Goal: Task Accomplishment & Management: Complete application form

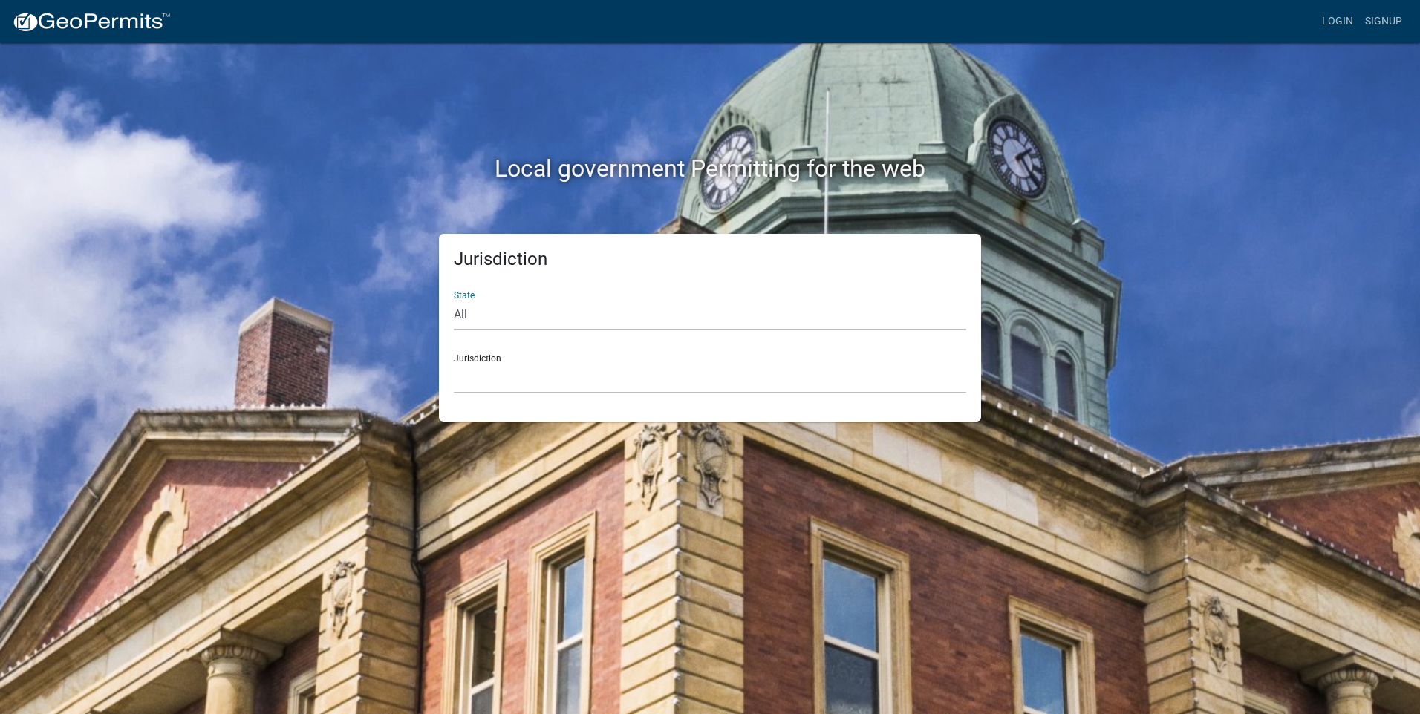
click at [538, 320] on select "All Colorado Georgia Indiana Iowa Kansas Minnesota Ohio South Carolina Wisconsin" at bounding box center [710, 315] width 512 height 30
select select "[US_STATE]"
click at [454, 300] on select "All Colorado Georgia Indiana Iowa Kansas Minnesota Ohio South Carolina Wisconsin" at bounding box center [710, 315] width 512 height 30
drag, startPoint x: 529, startPoint y: 333, endPoint x: 512, endPoint y: 378, distance: 48.4
click at [512, 378] on select "Carroll County, Georgia Cook County, Georgia Crawford County, Georgia Gilmer Co…" at bounding box center [710, 378] width 512 height 30
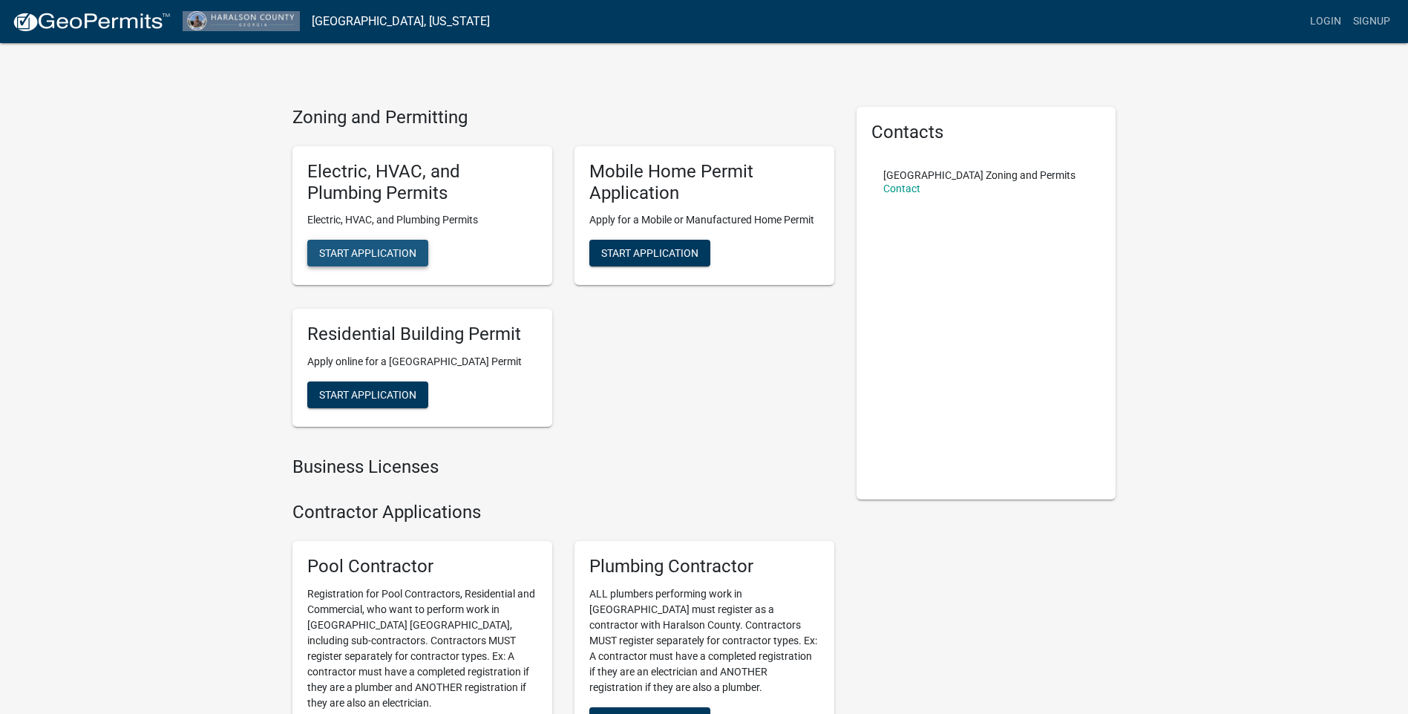
click at [405, 255] on span "Start Application" at bounding box center [367, 253] width 97 height 12
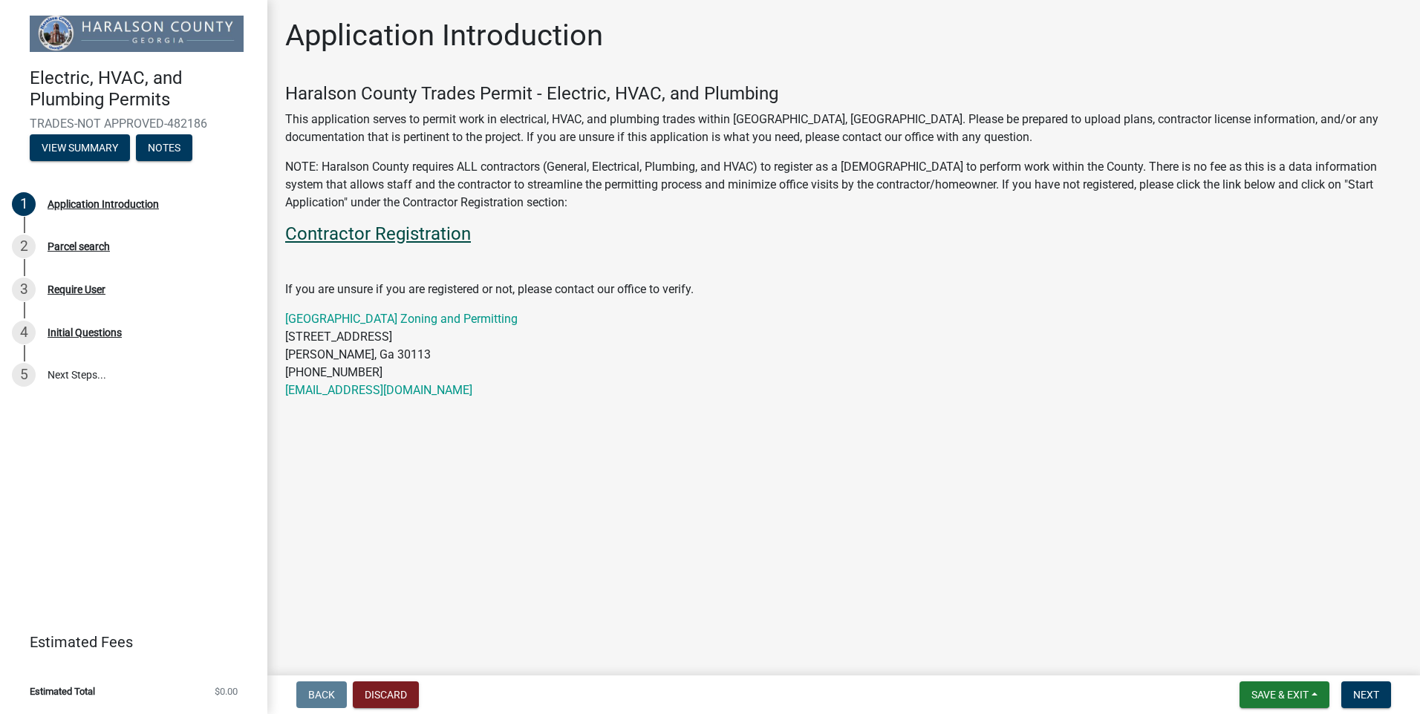
click at [457, 231] on link "Contractor Registration" at bounding box center [378, 233] width 186 height 21
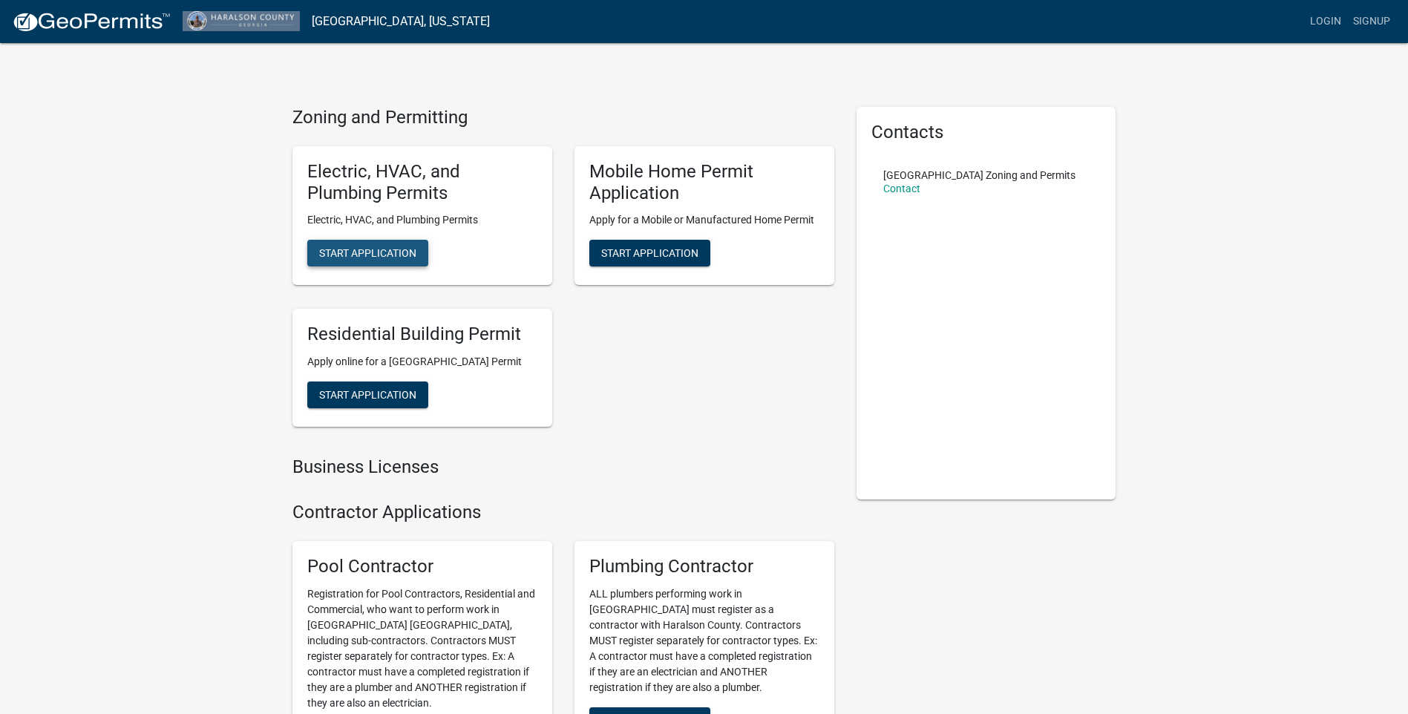
click at [390, 247] on span "Start Application" at bounding box center [367, 253] width 97 height 12
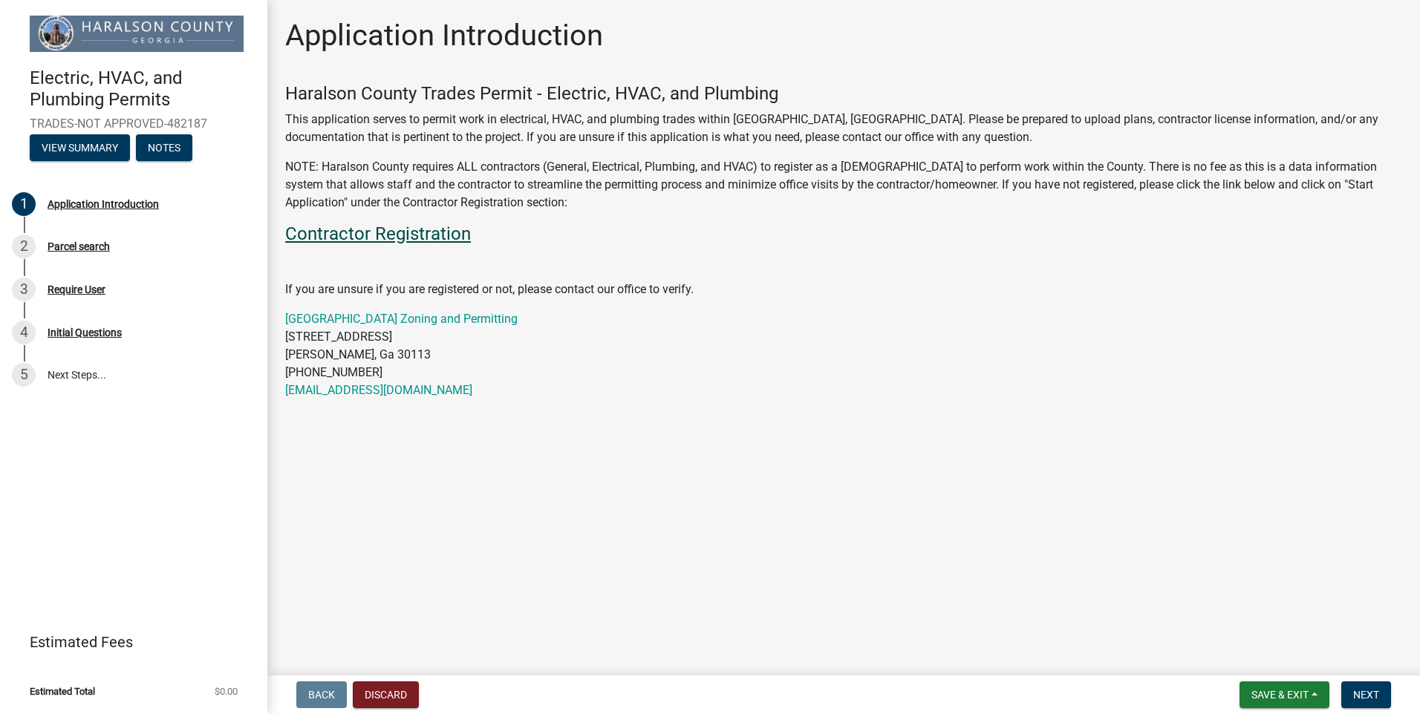
click at [401, 226] on link "Contractor Registration" at bounding box center [378, 233] width 186 height 21
click at [1373, 702] on button "Next" at bounding box center [1366, 695] width 50 height 27
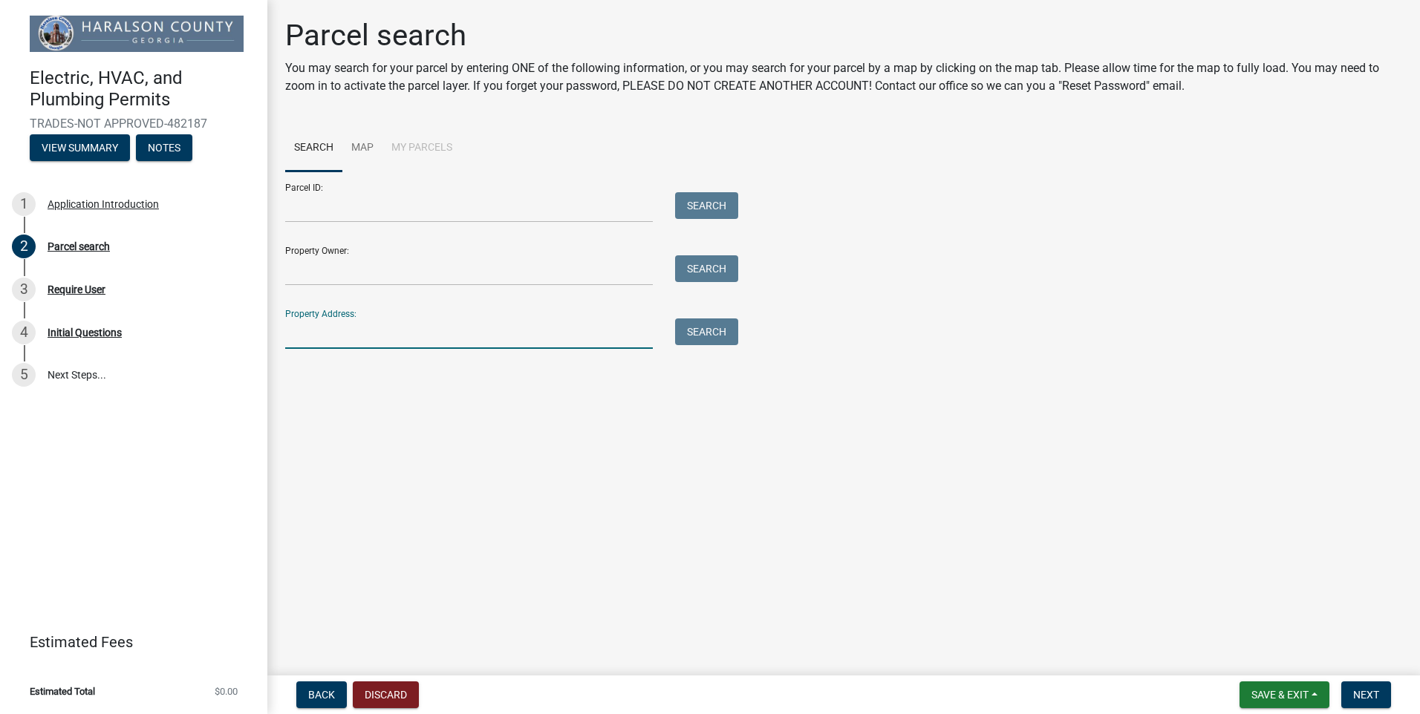
click at [327, 330] on input "Property Address:" at bounding box center [468, 333] width 367 height 30
click at [685, 330] on button "Search" at bounding box center [706, 331] width 63 height 27
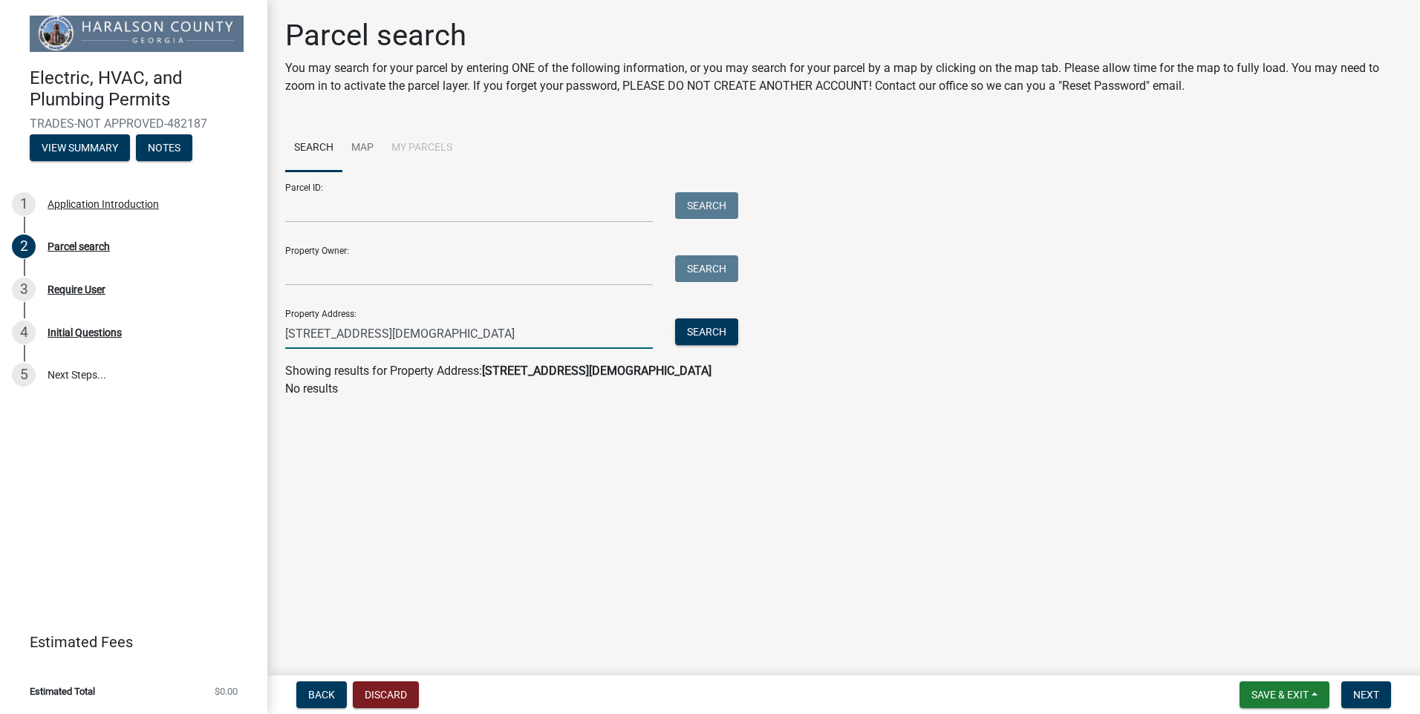
click at [317, 337] on input "559 Mt Zion Church Rd" at bounding box center [468, 333] width 367 height 30
type input "559 Mount Zion Church Rd"
click at [722, 336] on button "Search" at bounding box center [706, 331] width 63 height 27
drag, startPoint x: 434, startPoint y: 330, endPoint x: 259, endPoint y: 335, distance: 175.3
click at [259, 335] on div "Electric, HVAC, and Plumbing Permits TRADES-NOT APPROVED-482187 View Summary No…" at bounding box center [710, 357] width 1420 height 714
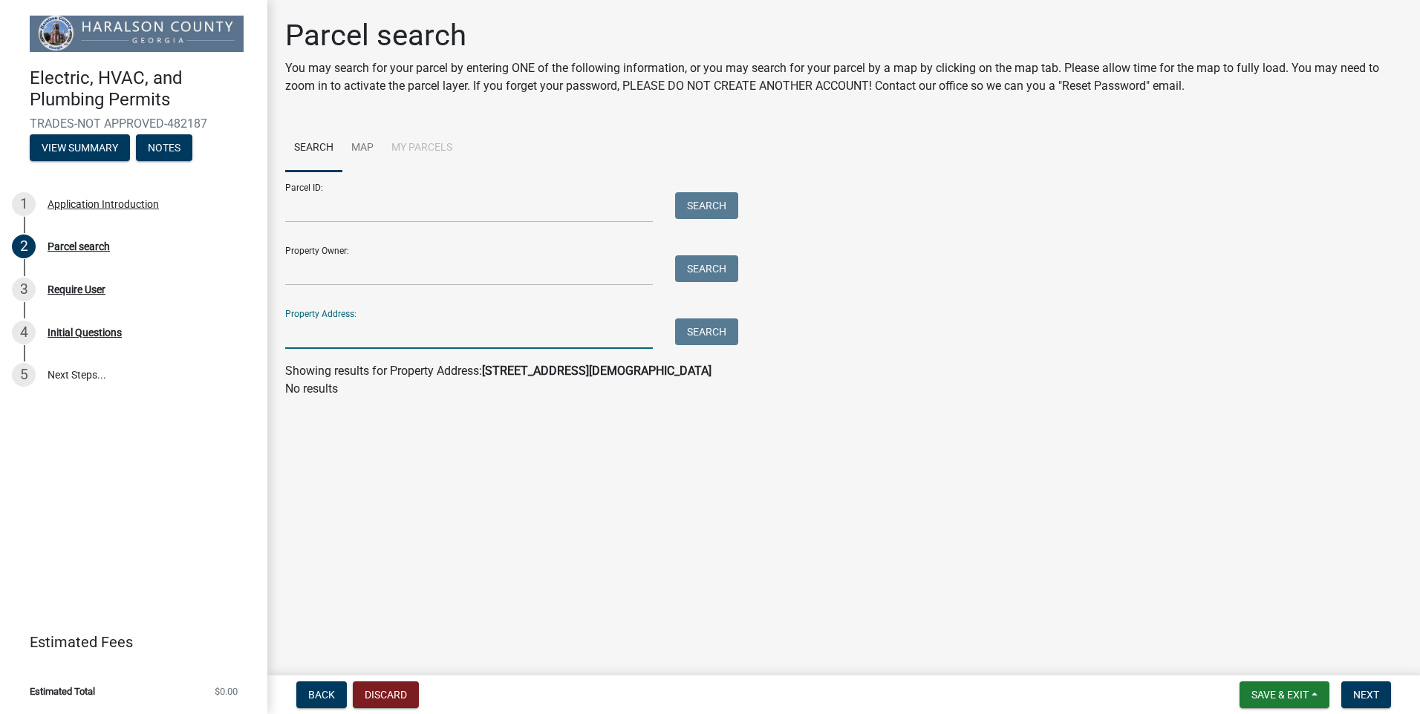
paste input "559 Mt Zion Church Rd"
click at [725, 330] on button "Search" at bounding box center [706, 331] width 63 height 27
click at [715, 337] on button "Search" at bounding box center [706, 331] width 63 height 27
drag, startPoint x: 416, startPoint y: 338, endPoint x: 284, endPoint y: 337, distance: 131.4
click at [284, 337] on div "559 Mt Zion Church Rd" at bounding box center [469, 333] width 390 height 30
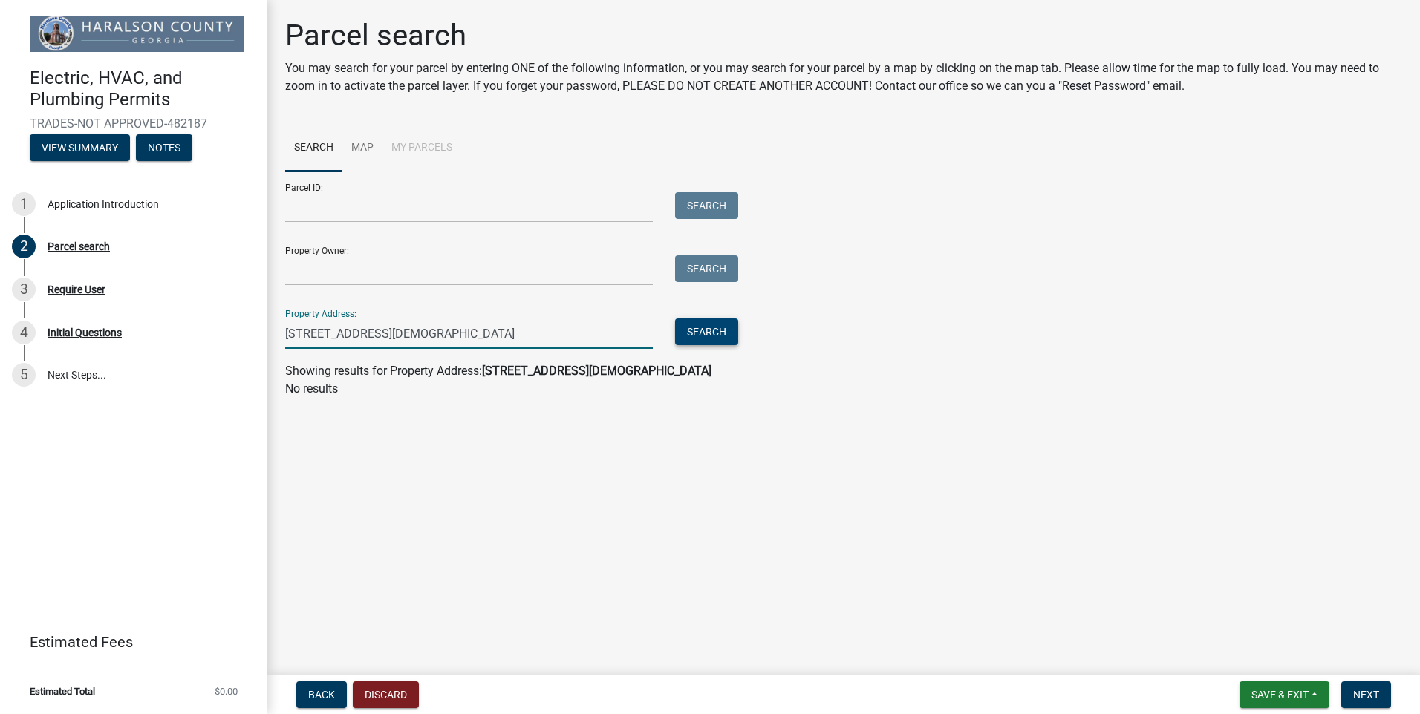
type input "559 Mount Zion church road"
click at [707, 325] on button "Search" at bounding box center [706, 331] width 63 height 27
click at [702, 325] on button "Search" at bounding box center [706, 331] width 63 height 27
drag, startPoint x: 471, startPoint y: 324, endPoint x: 232, endPoint y: 337, distance: 238.7
click at [232, 337] on div "Electric, HVAC, and Plumbing Permits TRADES-NOT APPROVED-482187 View Summary No…" at bounding box center [710, 357] width 1420 height 714
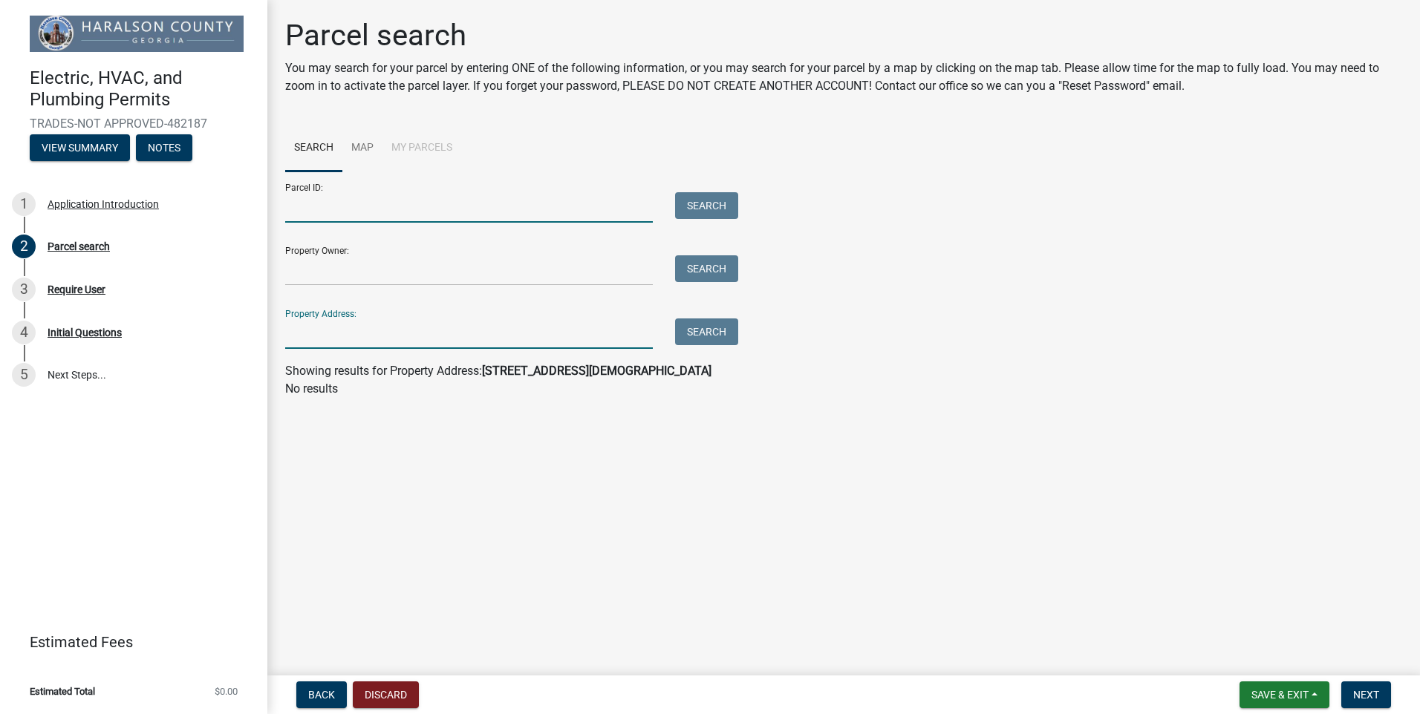
click at [359, 209] on input "Parcel ID:" at bounding box center [468, 207] width 367 height 30
type input "00170012V36"
click at [702, 203] on button "Search" at bounding box center [706, 205] width 63 height 27
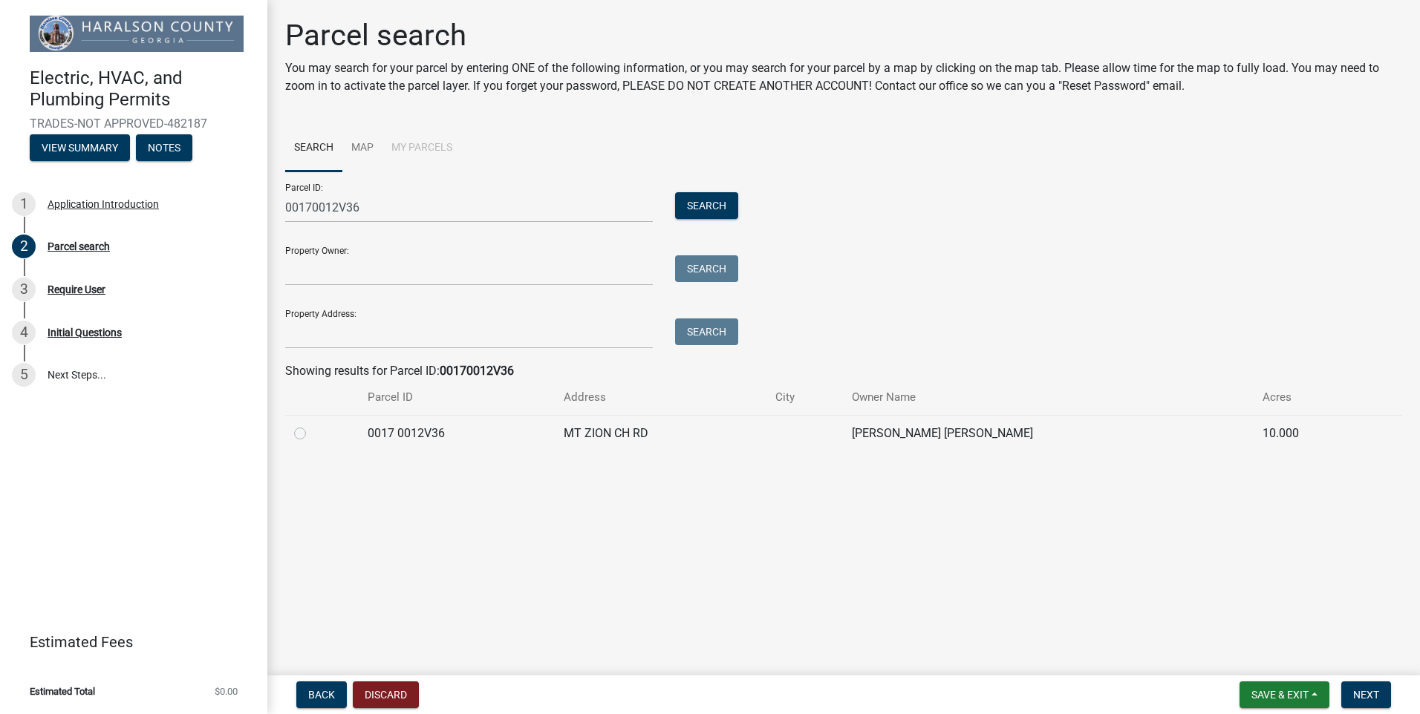
click at [312, 425] on label at bounding box center [312, 425] width 0 height 0
click at [312, 434] on 0012V36 "radio" at bounding box center [317, 430] width 10 height 10
radio 0012V36 "true"
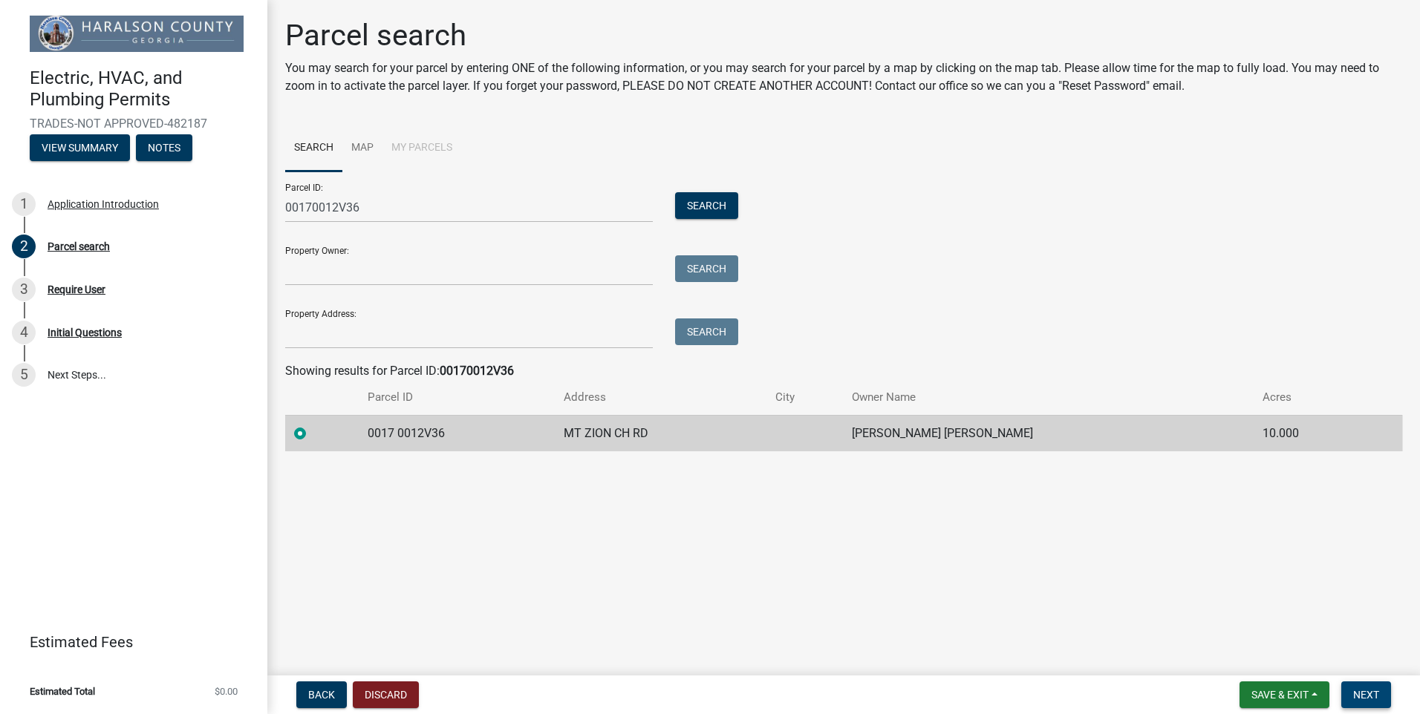
click at [1378, 692] on span "Next" at bounding box center [1366, 695] width 26 height 12
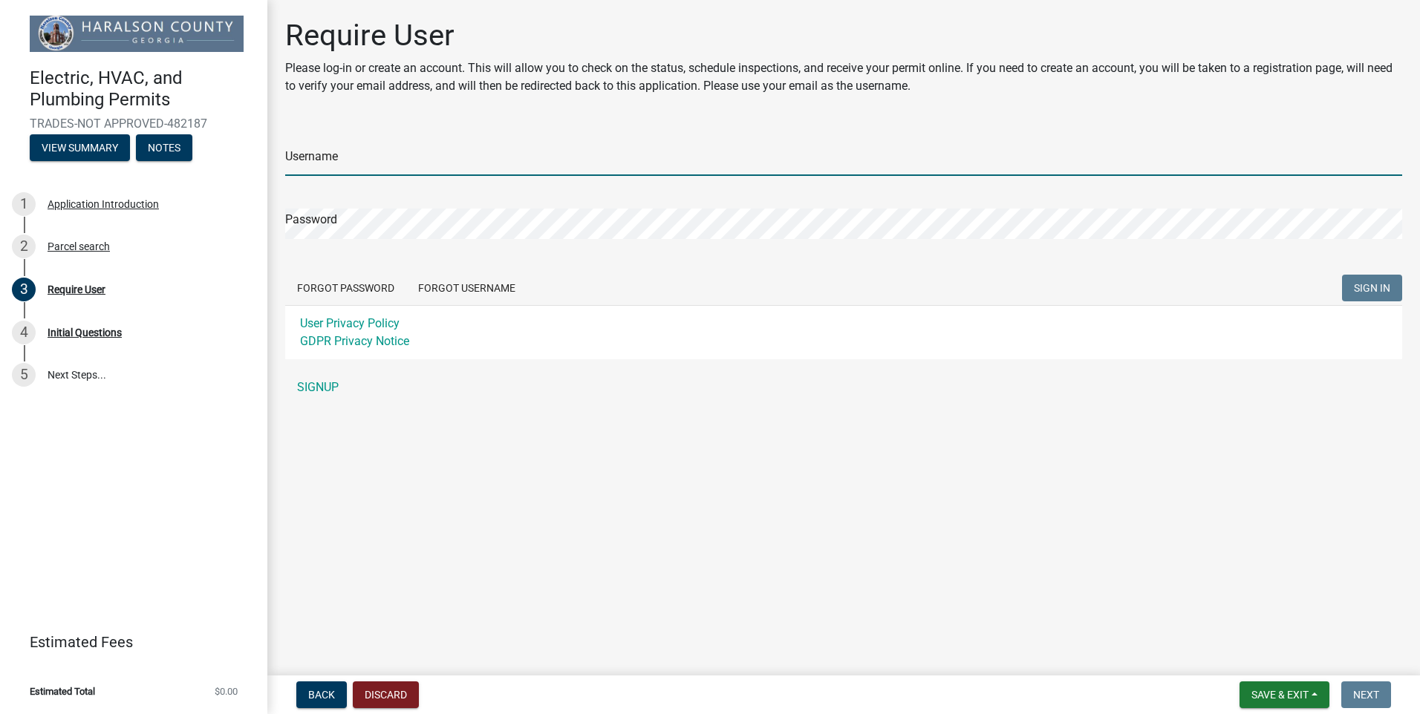
click at [414, 164] on input "Username" at bounding box center [843, 161] width 1117 height 30
type input "EllisMechanical"
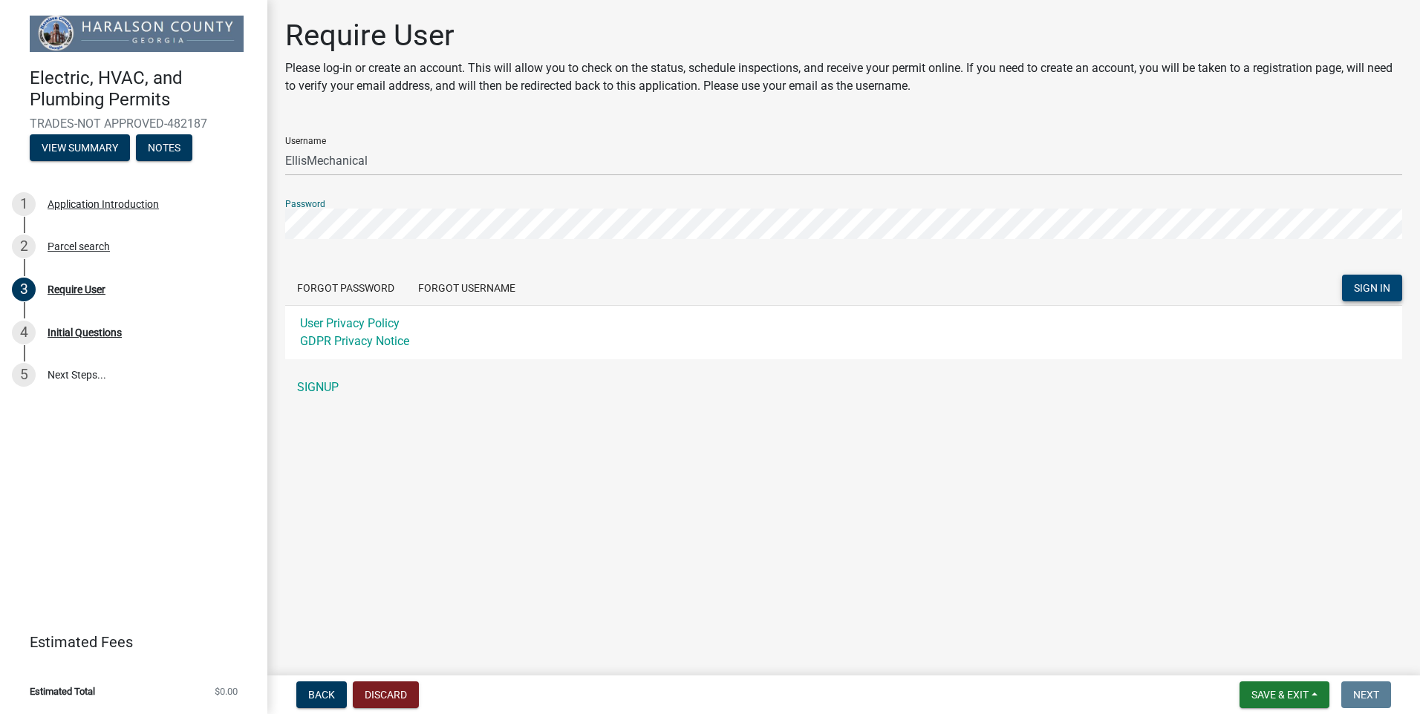
click at [1368, 285] on span "SIGN IN" at bounding box center [1371, 288] width 36 height 12
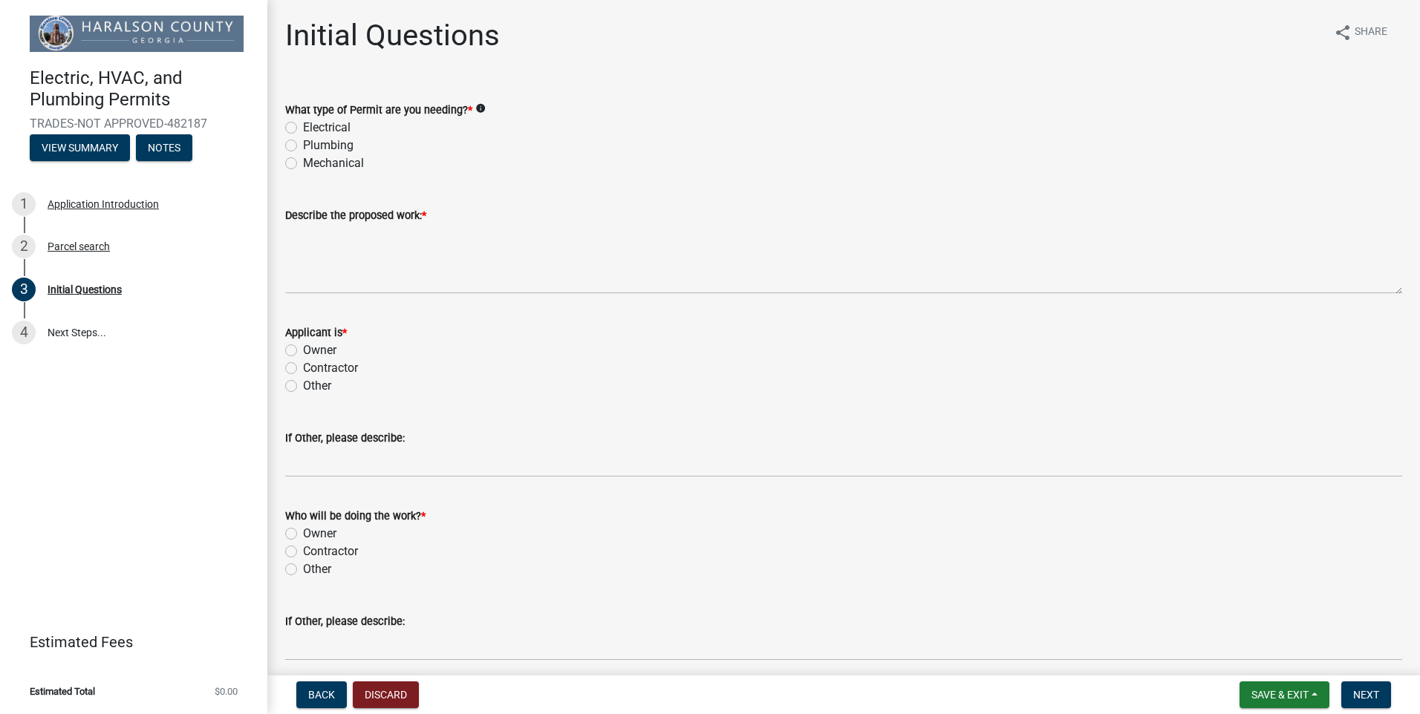
click at [303, 161] on label "Mechanical" at bounding box center [333, 163] width 61 height 18
click at [303, 161] on input "Mechanical" at bounding box center [308, 159] width 10 height 10
radio input "true"
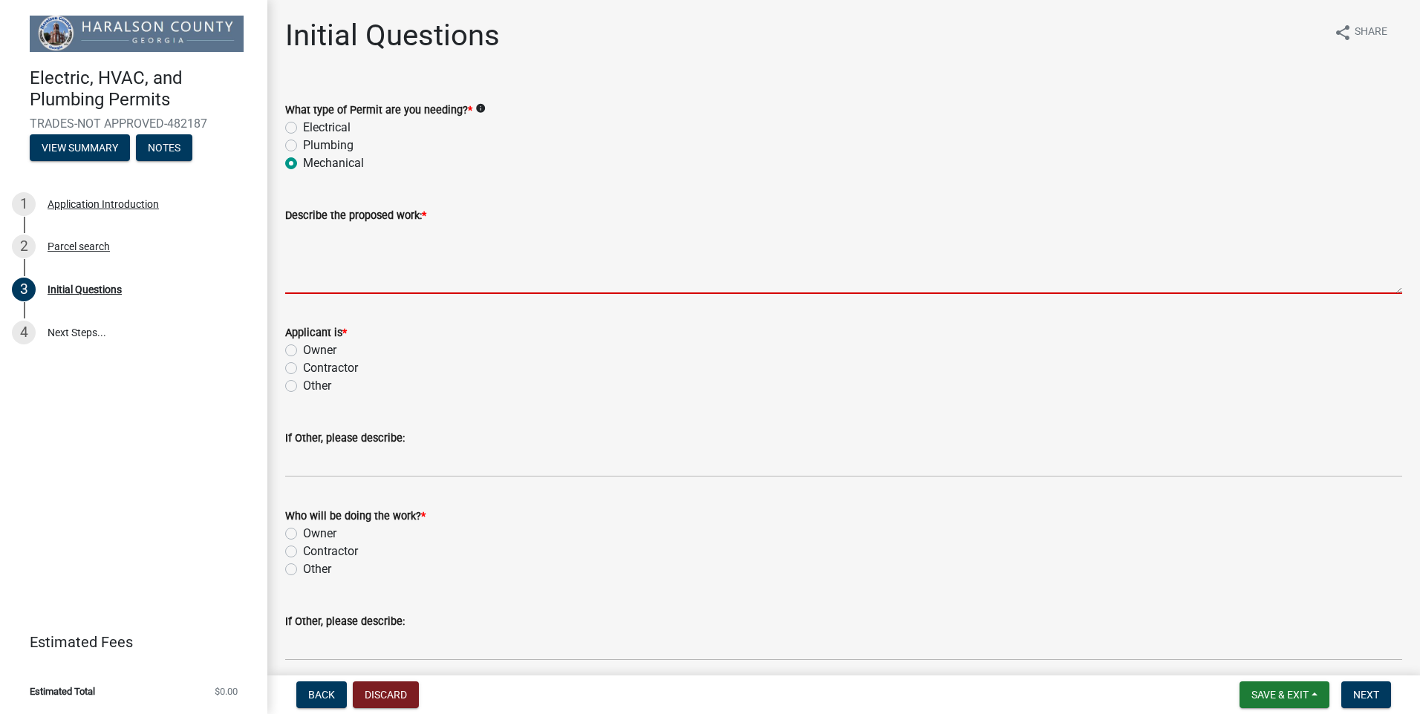
click at [420, 277] on textarea "Describe the proposed work: *" at bounding box center [843, 259] width 1117 height 70
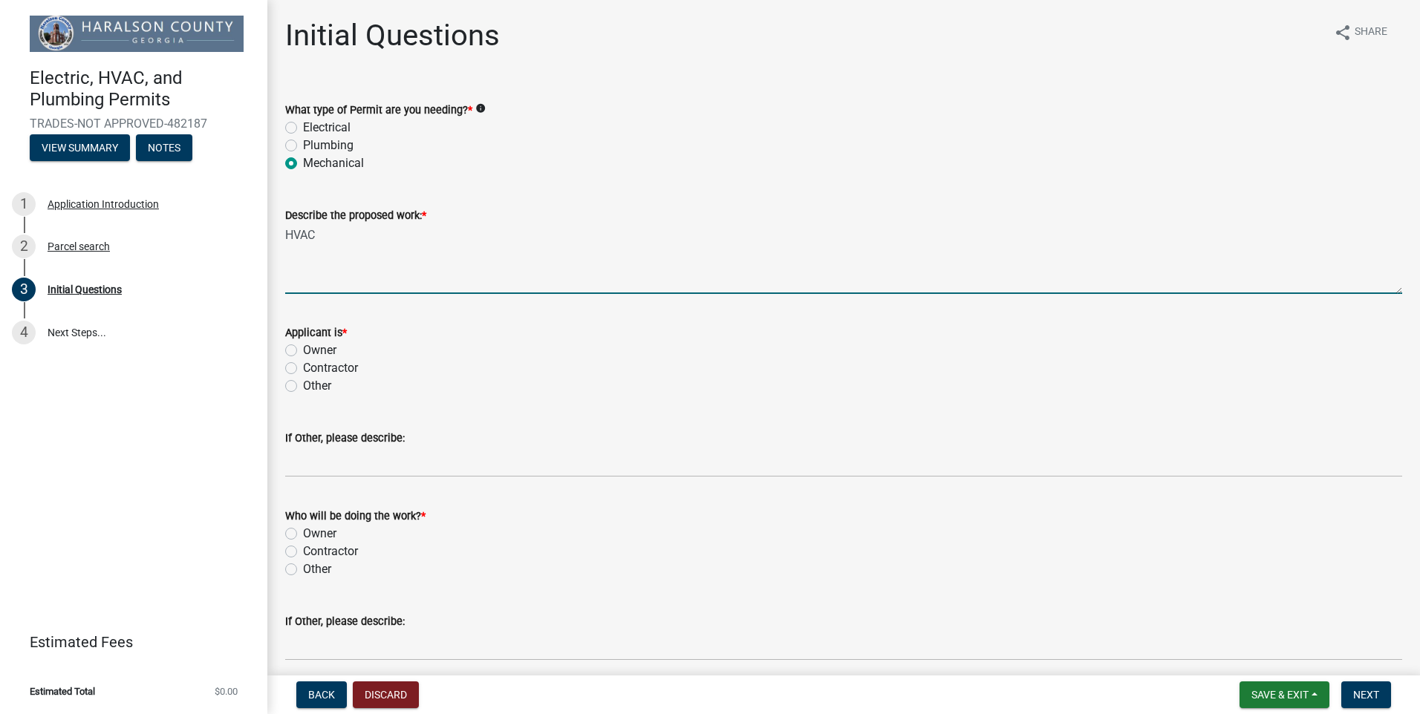
type textarea "HVAC"
click at [303, 369] on label "Contractor" at bounding box center [330, 368] width 55 height 18
click at [303, 369] on input "Contractor" at bounding box center [308, 364] width 10 height 10
radio input "true"
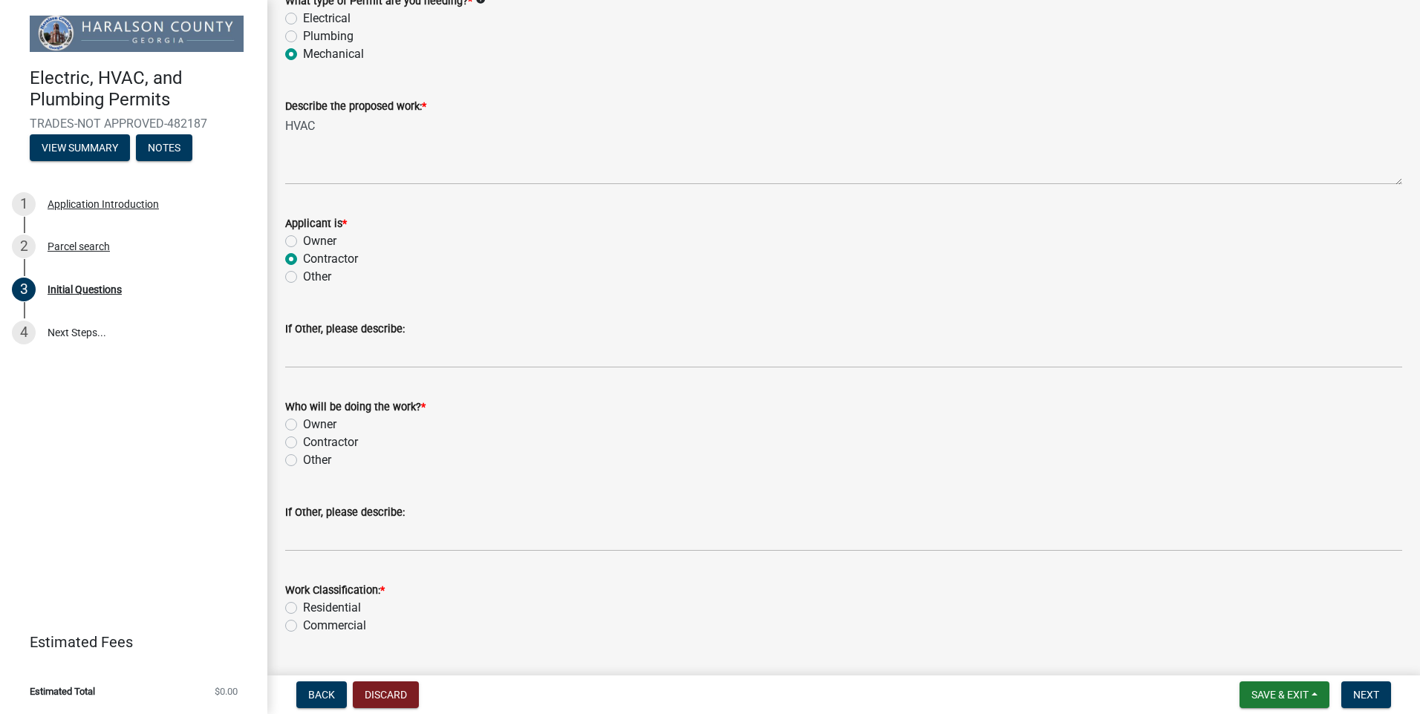
scroll to position [146, 0]
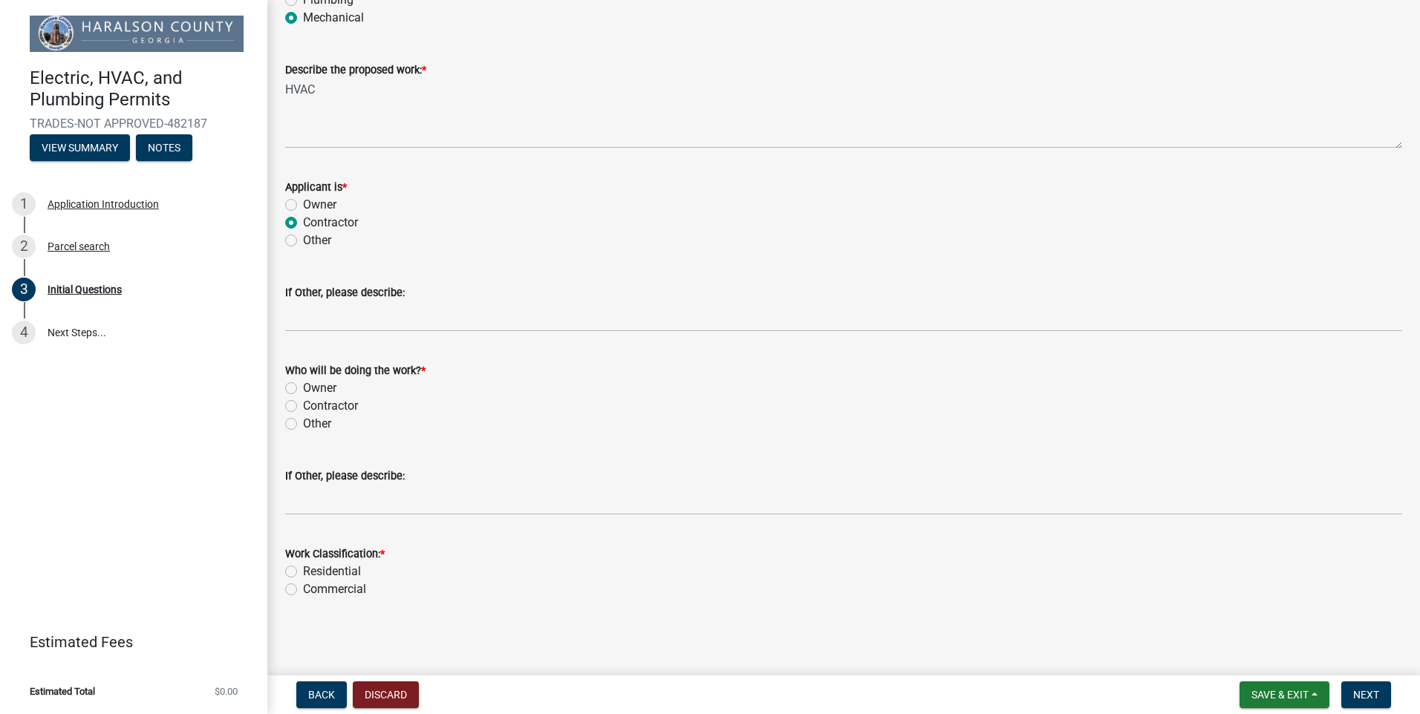
click at [303, 410] on label "Contractor" at bounding box center [330, 406] width 55 height 18
click at [303, 407] on input "Contractor" at bounding box center [308, 402] width 10 height 10
radio input "true"
click at [303, 576] on label "Residential" at bounding box center [332, 572] width 58 height 18
click at [303, 572] on input "Residential" at bounding box center [308, 568] width 10 height 10
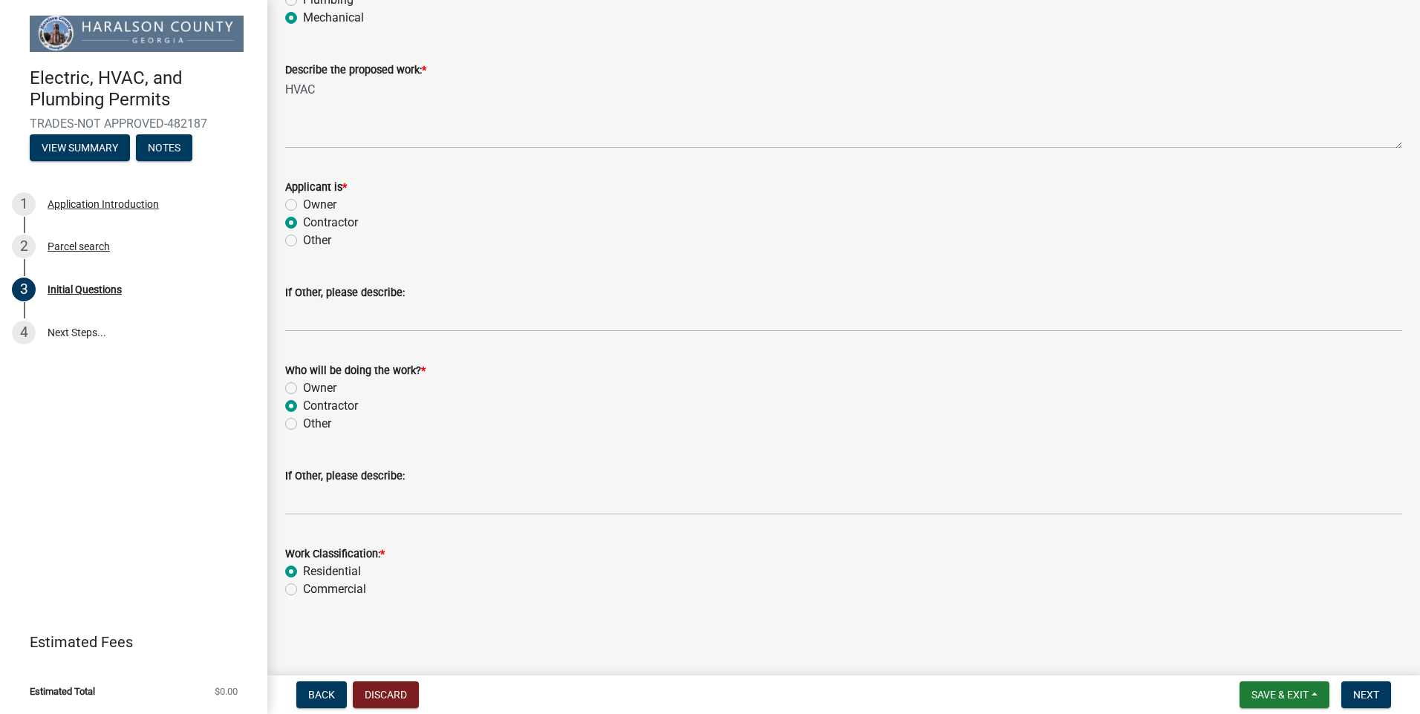
radio input "true"
click at [1358, 690] on span "Next" at bounding box center [1366, 695] width 26 height 12
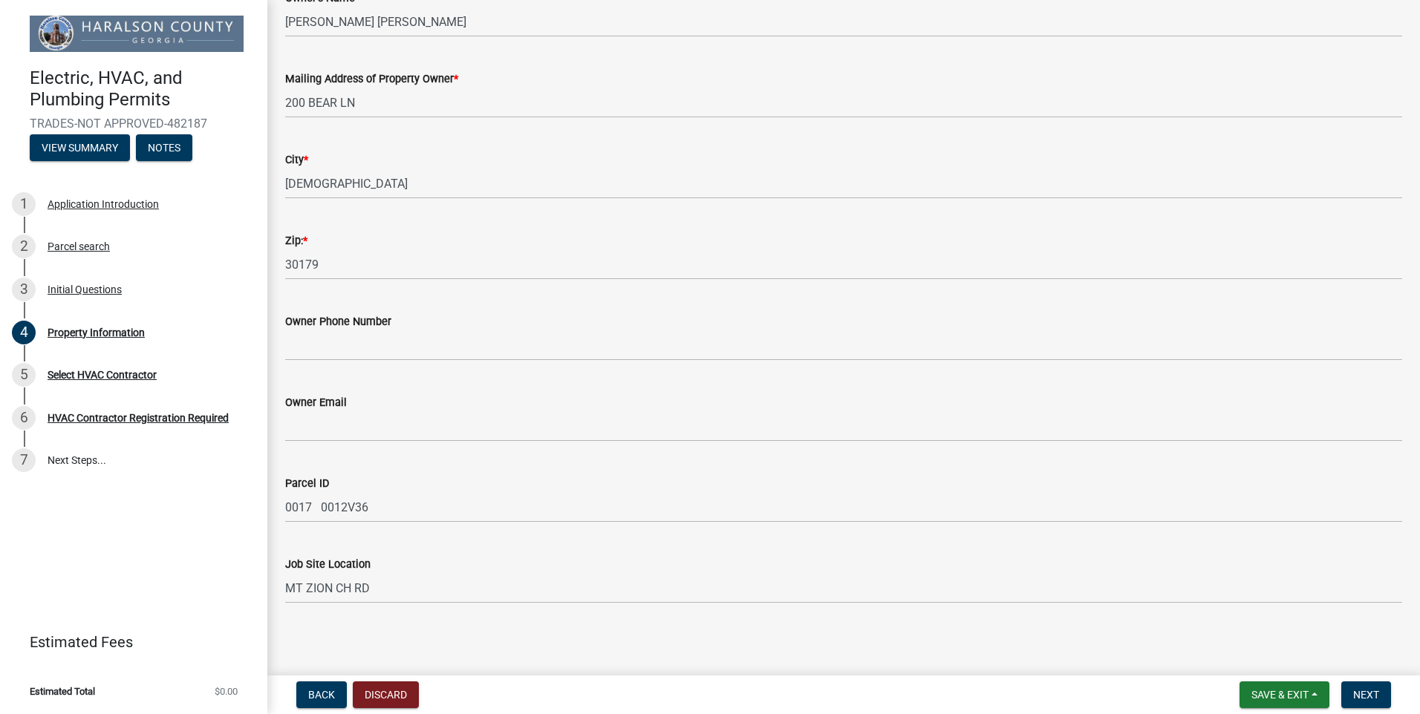
scroll to position [152, 0]
click at [1383, 687] on button "Next" at bounding box center [1366, 695] width 50 height 27
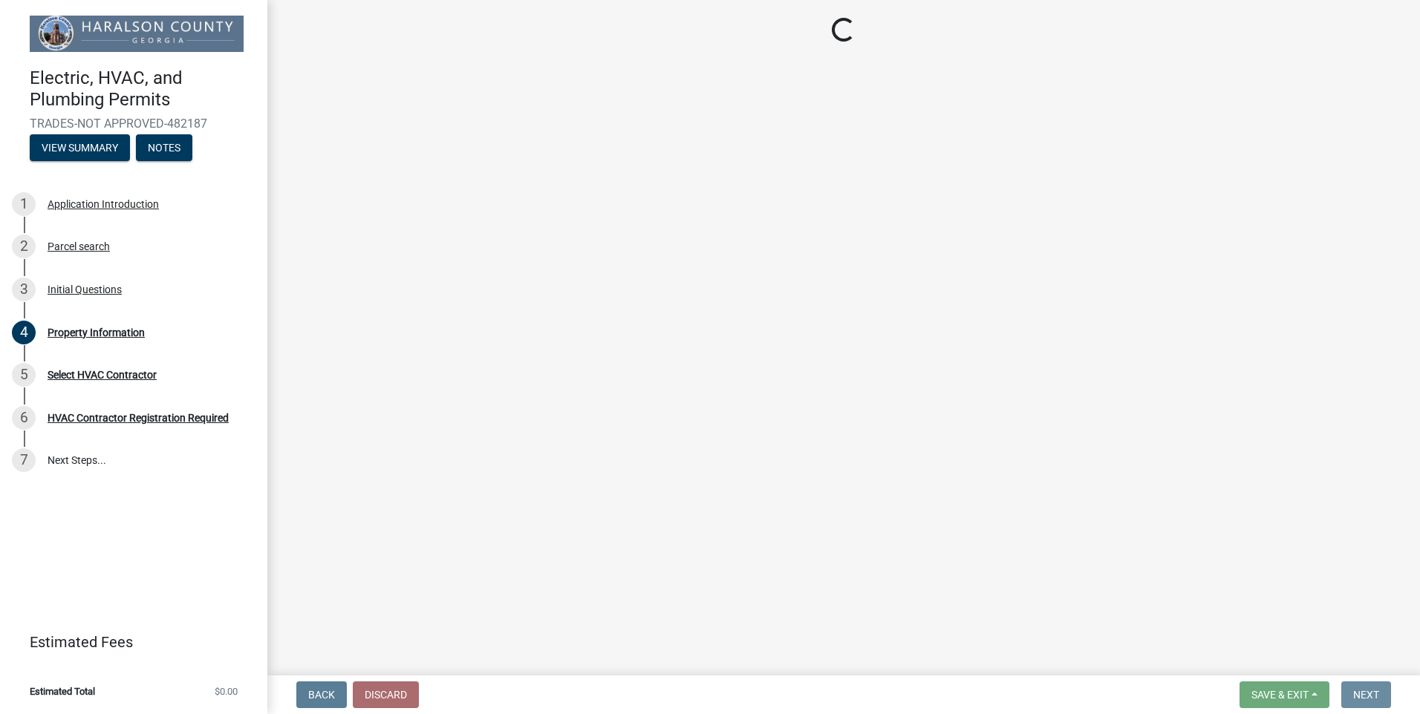
scroll to position [0, 0]
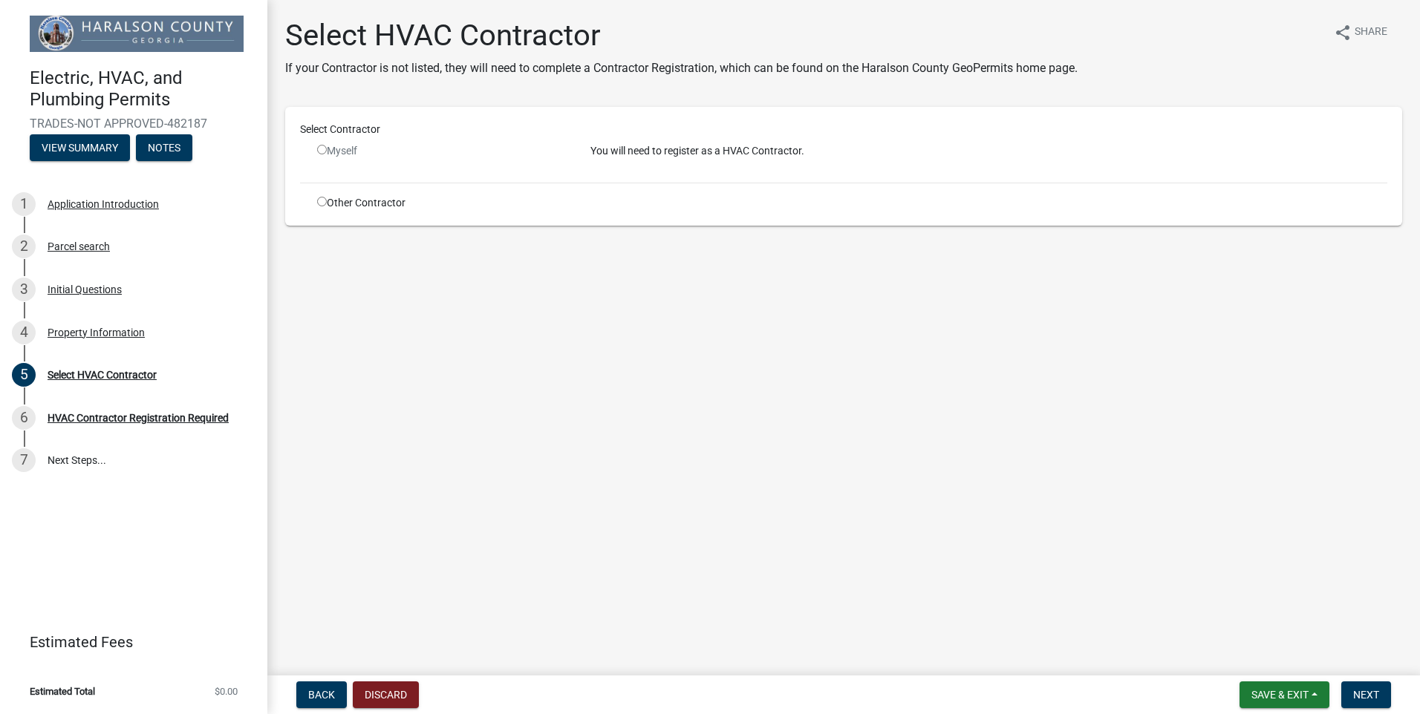
click at [345, 152] on div "Myself" at bounding box center [442, 151] width 251 height 16
click at [320, 152] on input "radio" at bounding box center [322, 150] width 10 height 10
click at [1368, 691] on span "Next" at bounding box center [1366, 695] width 26 height 12
click at [613, 154] on p "You will need to register as a HVAC Contractor." at bounding box center [988, 151] width 797 height 16
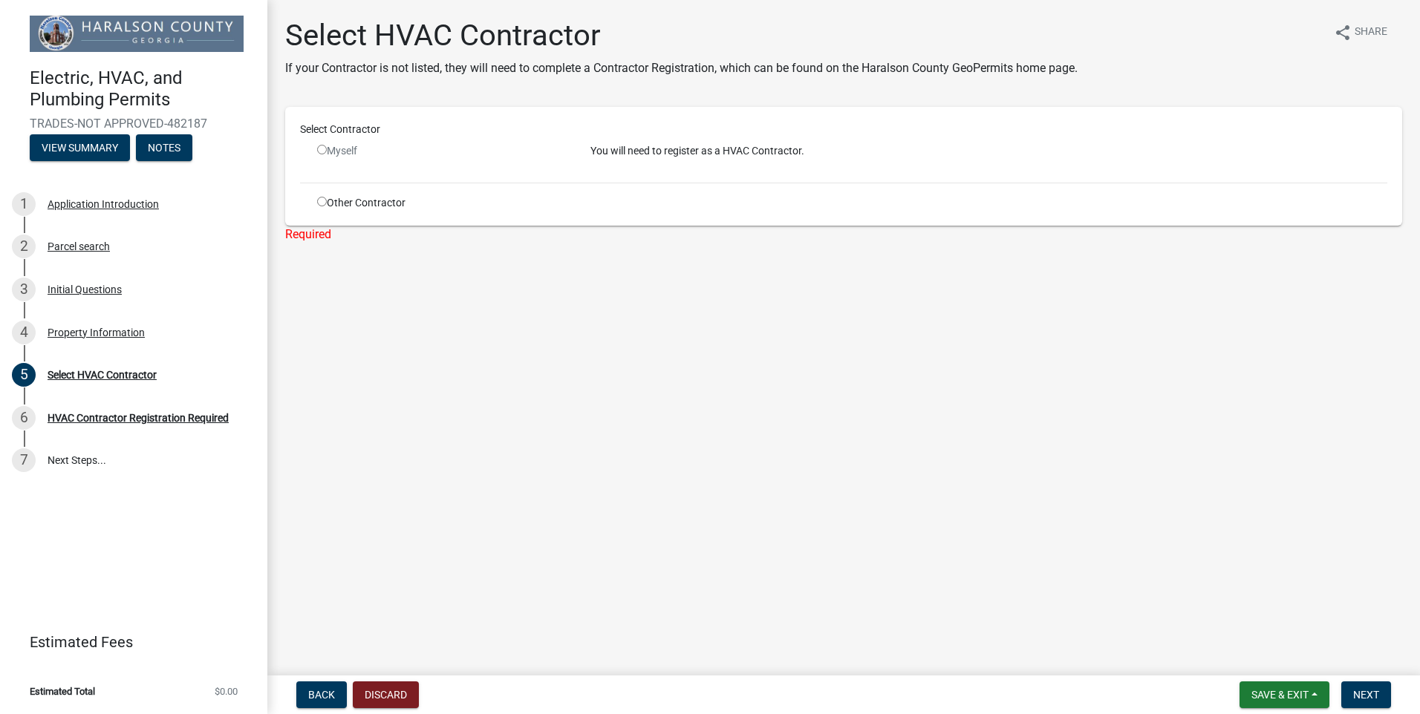
click at [328, 155] on div "Myself" at bounding box center [442, 151] width 251 height 16
click at [319, 150] on input "radio" at bounding box center [322, 150] width 10 height 10
radio input "false"
click at [51, 150] on button "View Summary" at bounding box center [80, 147] width 100 height 27
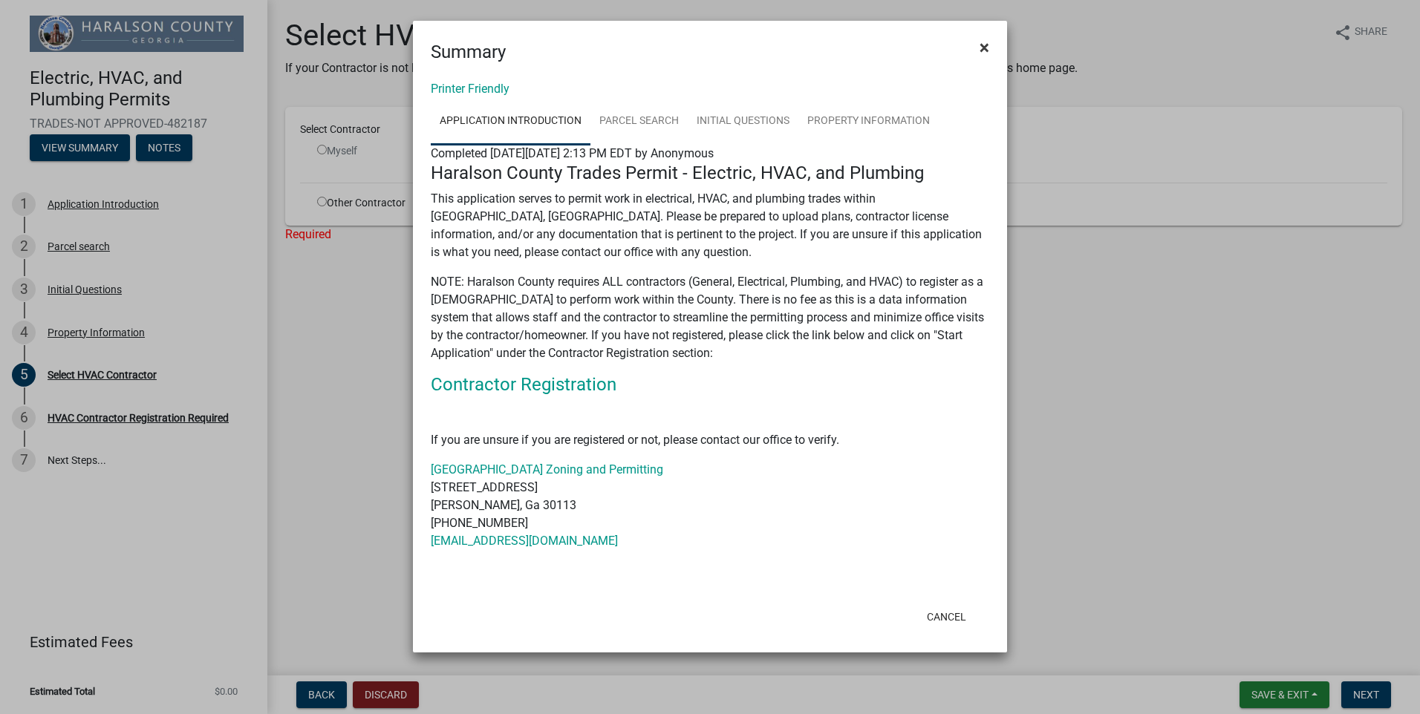
drag, startPoint x: 987, startPoint y: 44, endPoint x: 978, endPoint y: 44, distance: 9.7
click at [987, 44] on span "×" at bounding box center [984, 47] width 10 height 21
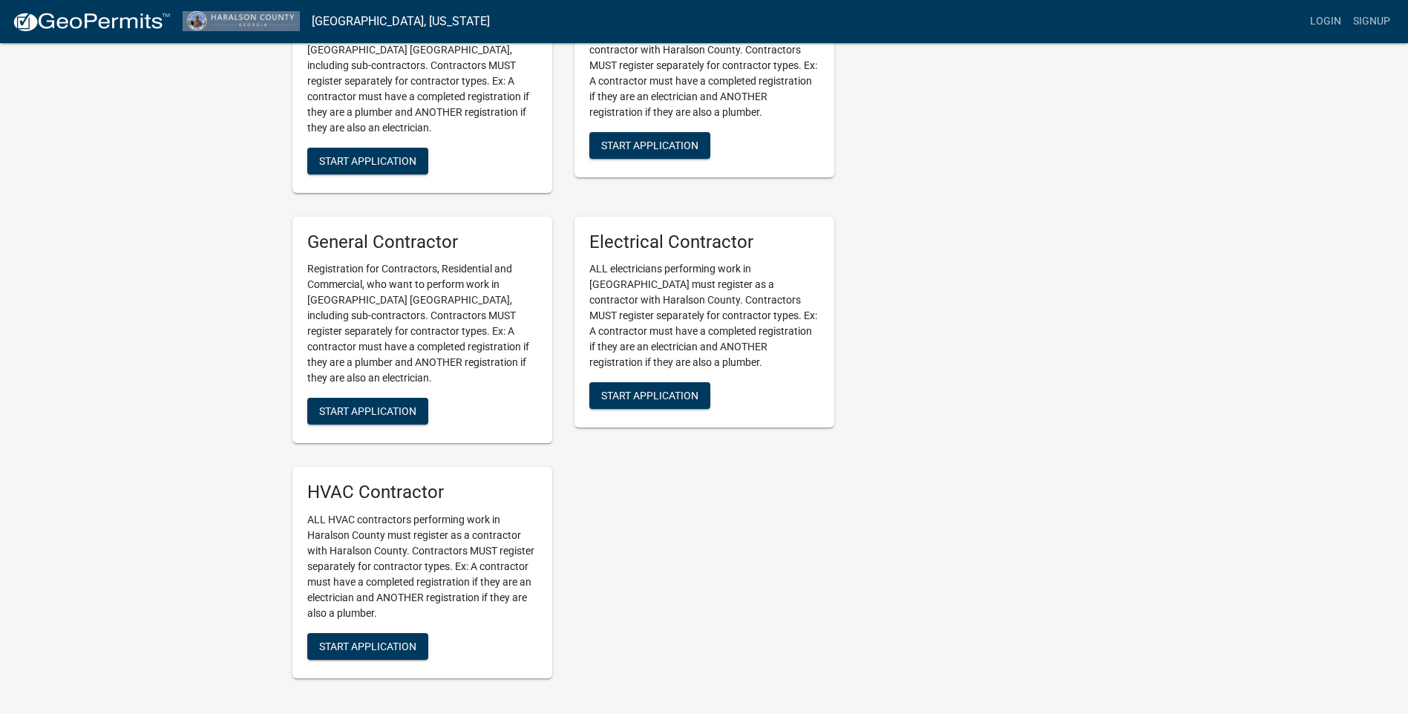
scroll to position [683, 0]
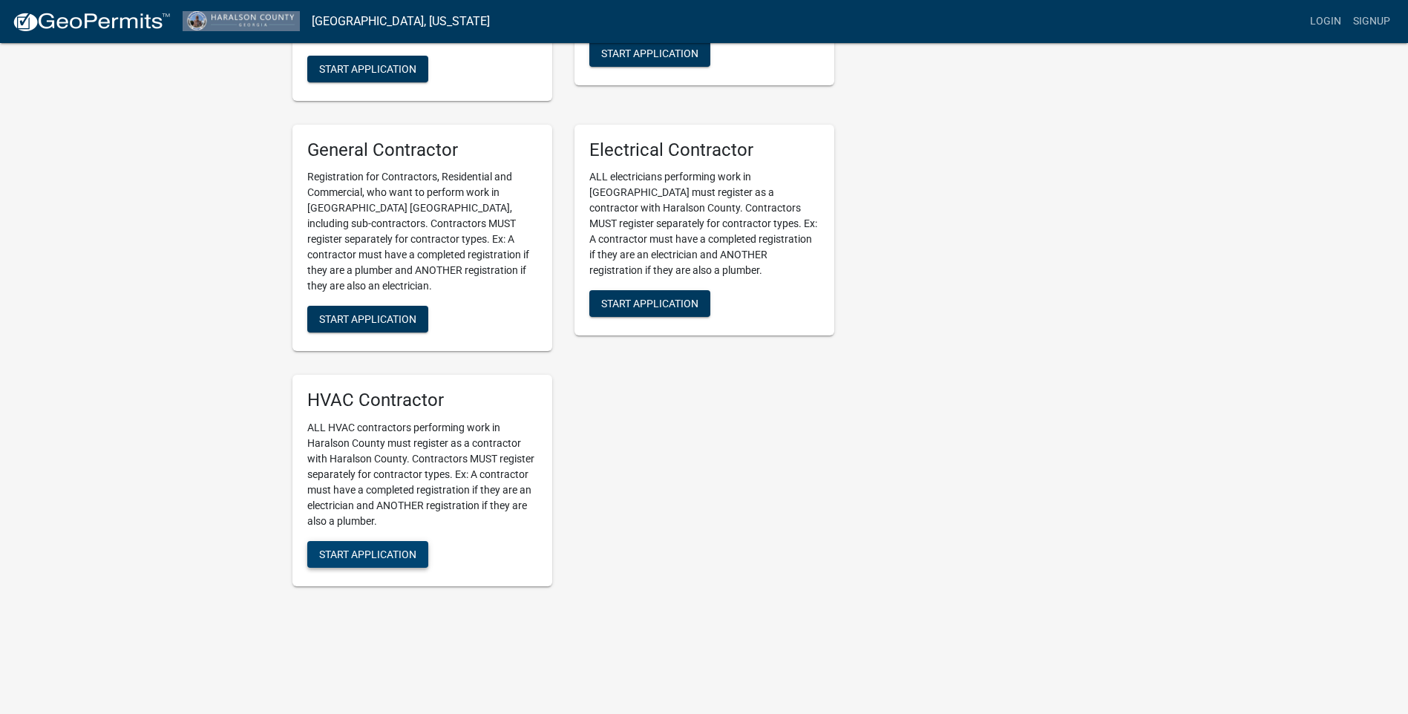
click at [323, 549] on span "Start Application" at bounding box center [367, 555] width 97 height 12
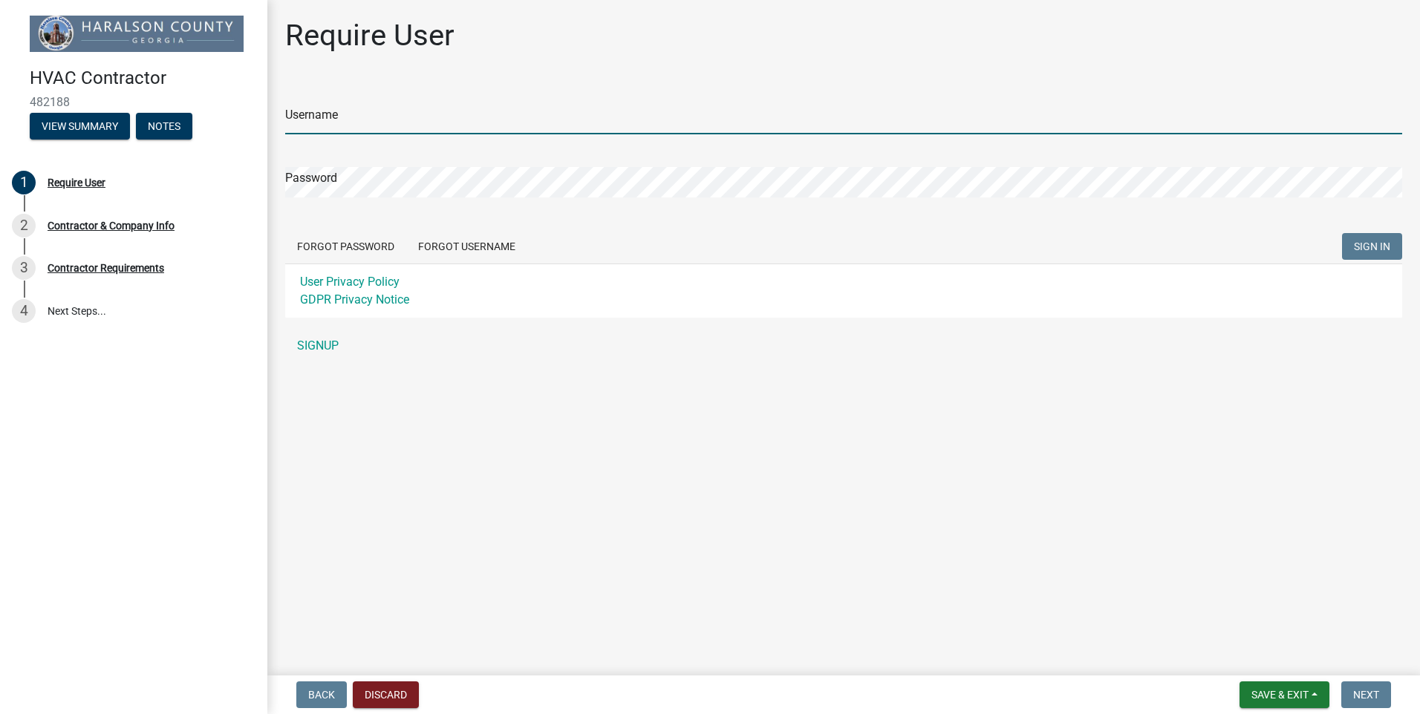
click at [555, 115] on input "Username" at bounding box center [843, 119] width 1117 height 30
type input "EllisMechanical"
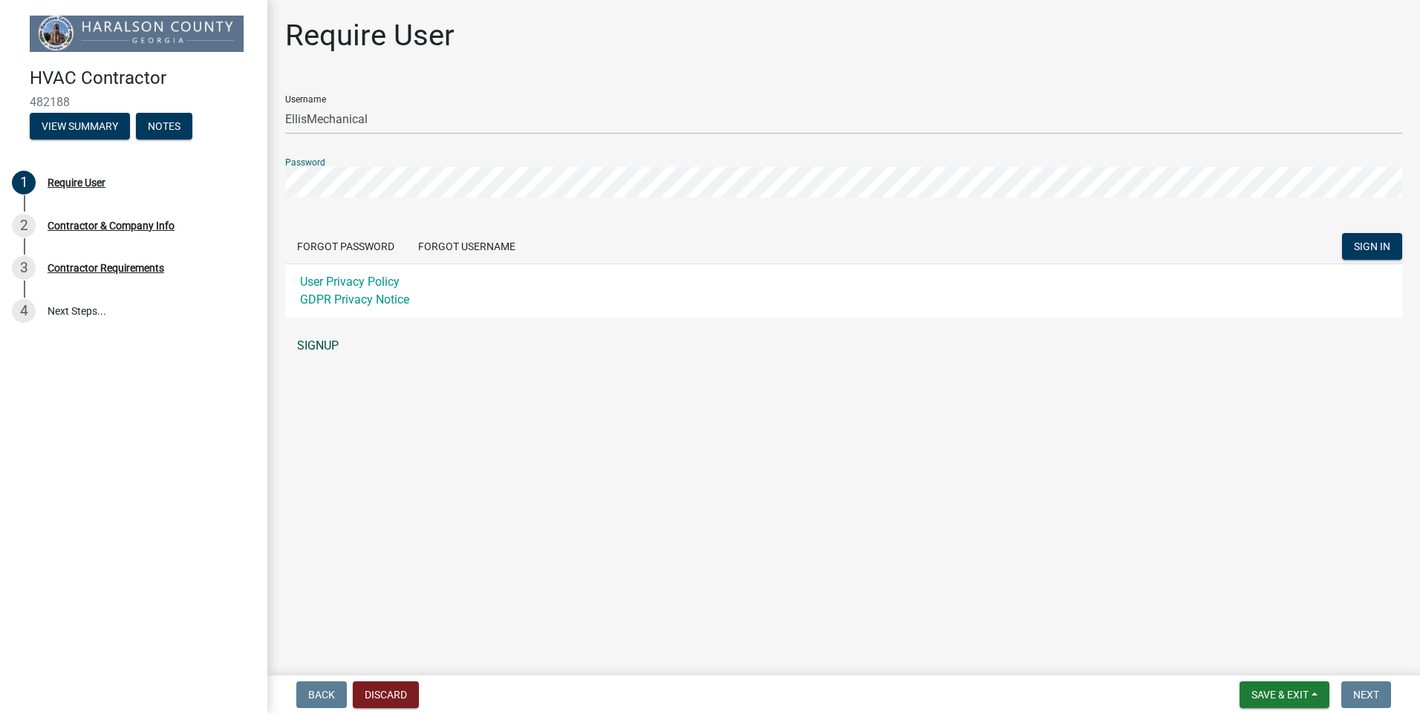
click at [318, 345] on link "SIGNUP" at bounding box center [843, 346] width 1117 height 30
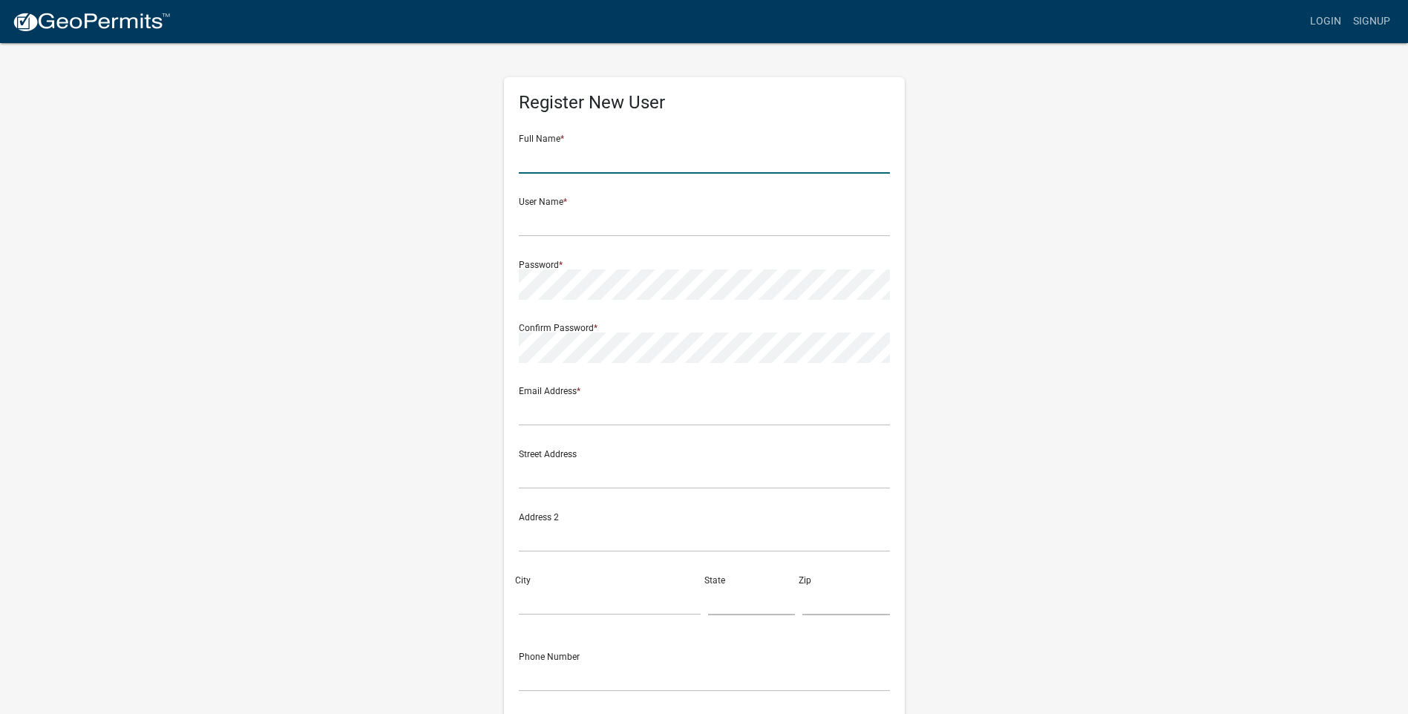
click at [578, 157] on input "text" at bounding box center [704, 158] width 371 height 30
click at [583, 157] on input "Christopher" at bounding box center [704, 158] width 371 height 30
type input "Christopher Ellis"
type input "EllisMechanical"
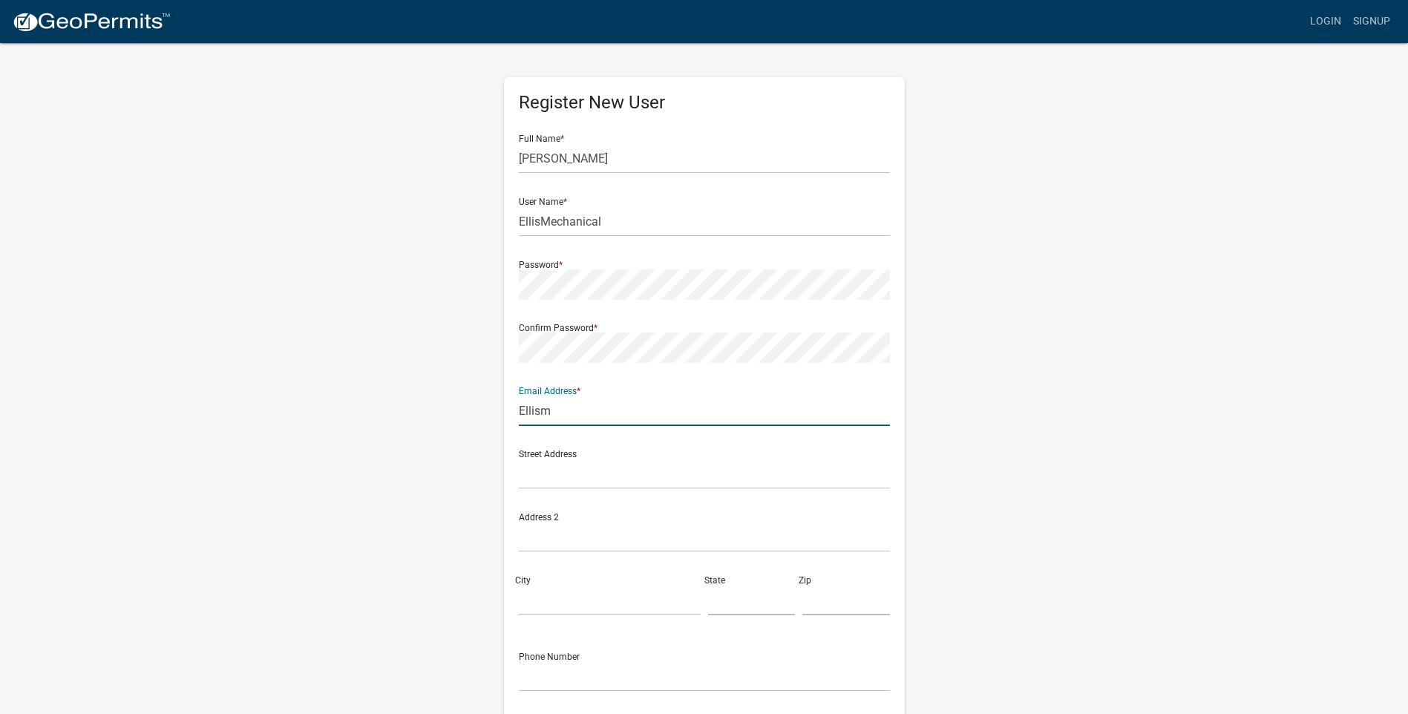
type input "ellismechanicalllc@gmail.com"
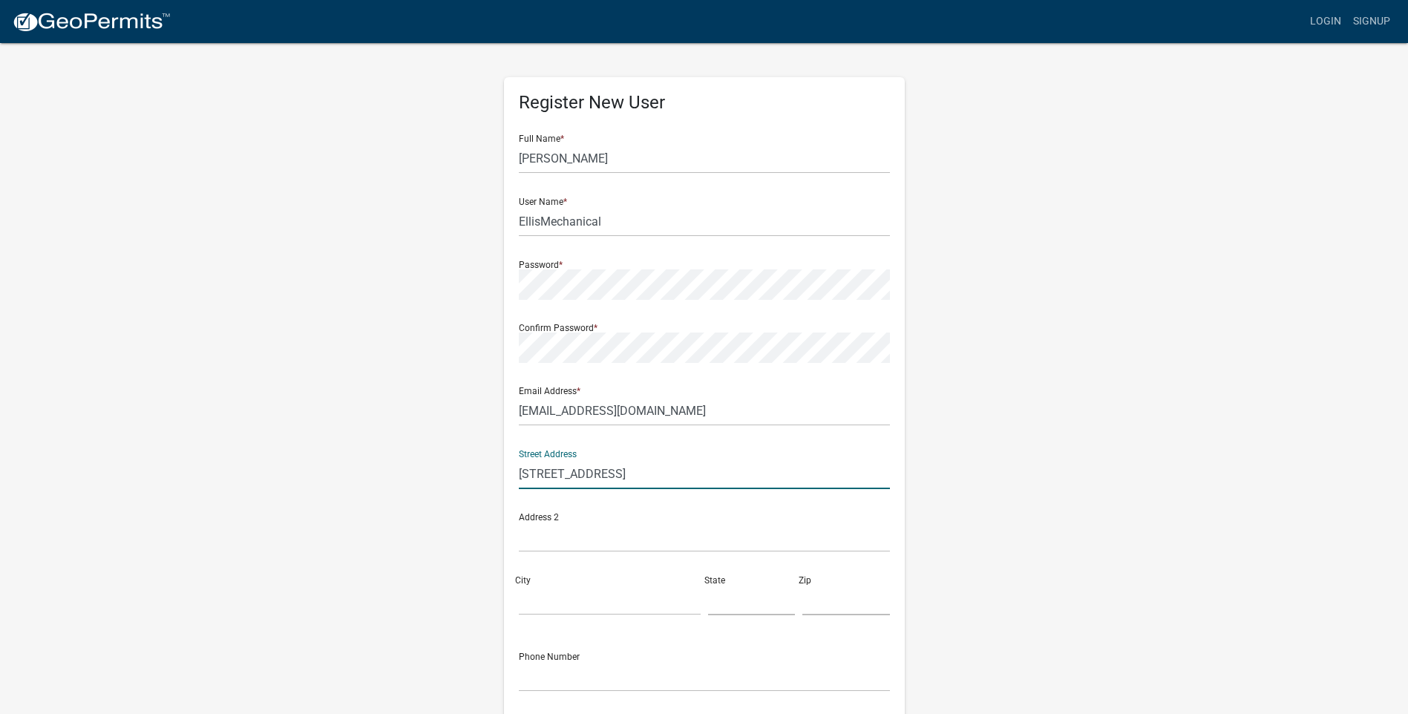
type input "57 Mae Drive"
type input "Dallas"
type input "GA"
type input "30157"
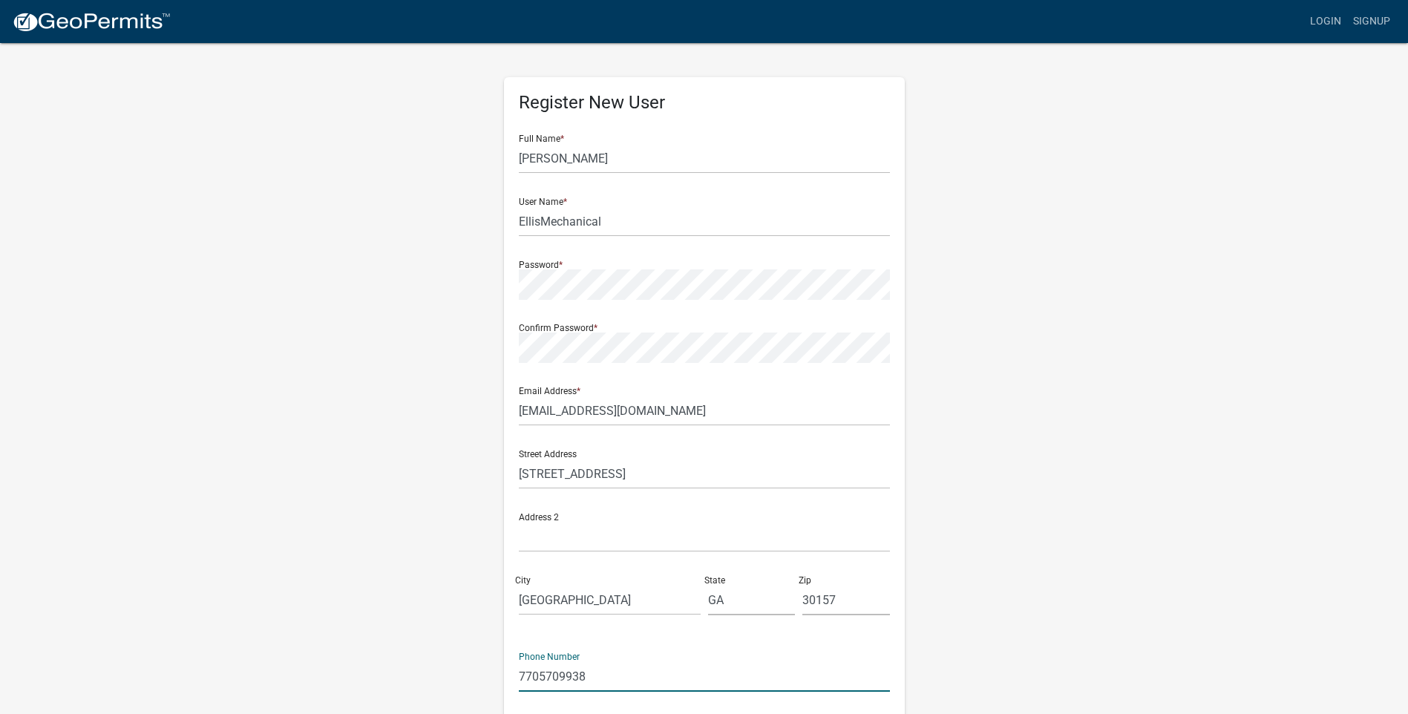
type input "7705709938"
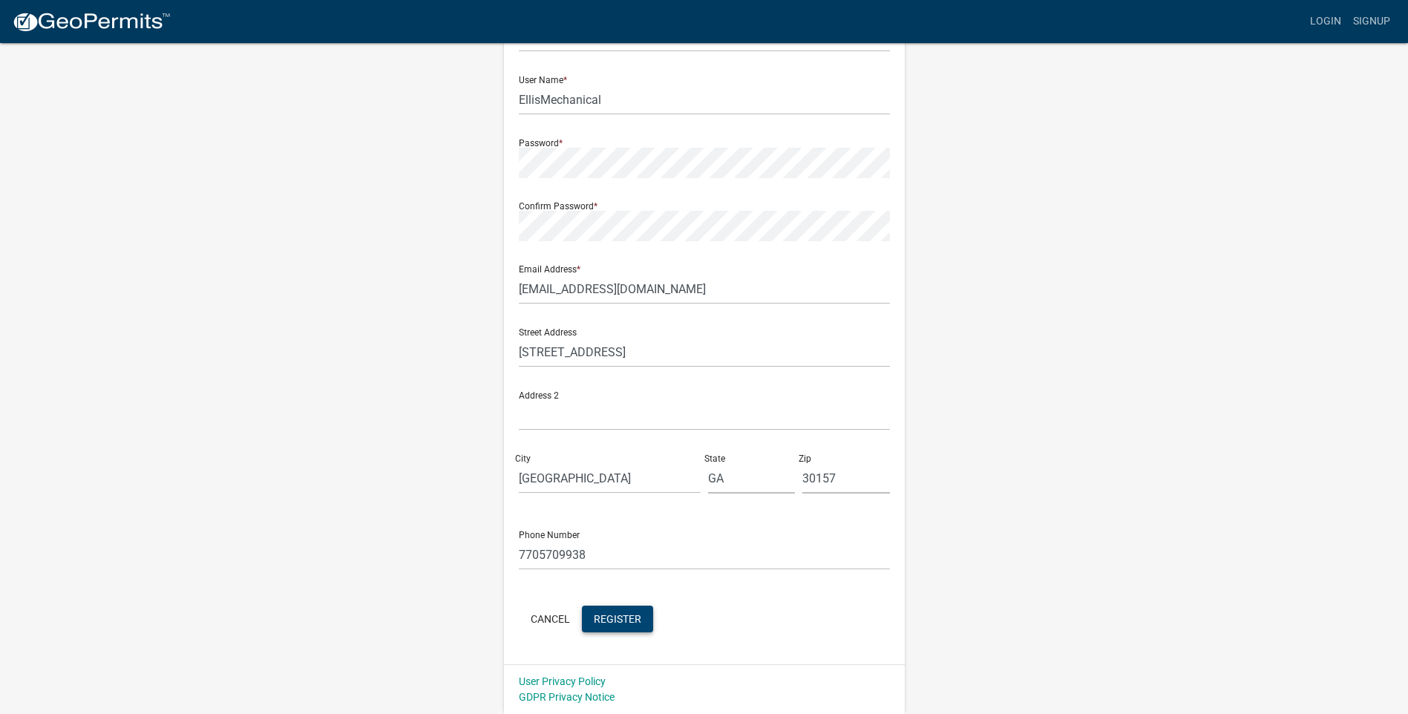
click at [644, 615] on button "Register" at bounding box center [617, 619] width 71 height 27
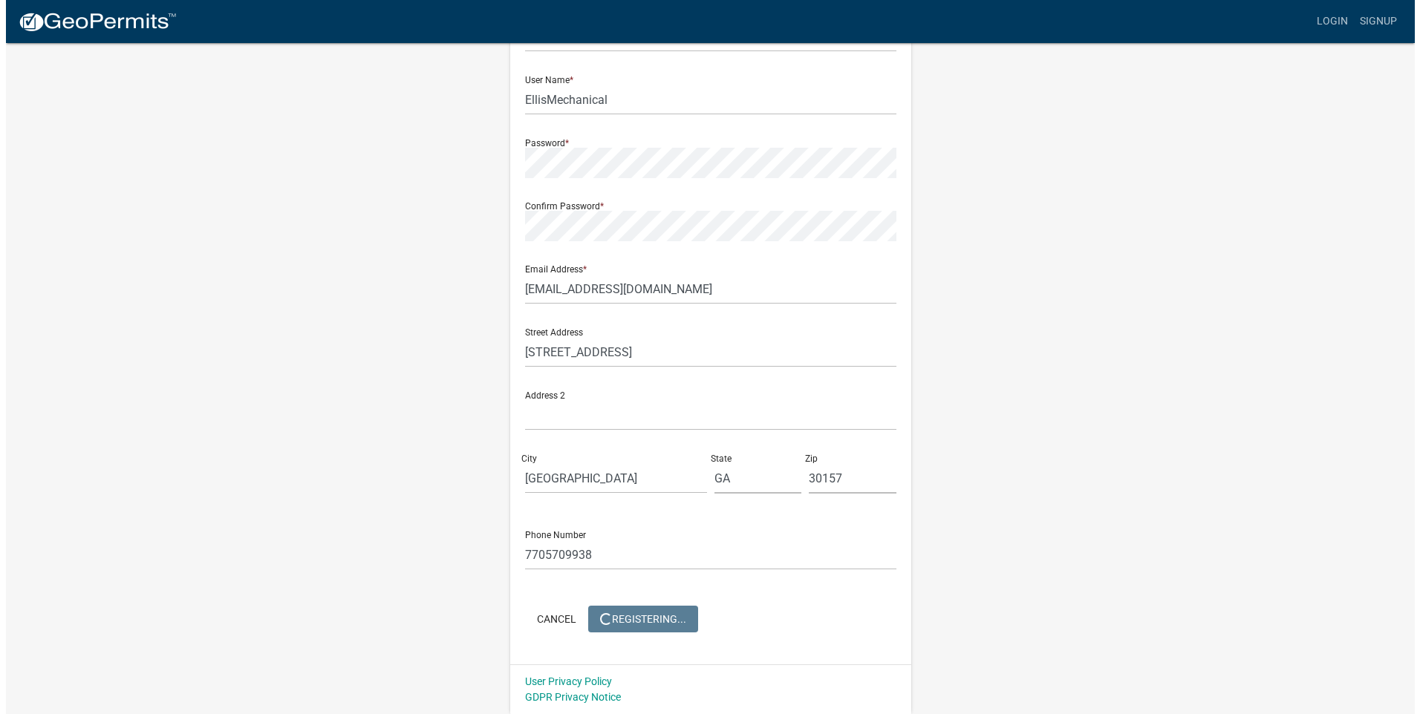
scroll to position [0, 0]
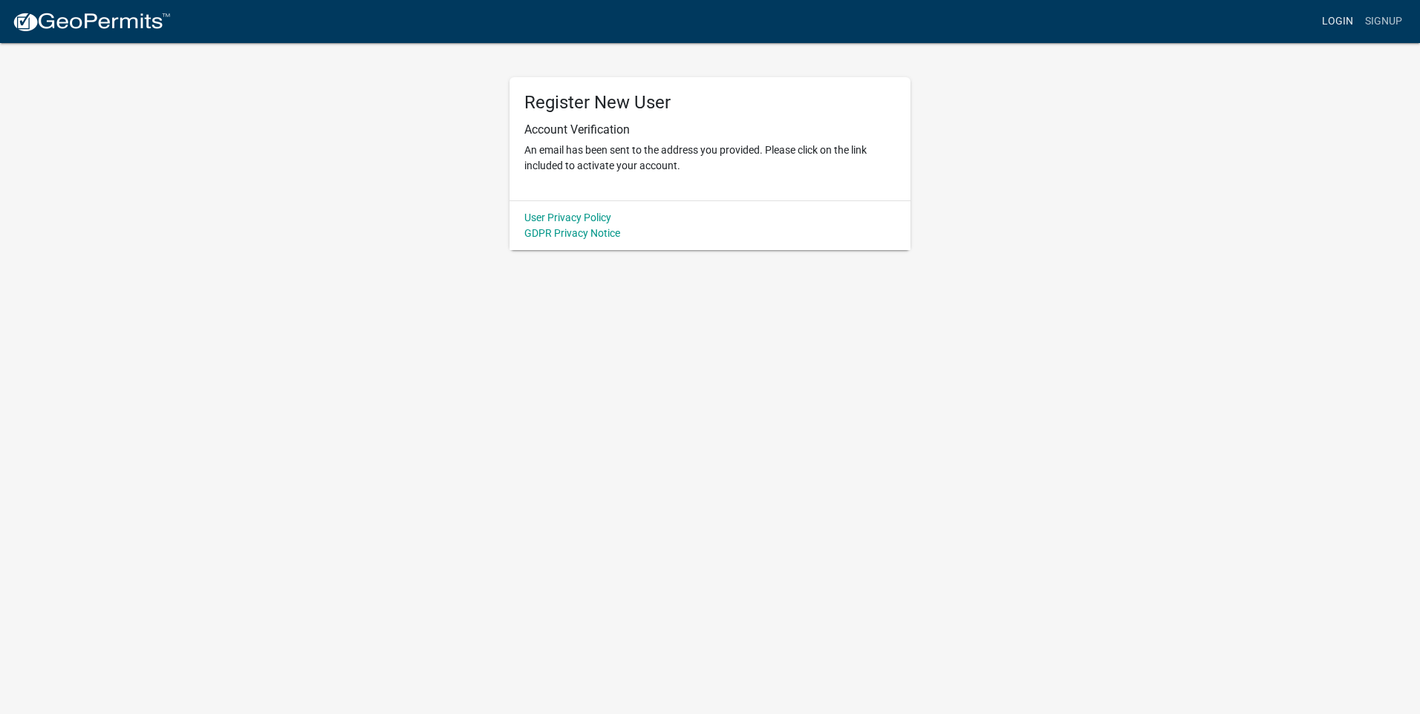
click at [1338, 21] on link "Login" at bounding box center [1337, 21] width 43 height 28
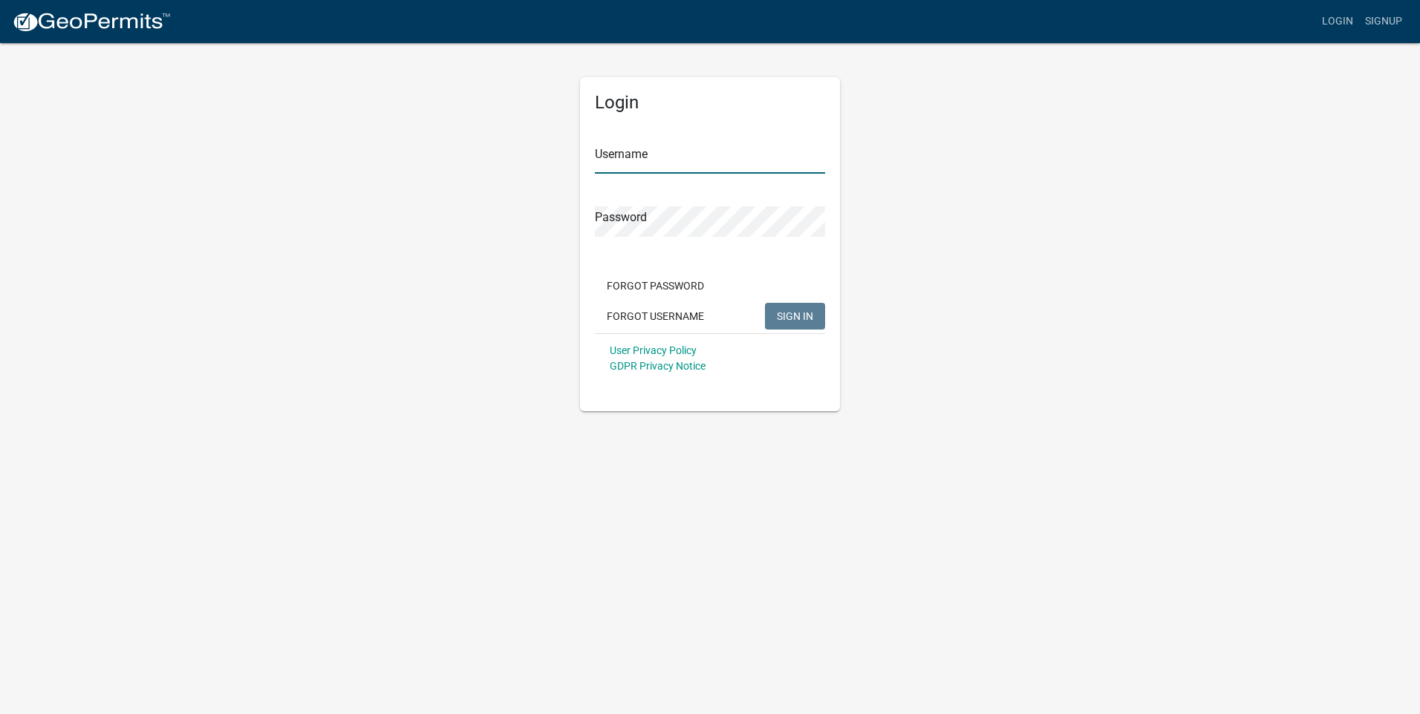
type input "EllisMechanical"
click at [799, 319] on span "SIGN IN" at bounding box center [795, 316] width 36 height 12
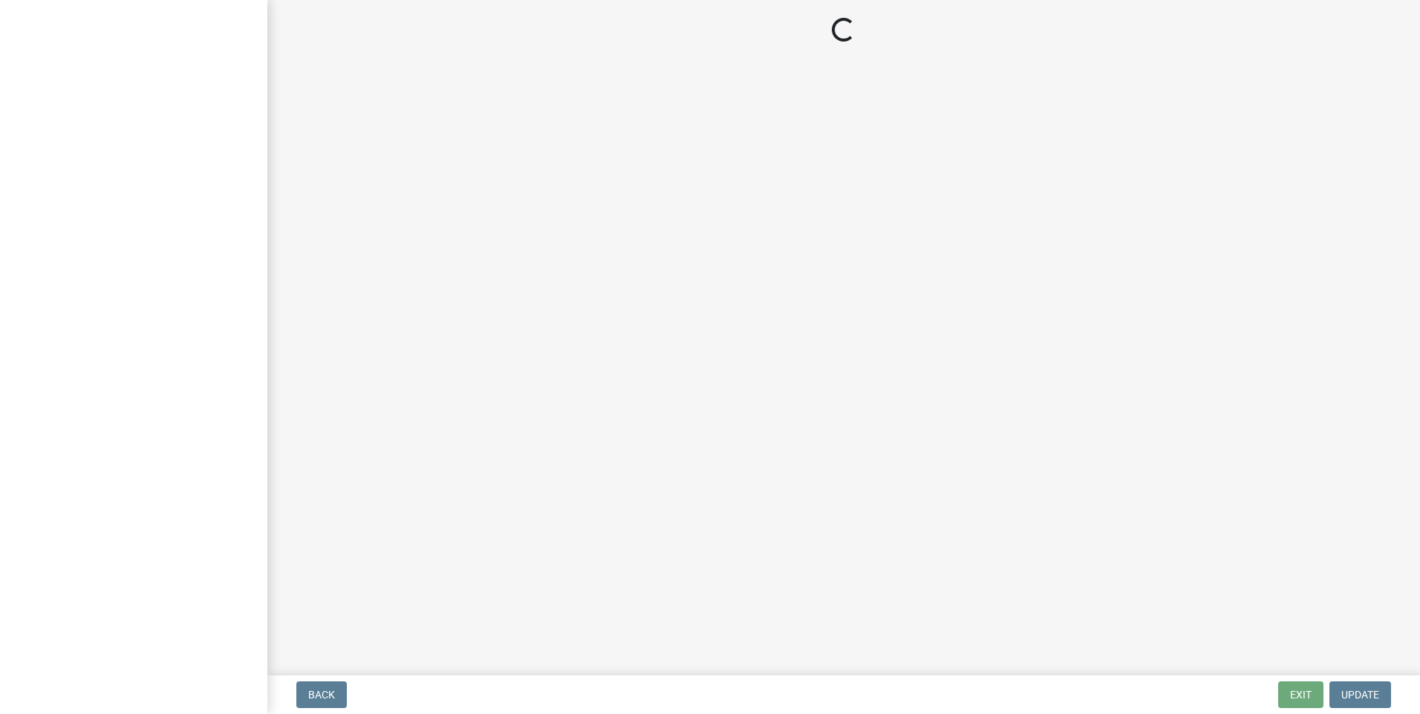
select select "GA"
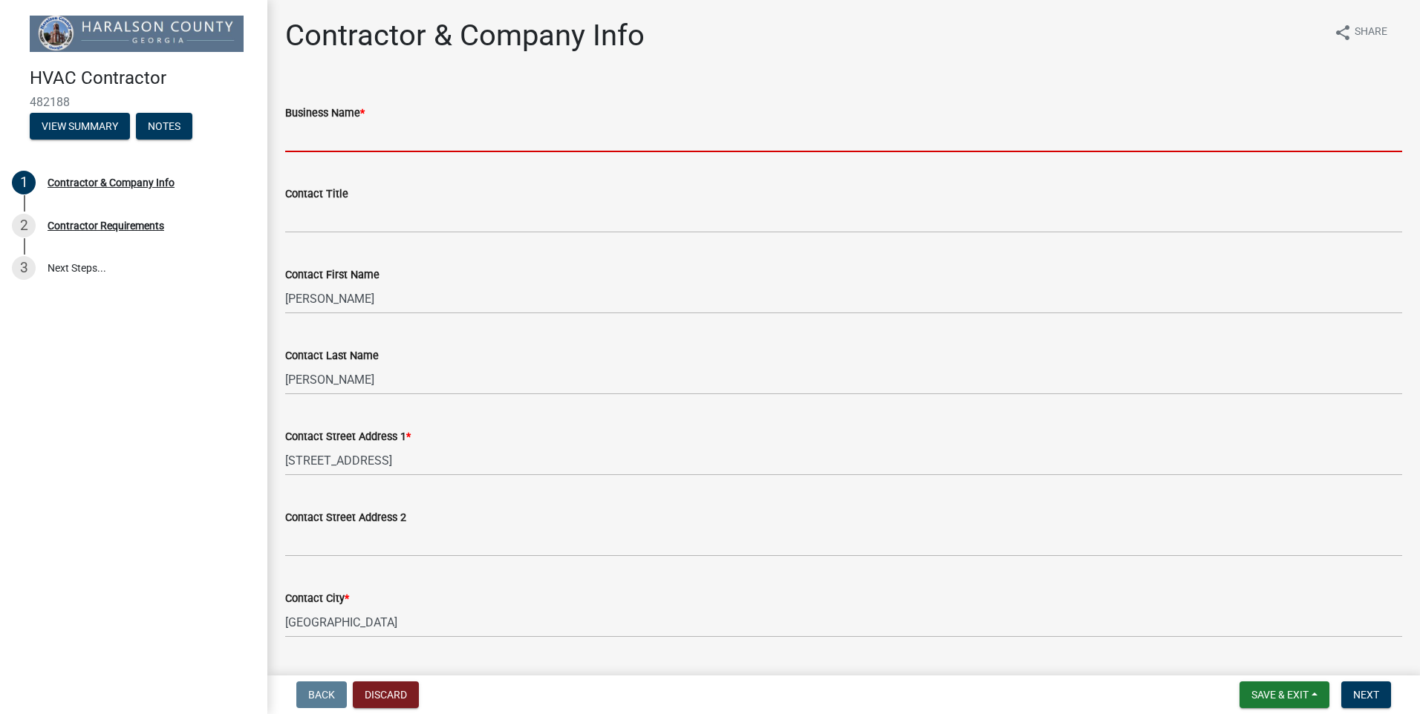
click at [404, 143] on input "Business Name *" at bounding box center [843, 137] width 1117 height 30
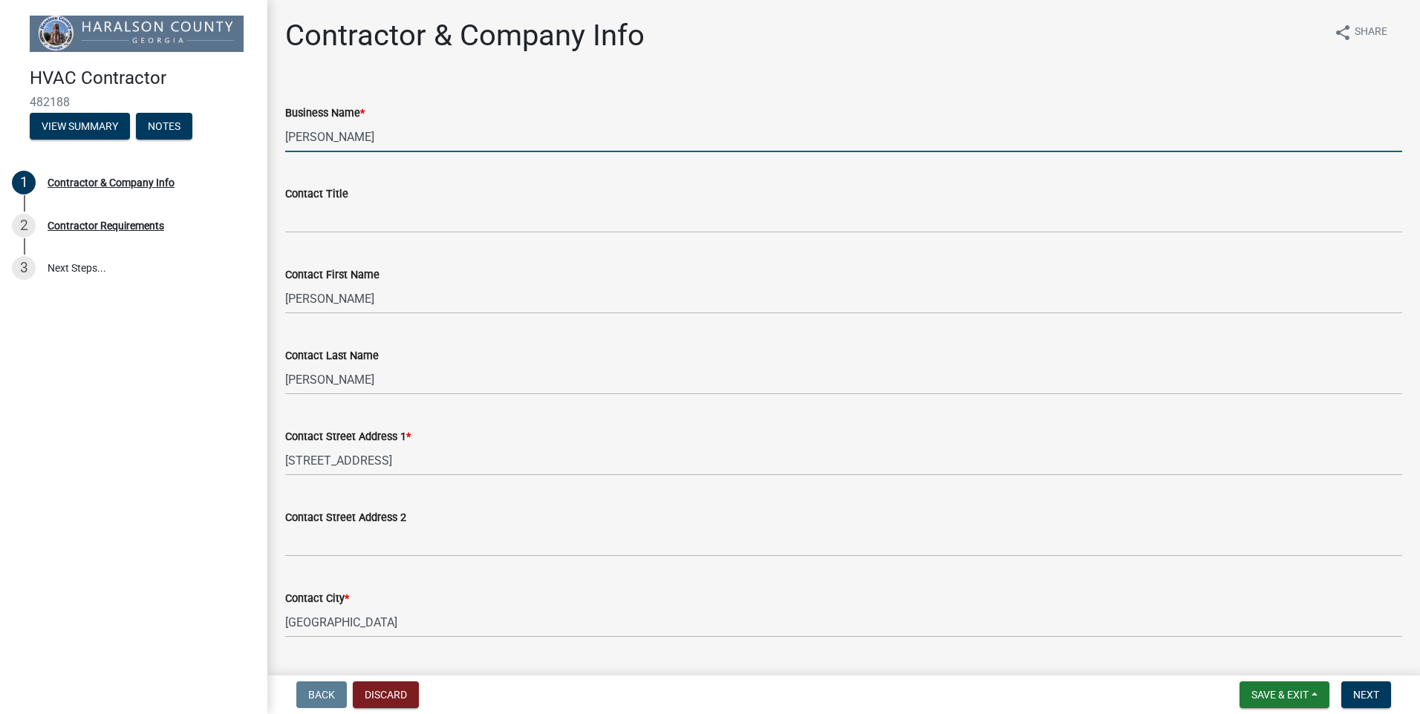
type input "[PERSON_NAME] Mechanical LLC"
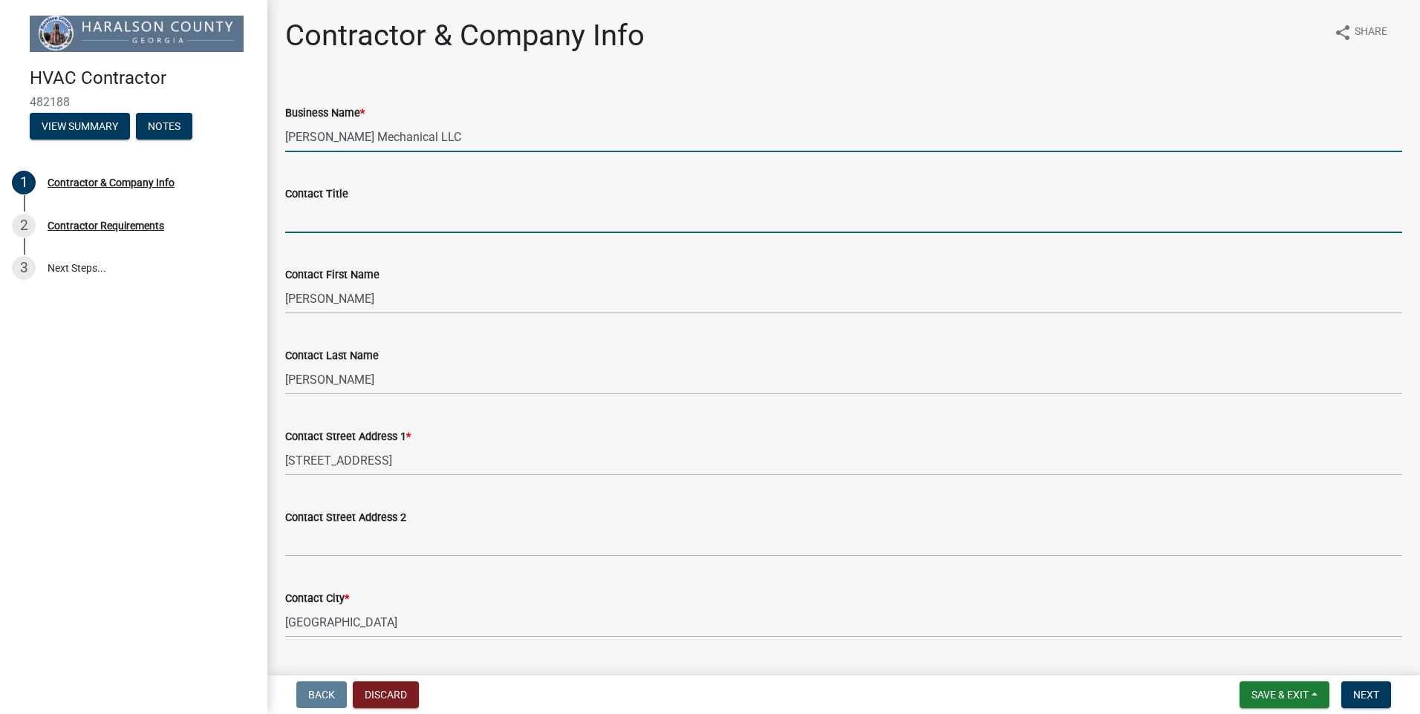
click at [456, 223] on input "Contact Title" at bounding box center [843, 218] width 1117 height 30
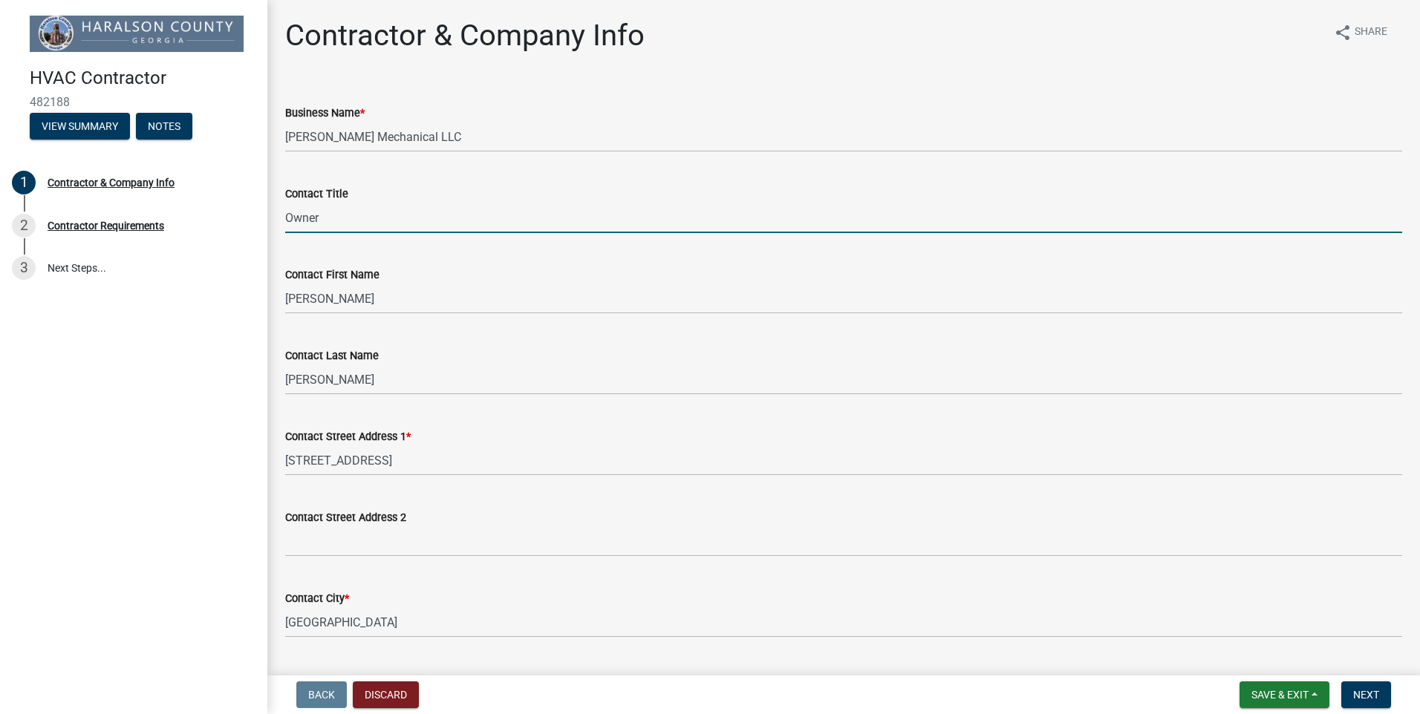
type input "Owner"
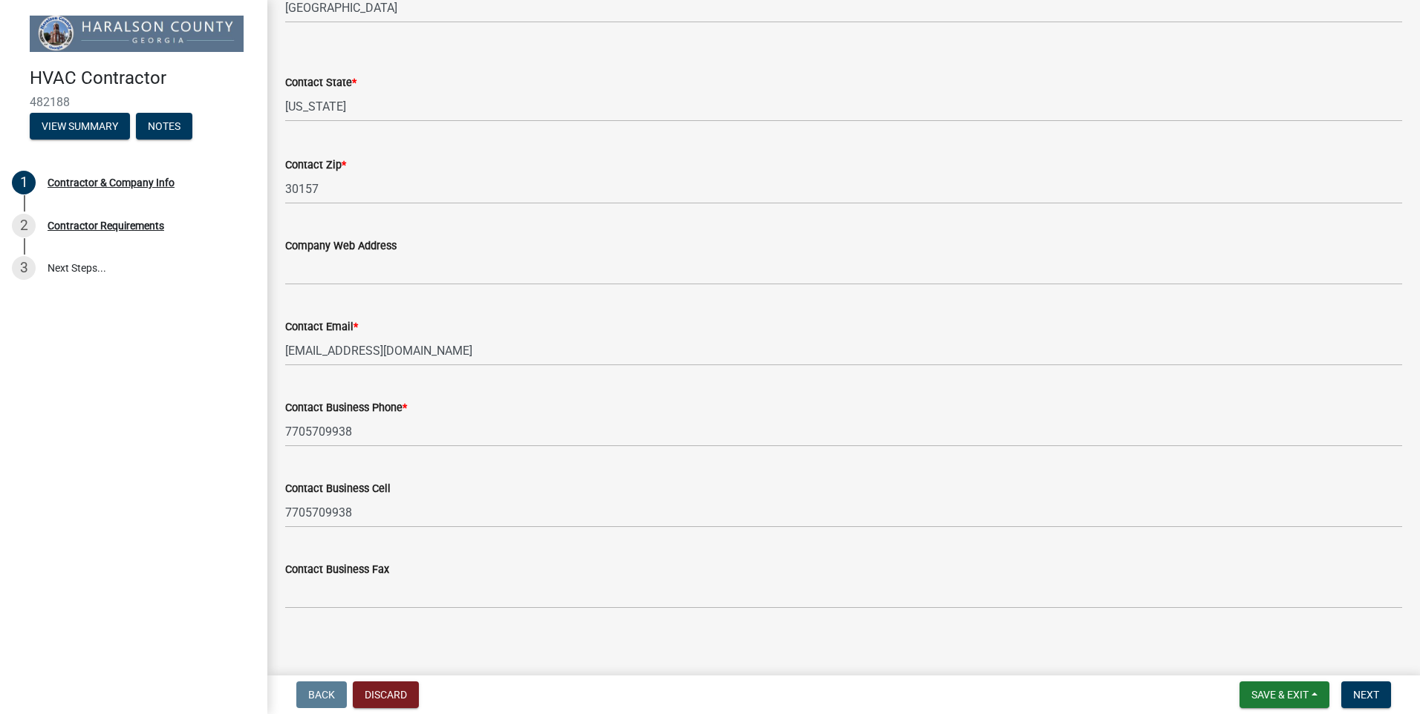
scroll to position [624, 0]
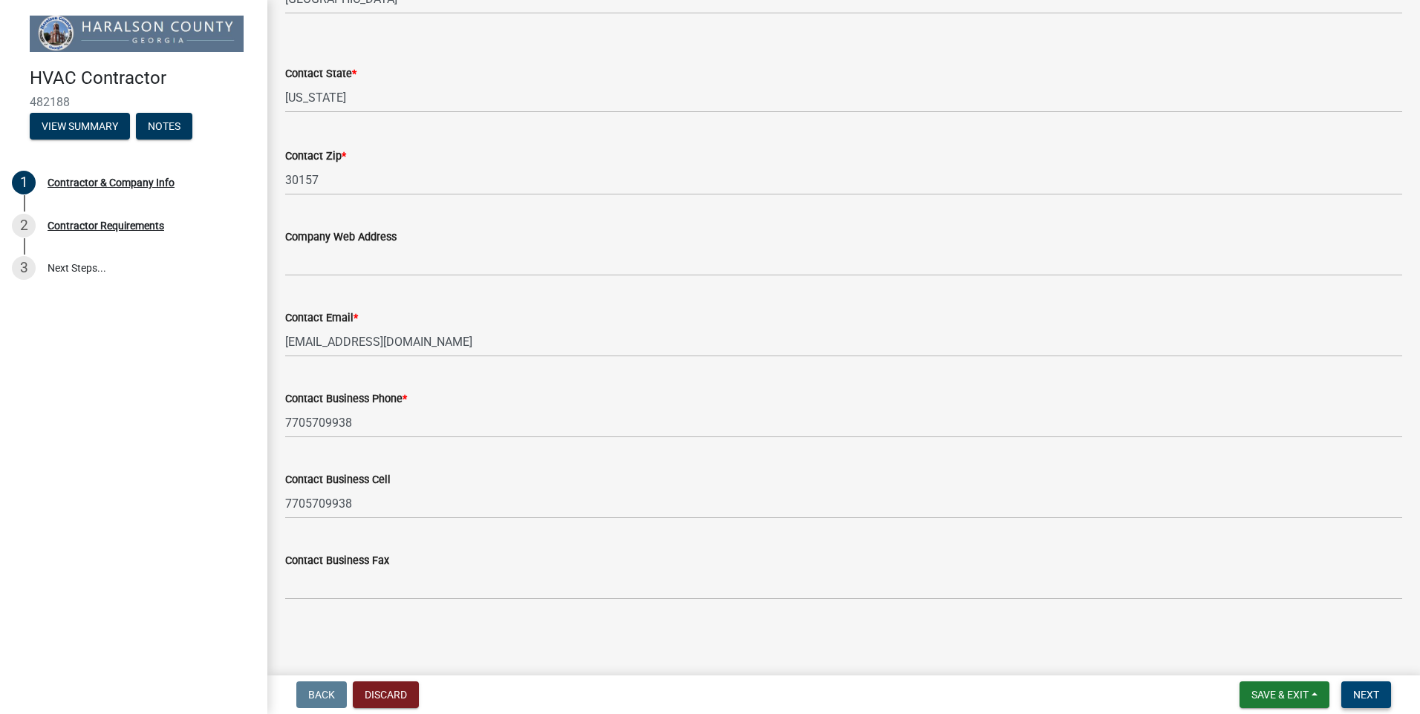
click at [1376, 700] on span "Next" at bounding box center [1366, 695] width 26 height 12
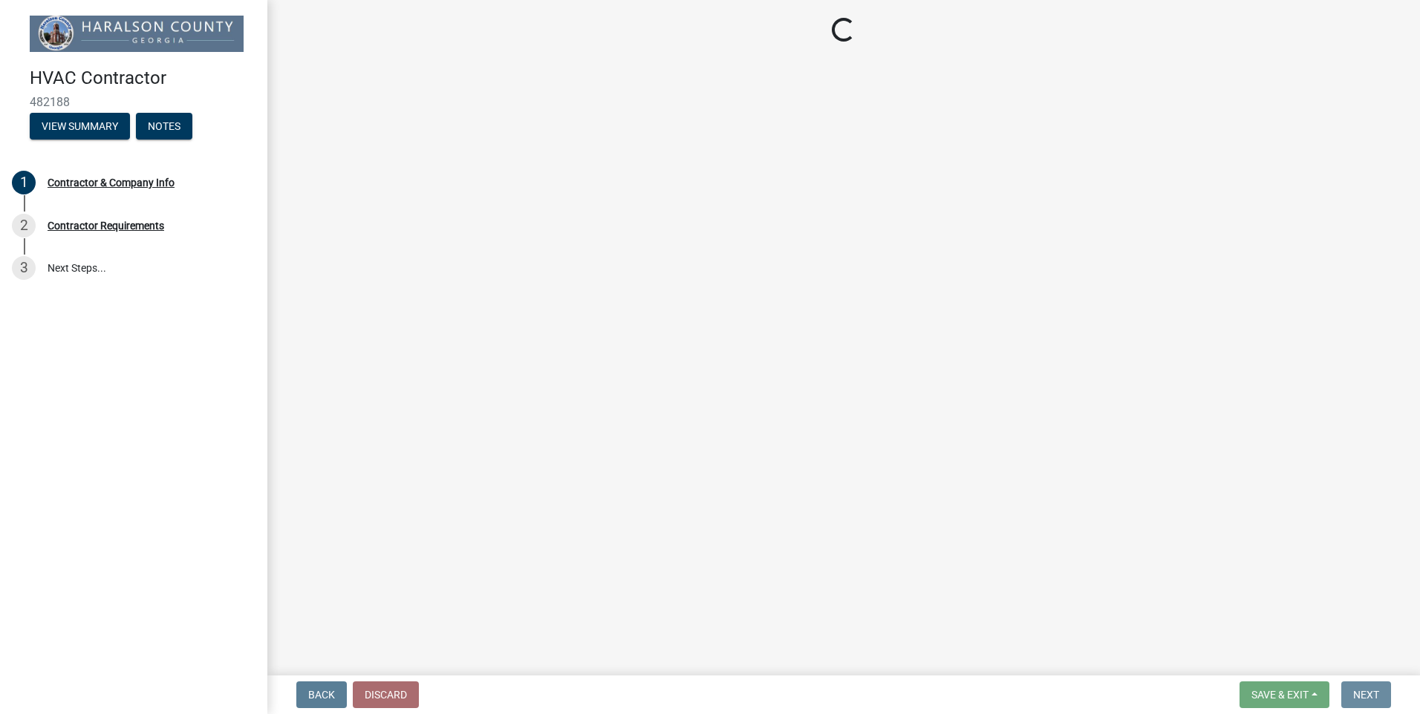
scroll to position [0, 0]
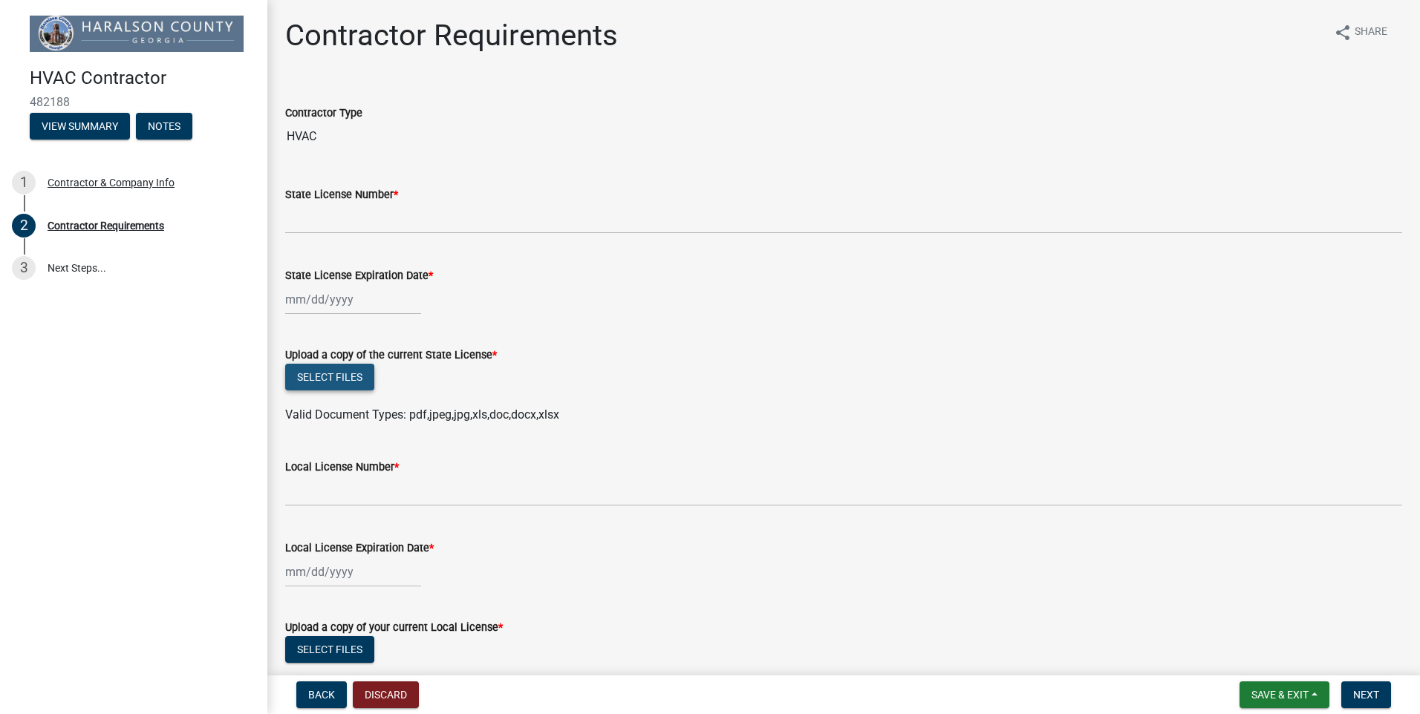
click at [330, 383] on button "Select files" at bounding box center [329, 377] width 89 height 27
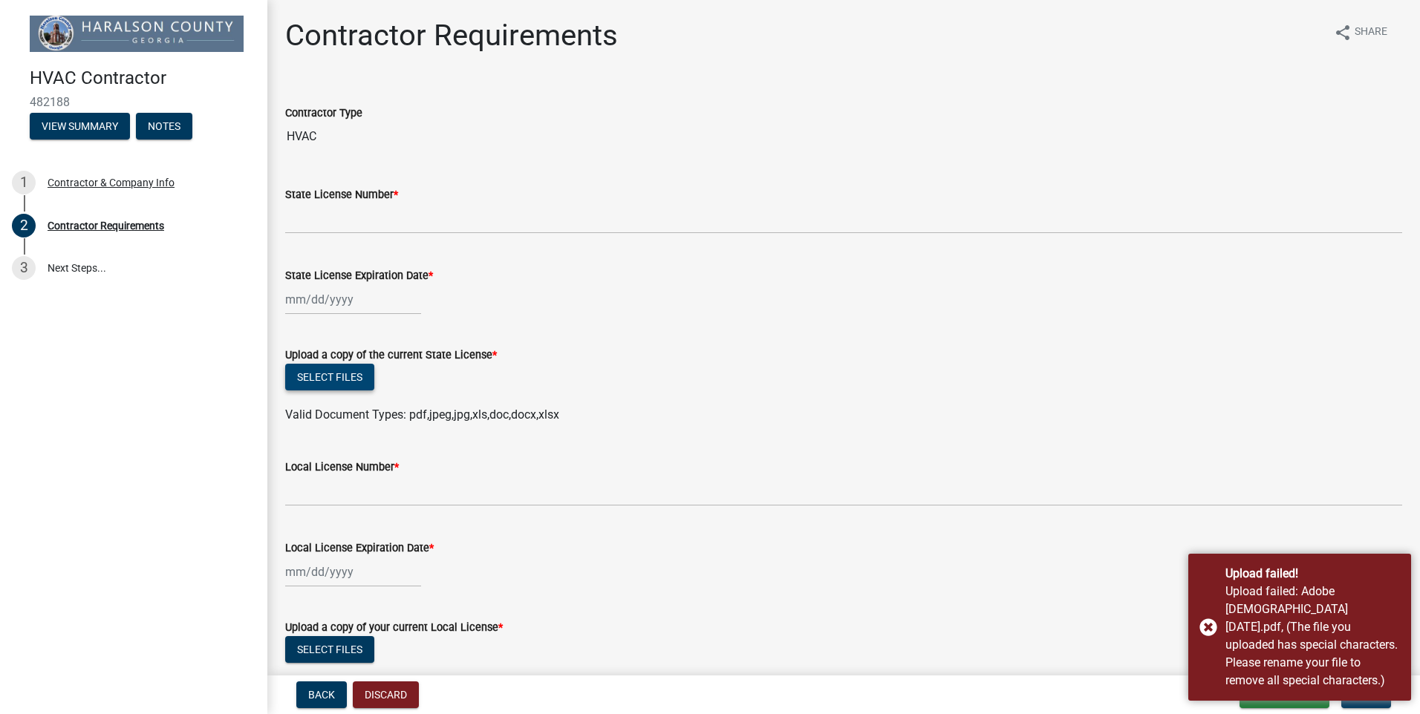
scroll to position [267, 0]
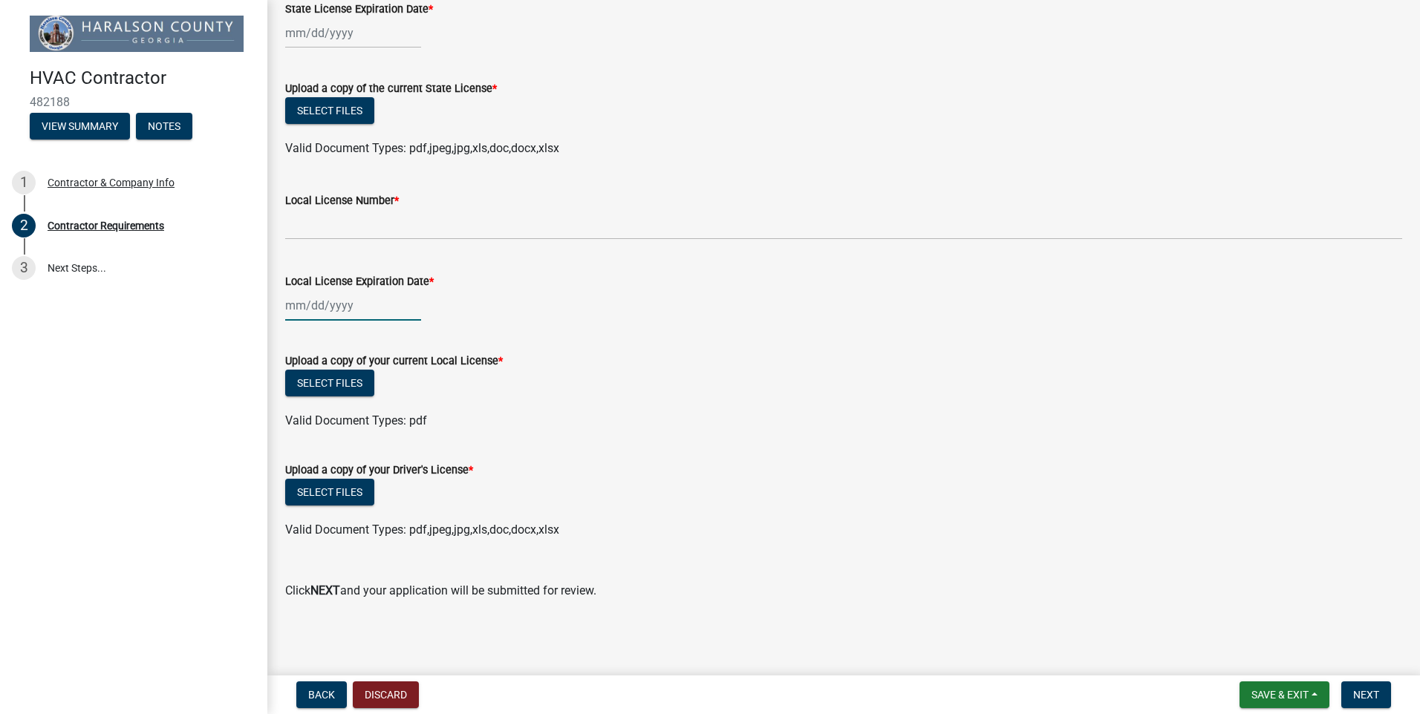
click at [300, 306] on div at bounding box center [353, 305] width 136 height 30
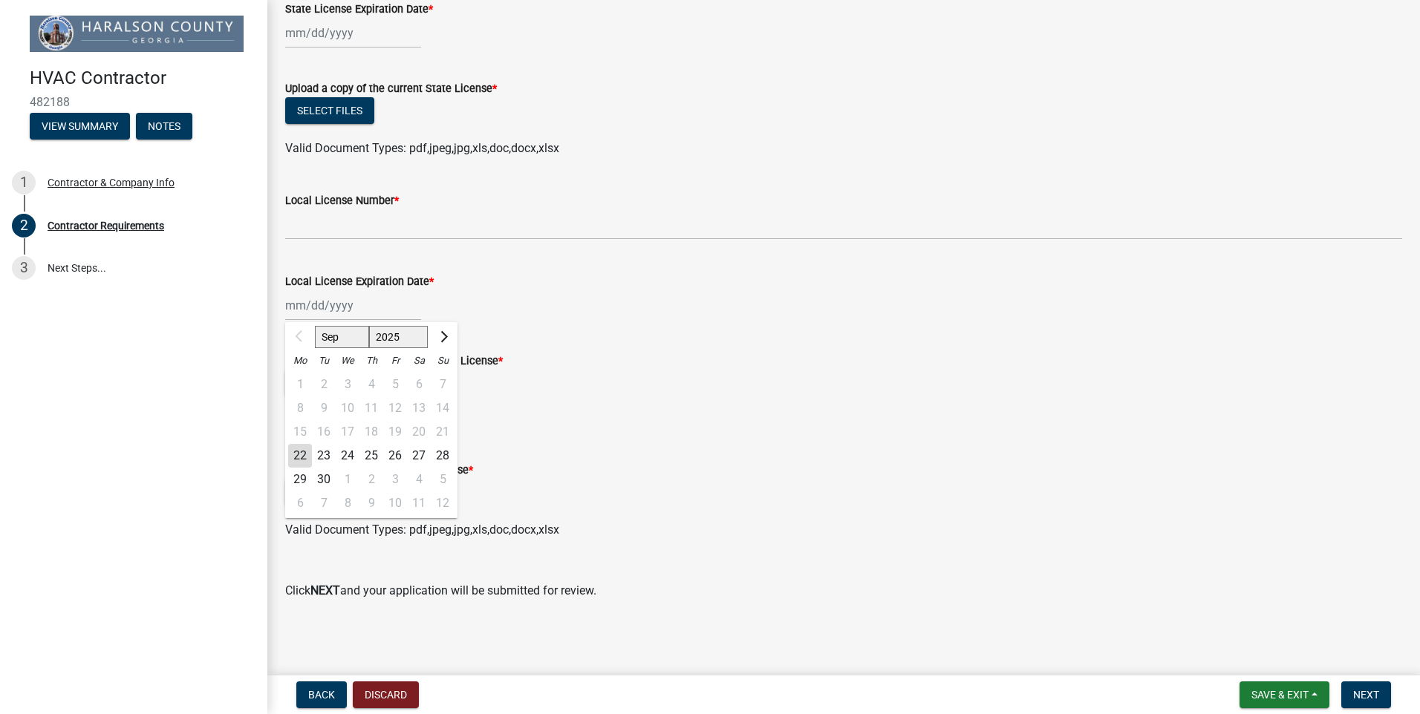
click at [557, 333] on wm-data-entity-input "Local License Expiration Date * Sep Oct Nov [DATE] 2026 2027 2028 2029 2030 203…" at bounding box center [843, 293] width 1117 height 82
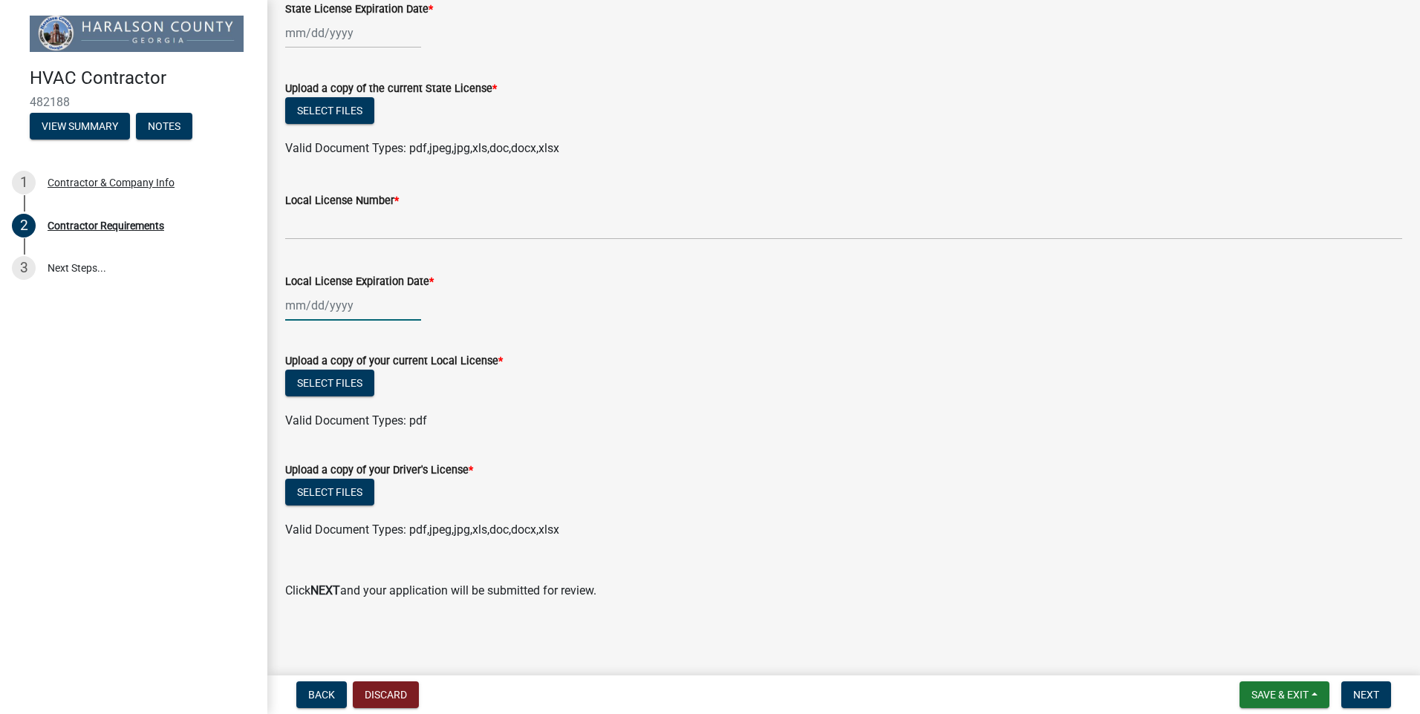
click at [289, 312] on div at bounding box center [353, 305] width 136 height 30
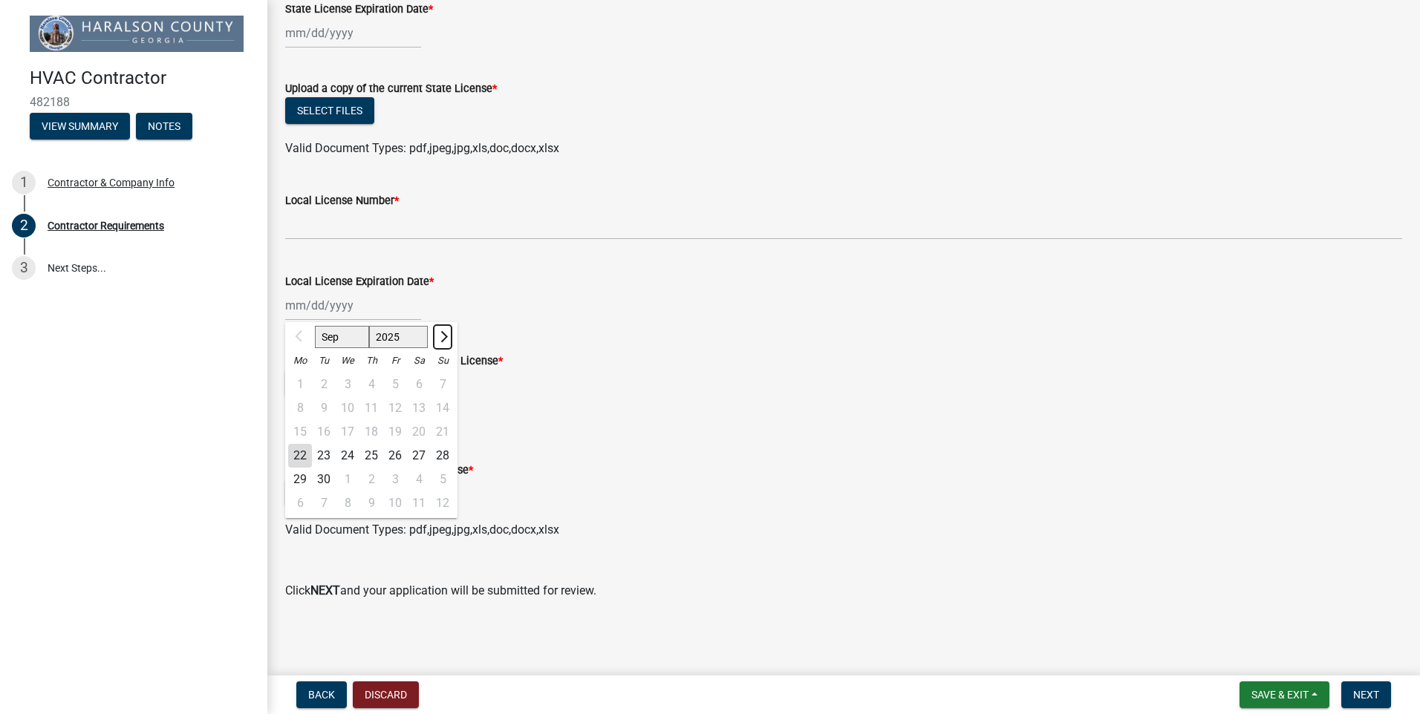
click at [439, 338] on span "Next month" at bounding box center [442, 336] width 11 height 11
select select "12"
click at [352, 480] on div "31" at bounding box center [348, 480] width 24 height 24
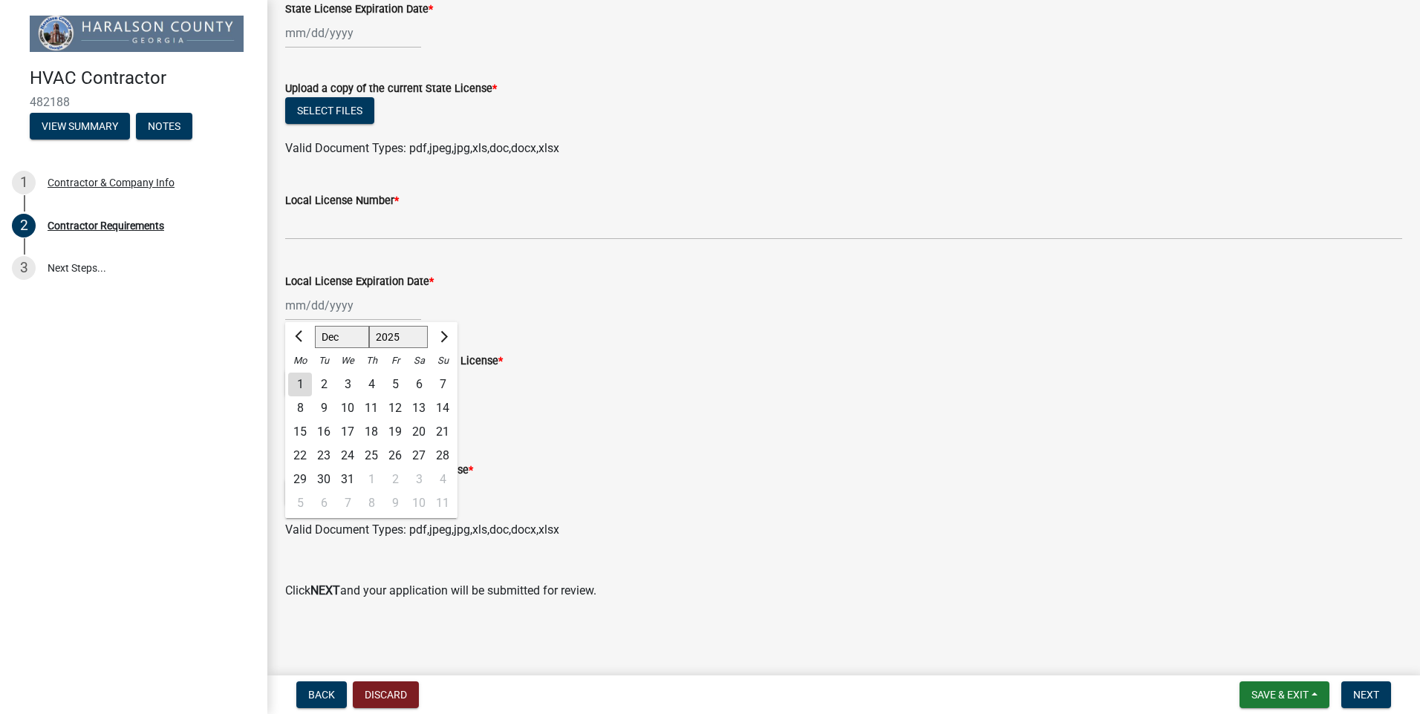
type input "[DATE]"
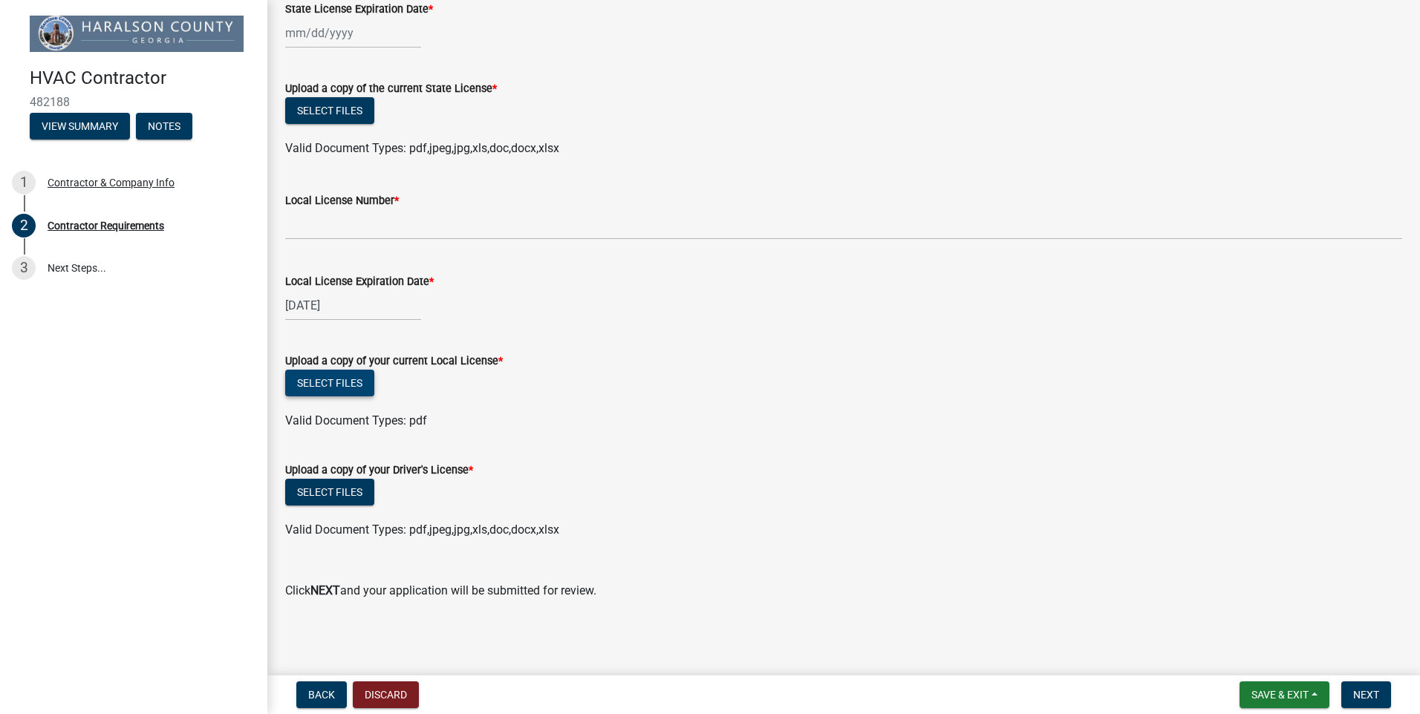
click at [347, 385] on button "Select files" at bounding box center [329, 383] width 89 height 27
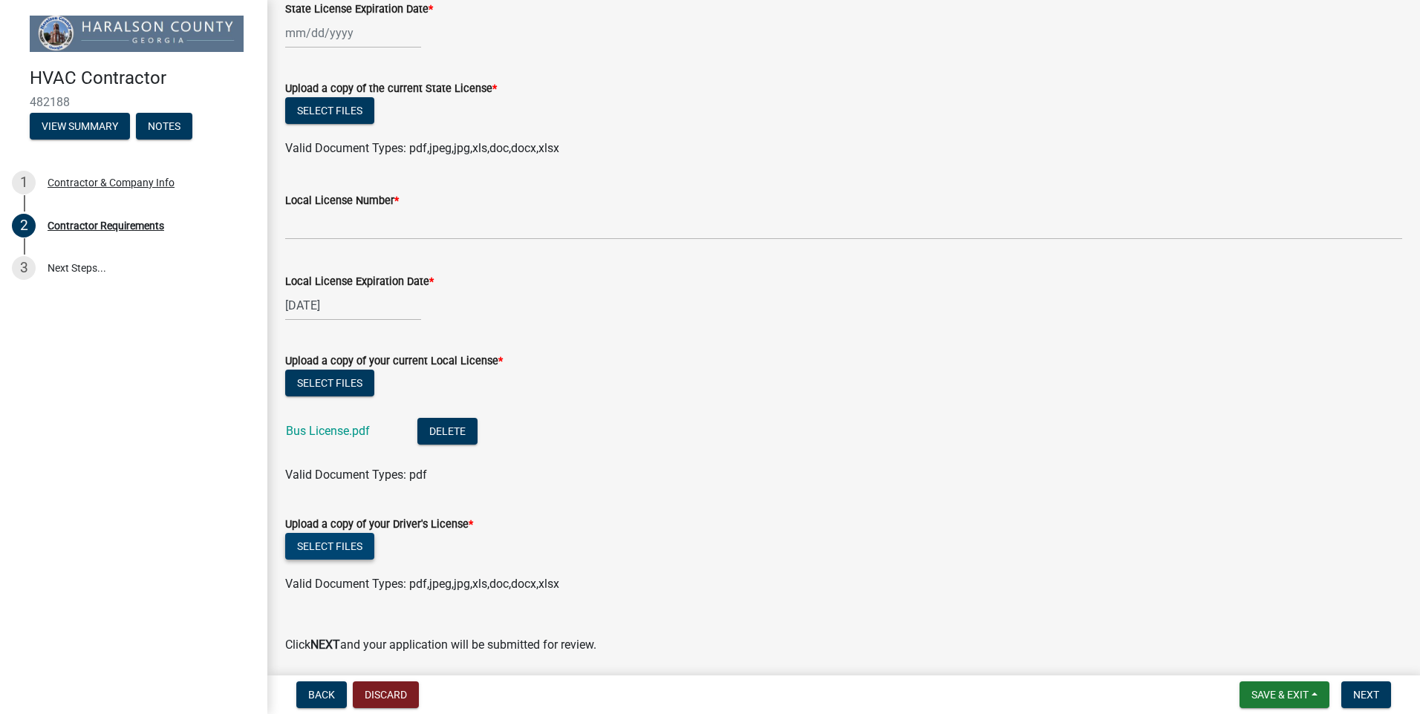
click at [339, 551] on button "Select files" at bounding box center [329, 546] width 89 height 27
click at [311, 552] on button "Select files" at bounding box center [329, 546] width 89 height 27
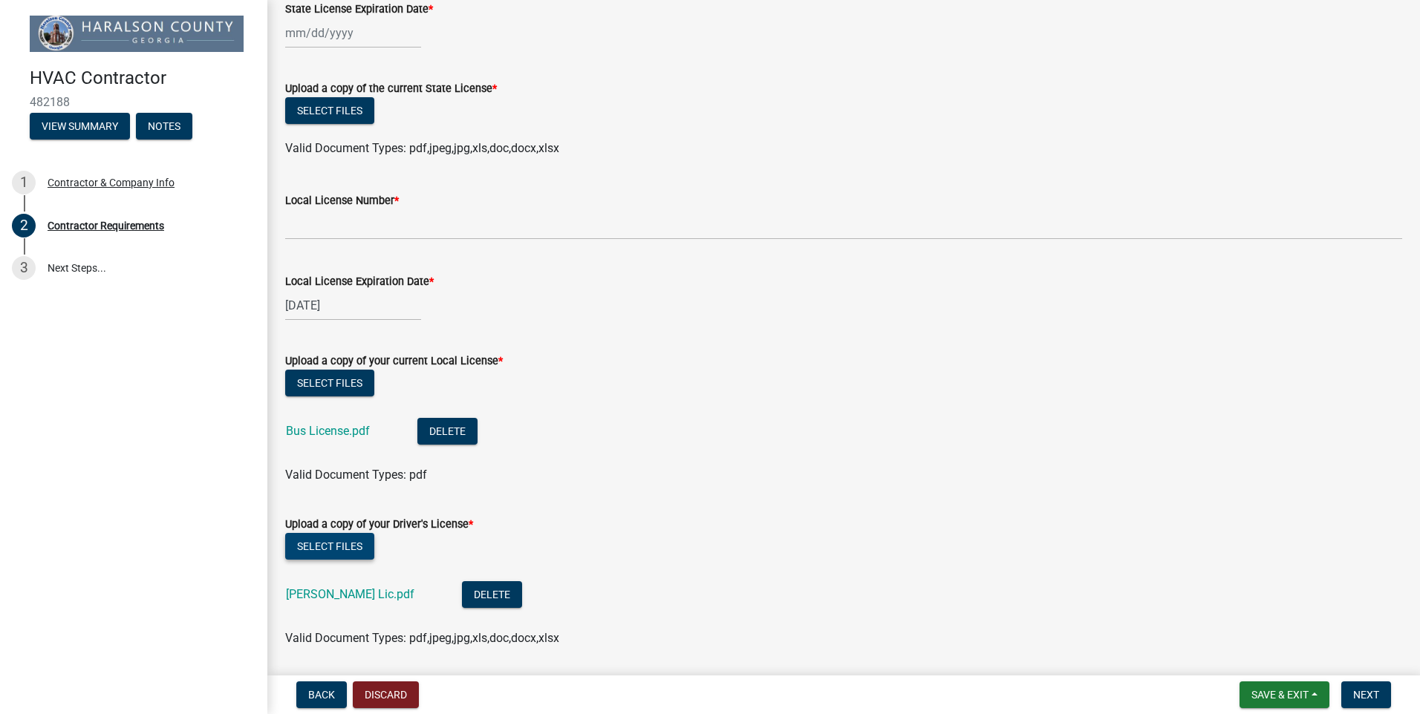
scroll to position [375, 0]
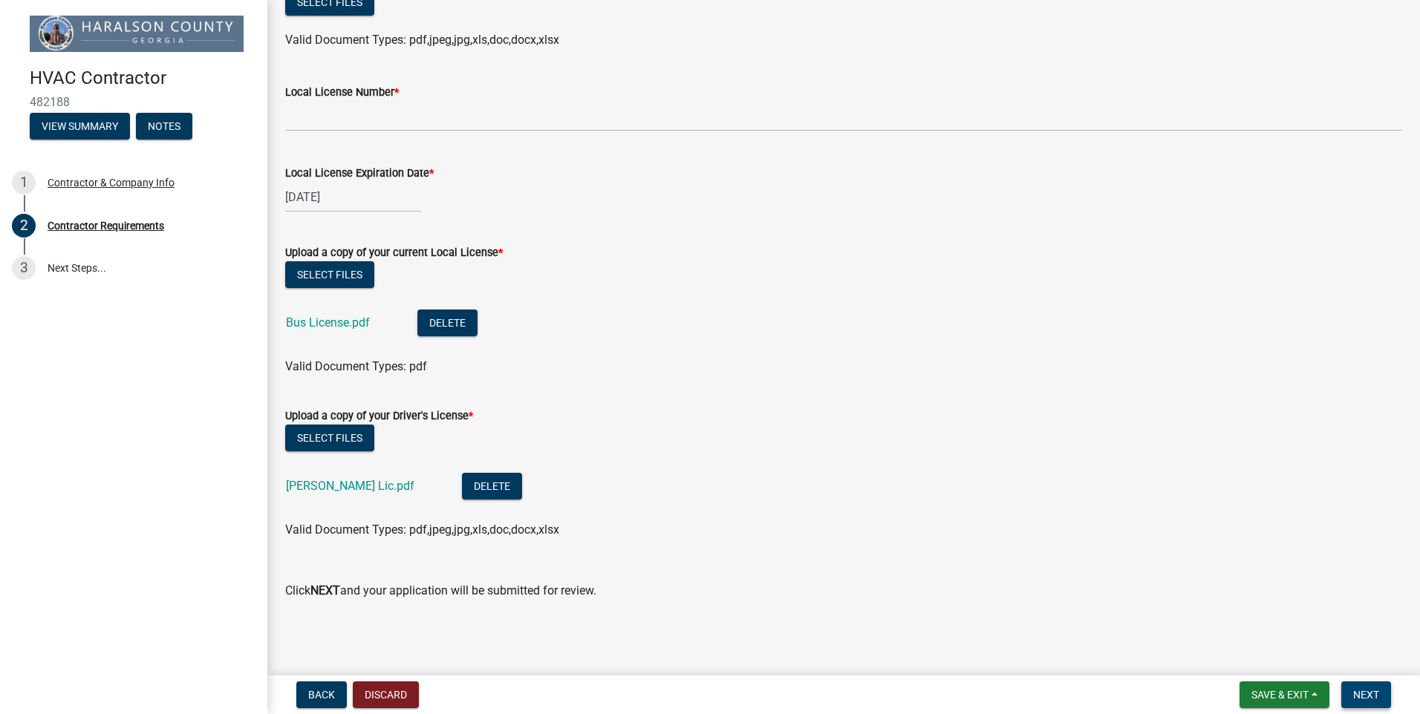
click at [1372, 691] on span "Next" at bounding box center [1366, 695] width 26 height 12
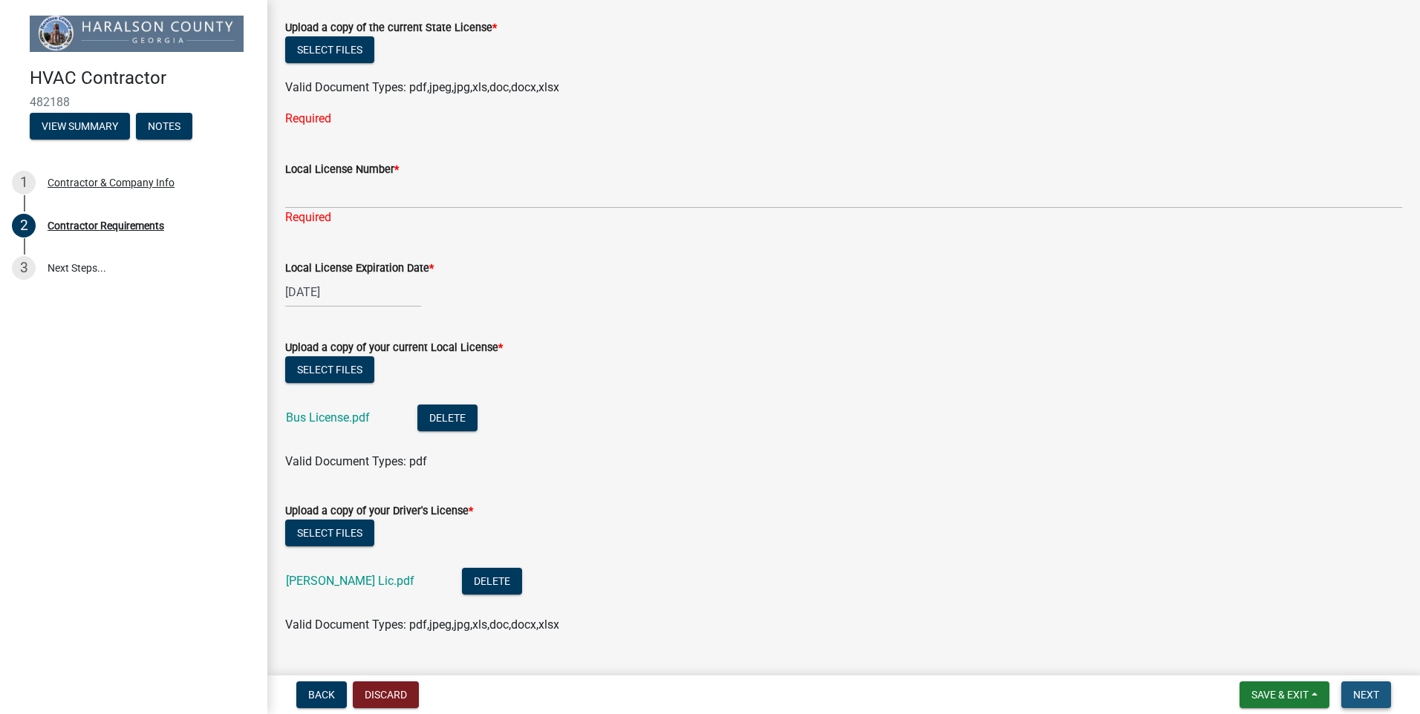
scroll to position [422, 0]
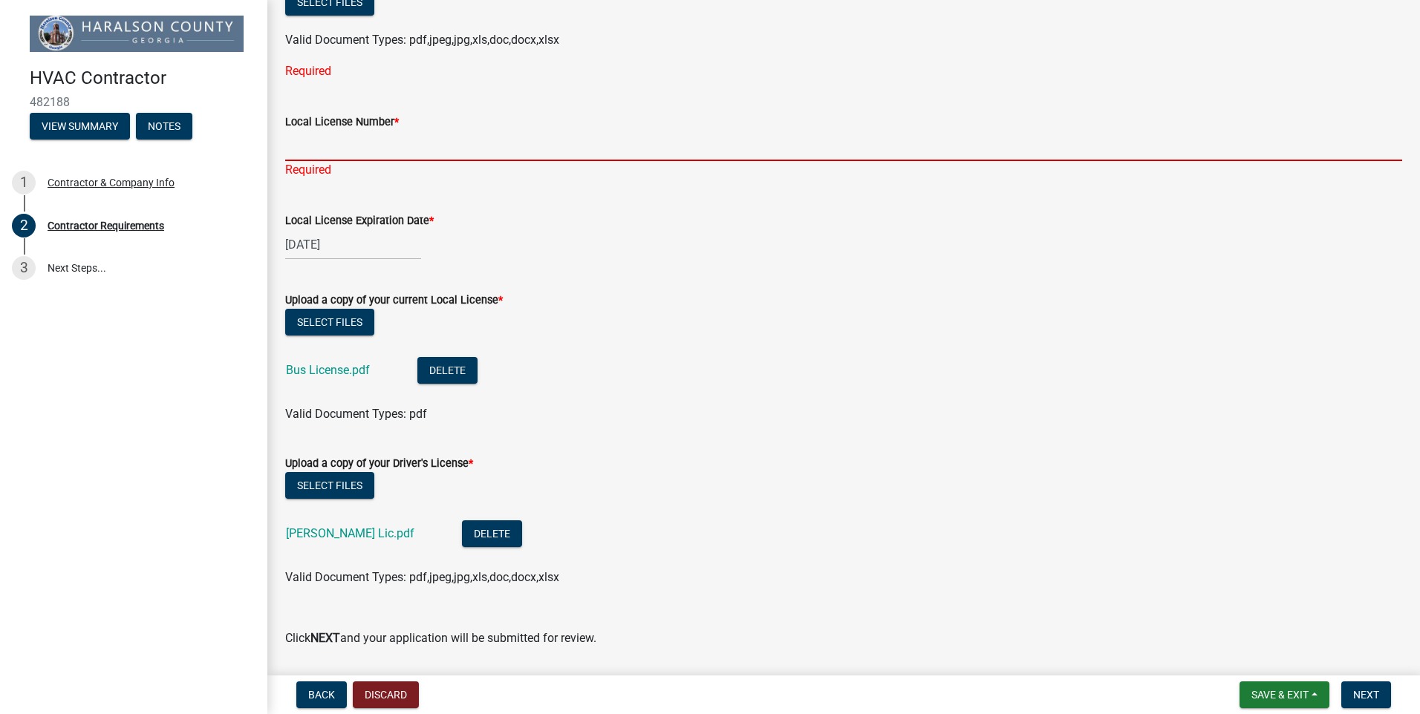
click at [357, 143] on input "Local License Number *" at bounding box center [843, 146] width 1117 height 30
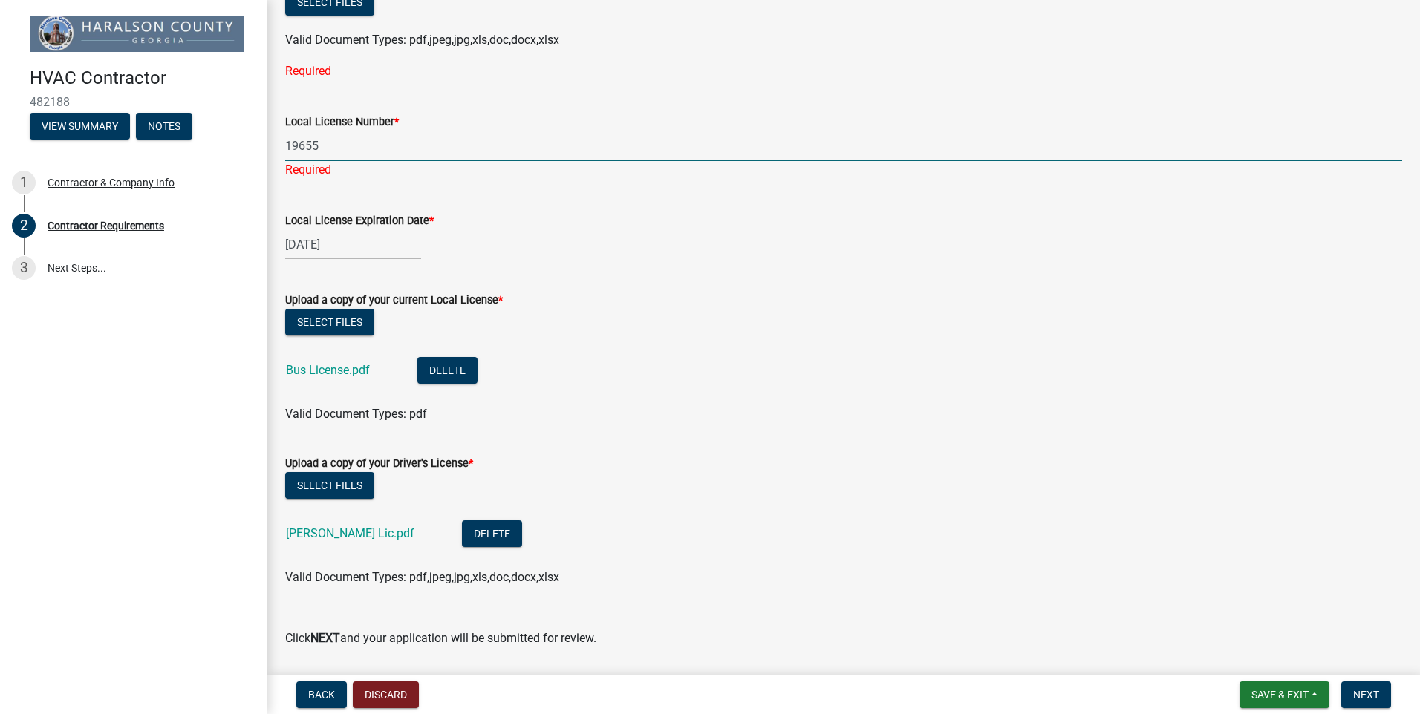
type input "19655"
click at [551, 255] on wm-data-entity-input-list "Contractor Type HVAC State License Number * Required State License Expiration D…" at bounding box center [843, 160] width 1117 height 999
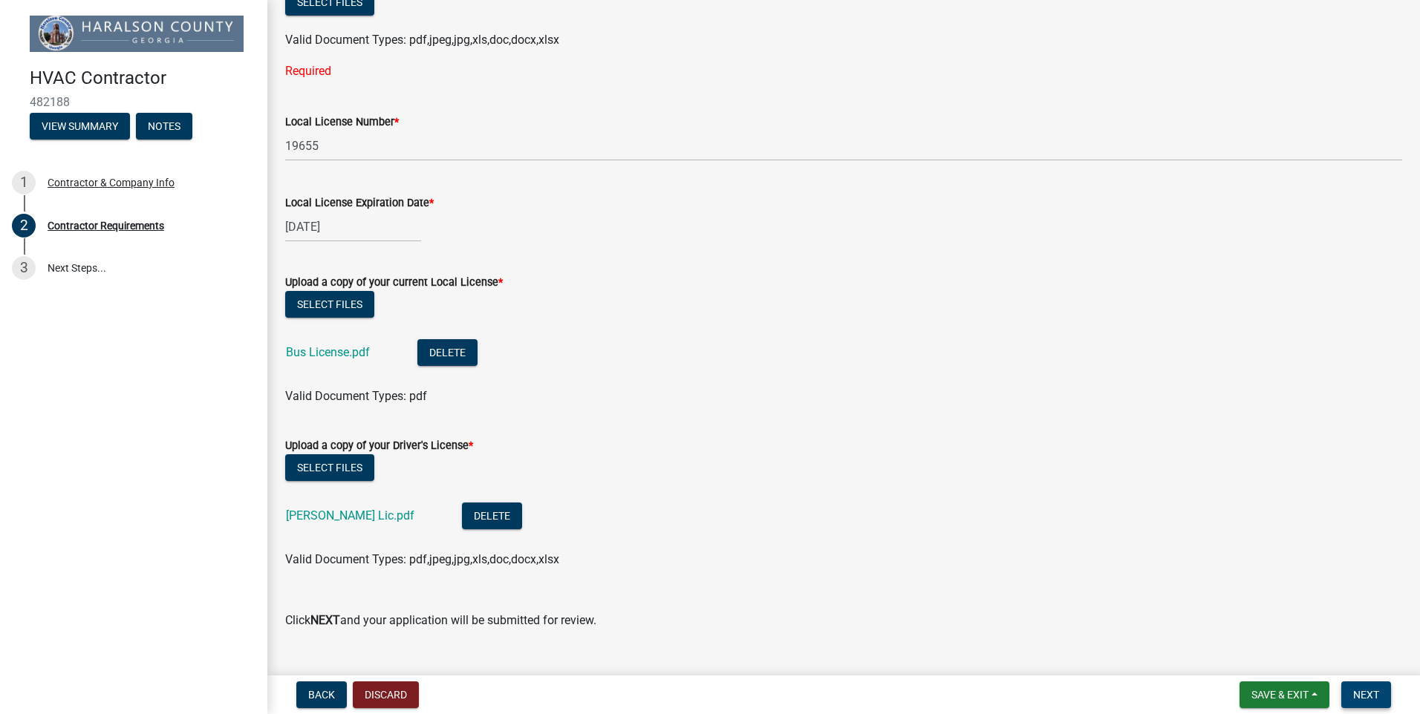
click at [1387, 696] on button "Next" at bounding box center [1366, 695] width 50 height 27
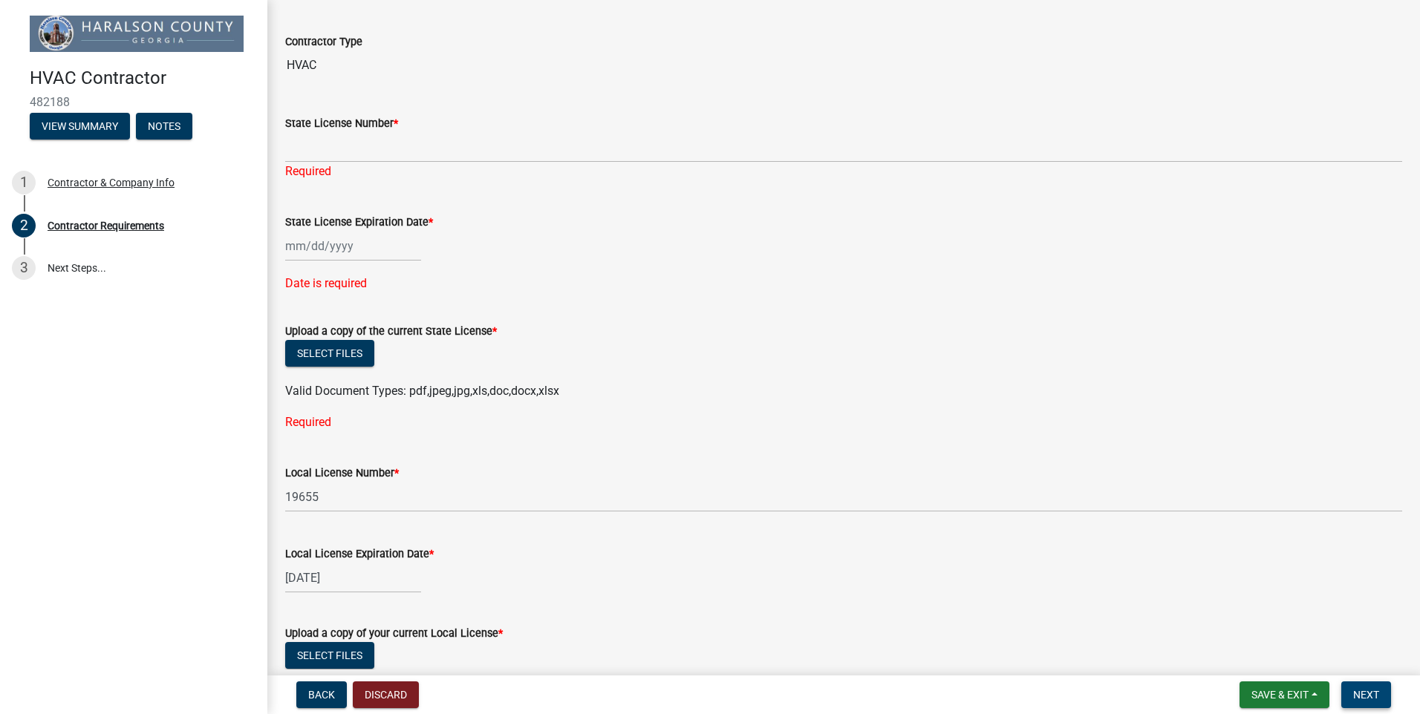
scroll to position [0, 0]
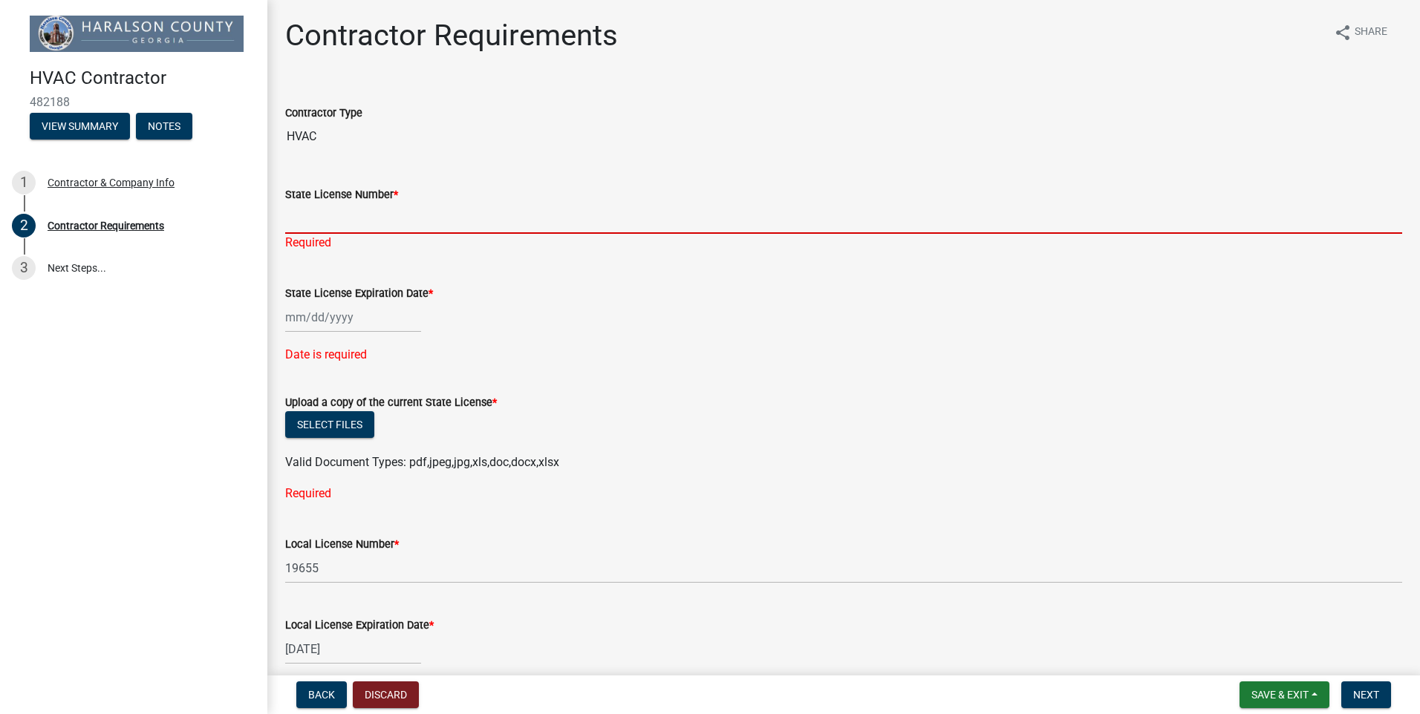
click at [352, 212] on input "State License Number *" at bounding box center [843, 218] width 1117 height 30
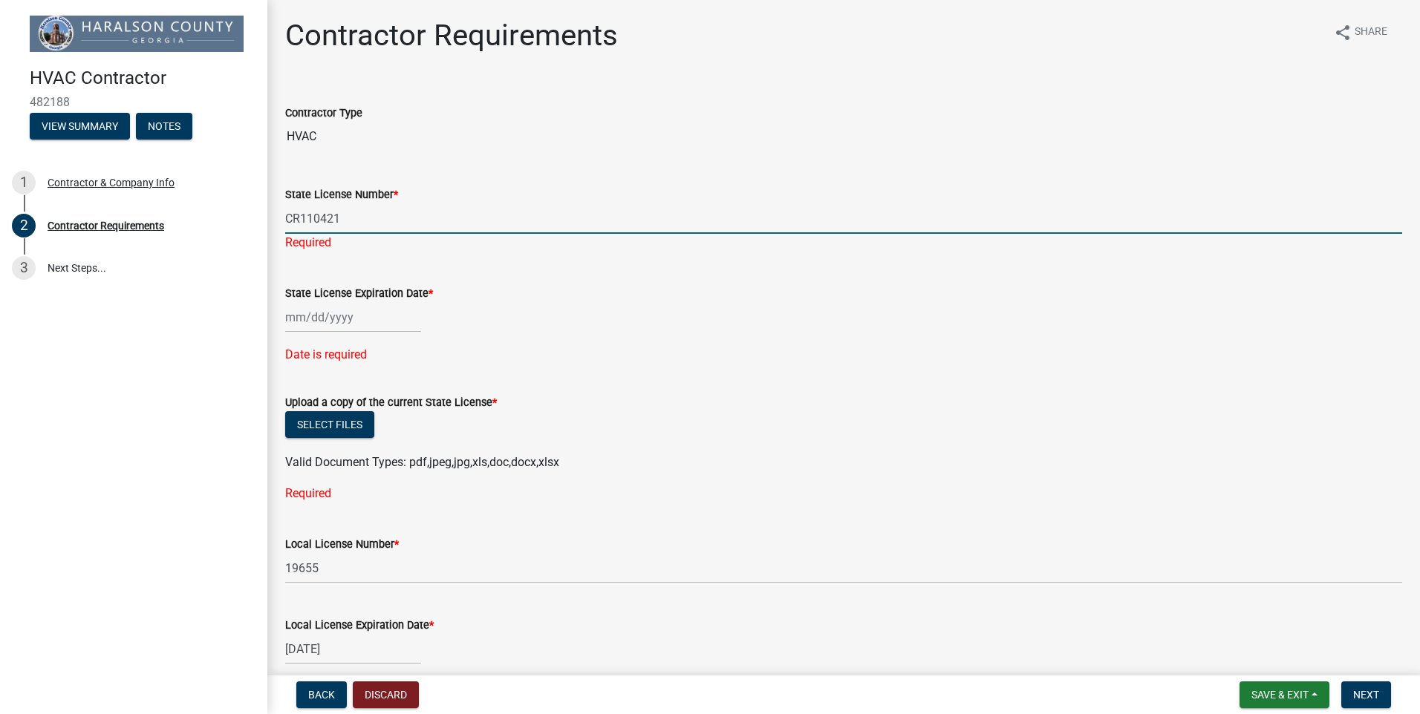
type input "CR110421"
select select "9"
select select "2025"
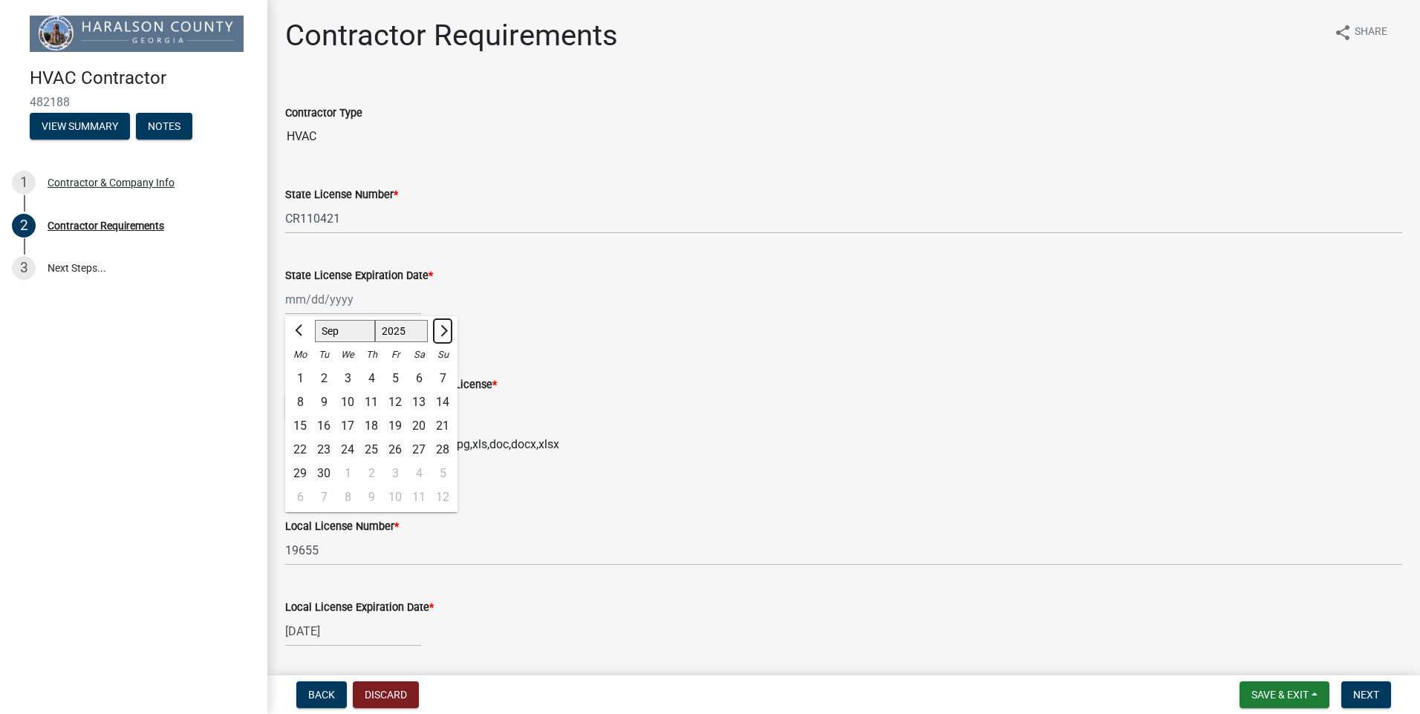
click at [437, 330] on span "Next month" at bounding box center [442, 330] width 11 height 11
click at [444, 330] on span "Next month" at bounding box center [442, 330] width 11 height 11
select select "11"
click at [441, 472] on div "30" at bounding box center [443, 474] width 24 height 24
type input "[DATE]"
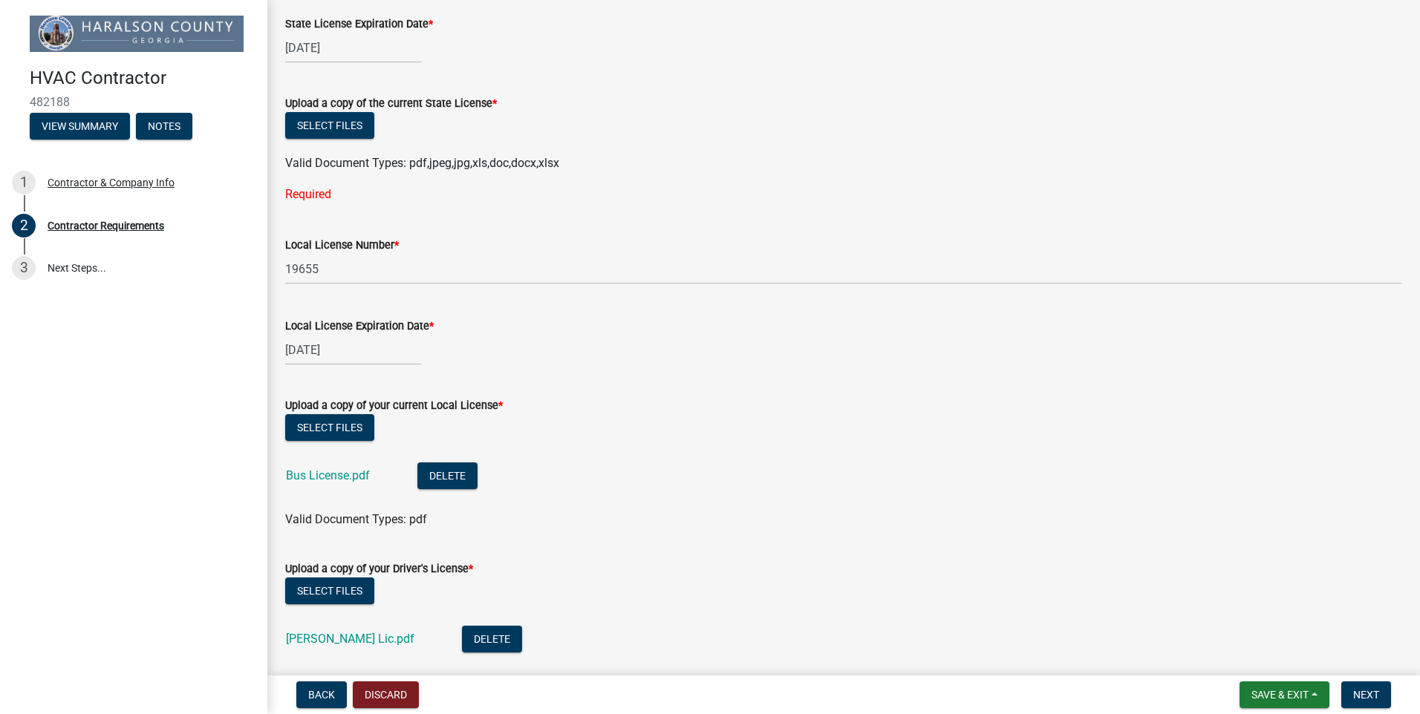
scroll to position [297, 0]
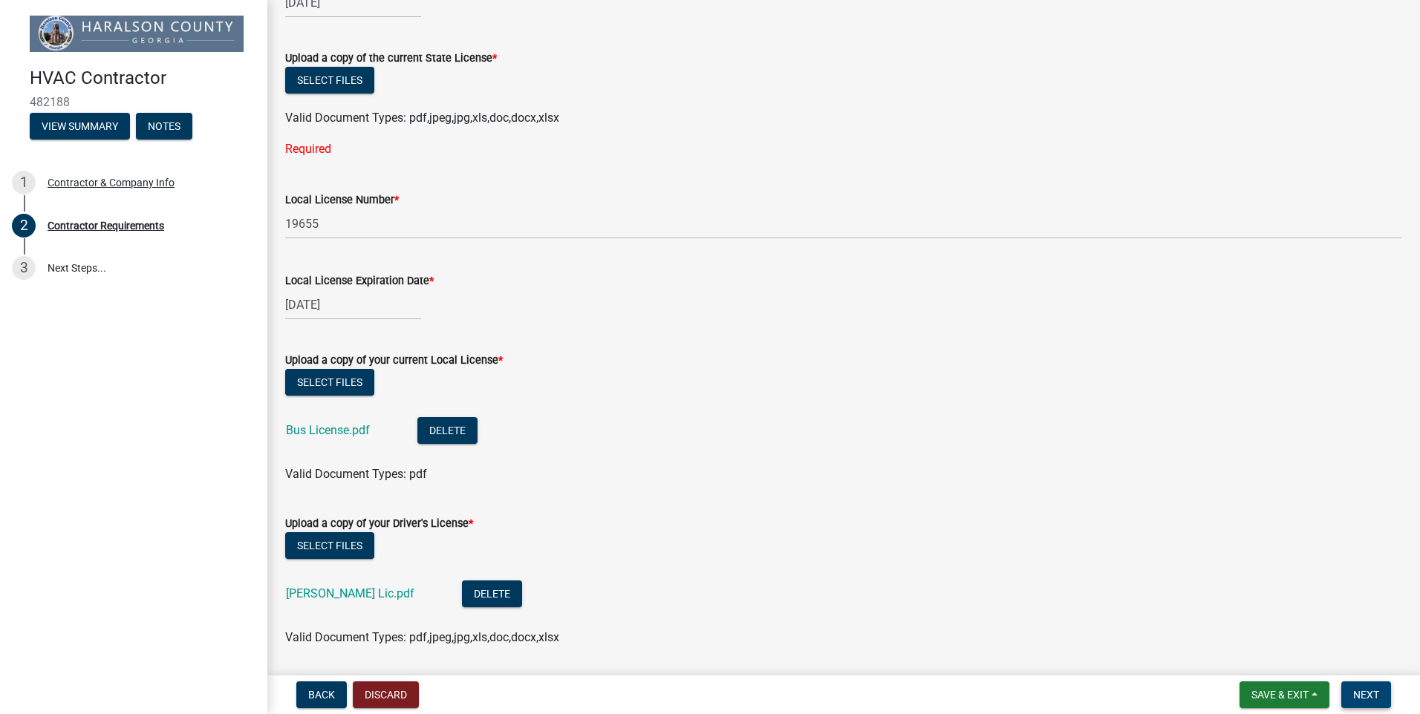
click at [1375, 696] on span "Next" at bounding box center [1366, 695] width 26 height 12
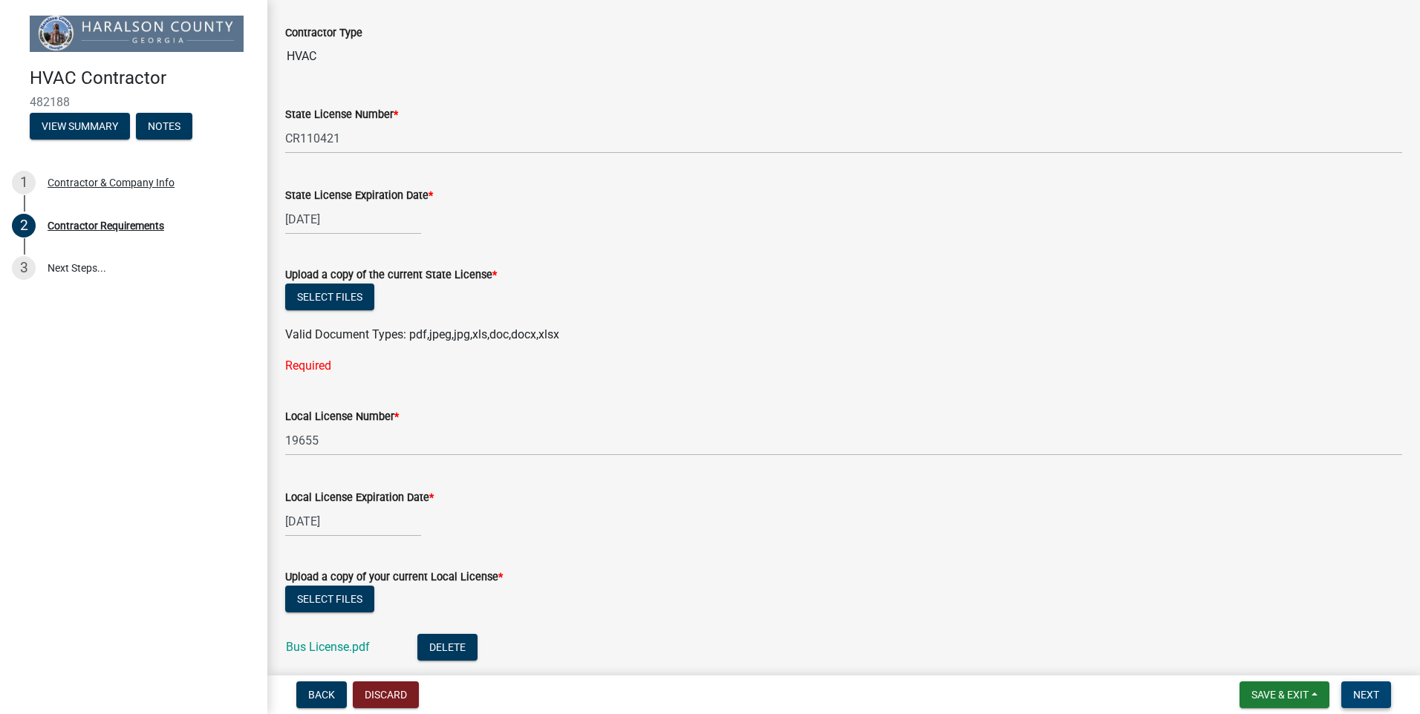
scroll to position [74, 0]
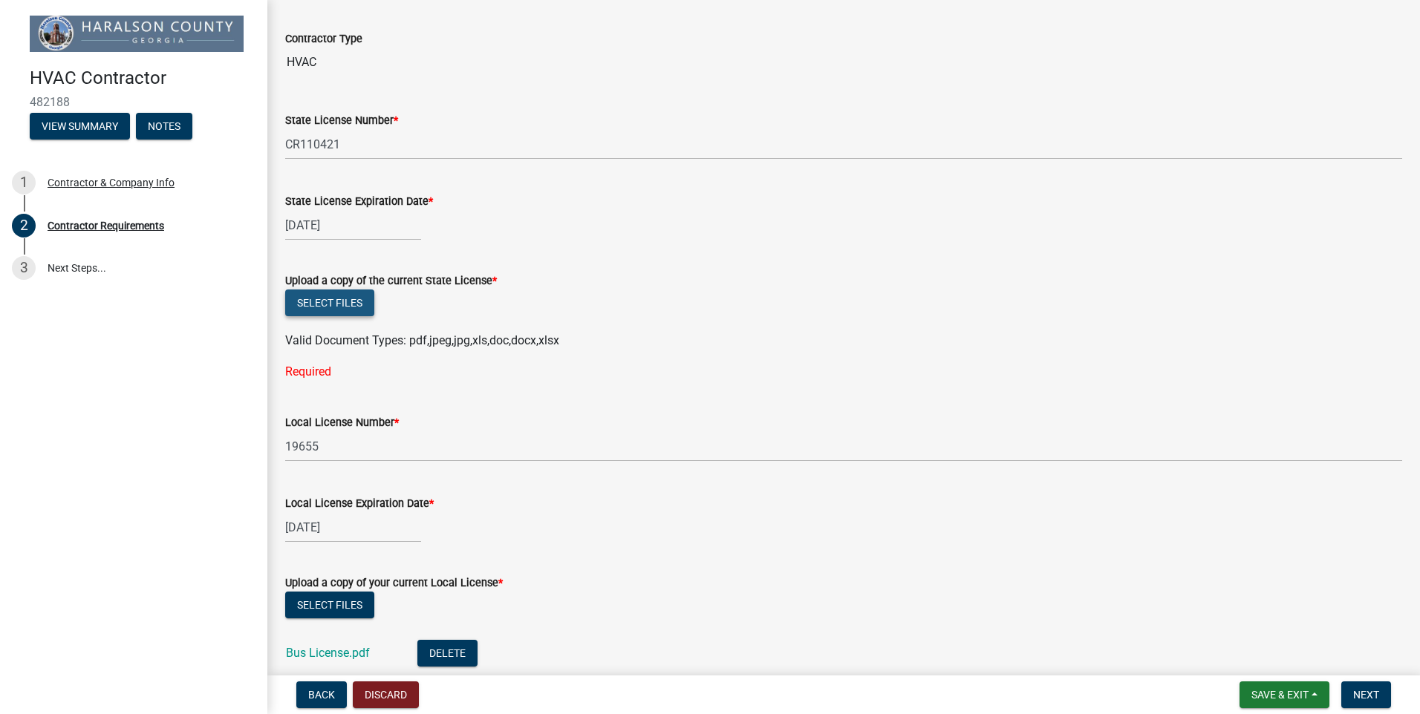
click at [330, 297] on button "Select files" at bounding box center [329, 303] width 89 height 27
click at [341, 293] on button "Select files" at bounding box center [329, 303] width 89 height 27
click at [326, 302] on button "Select files" at bounding box center [329, 303] width 89 height 27
click at [307, 304] on button "Select files" at bounding box center [329, 303] width 89 height 27
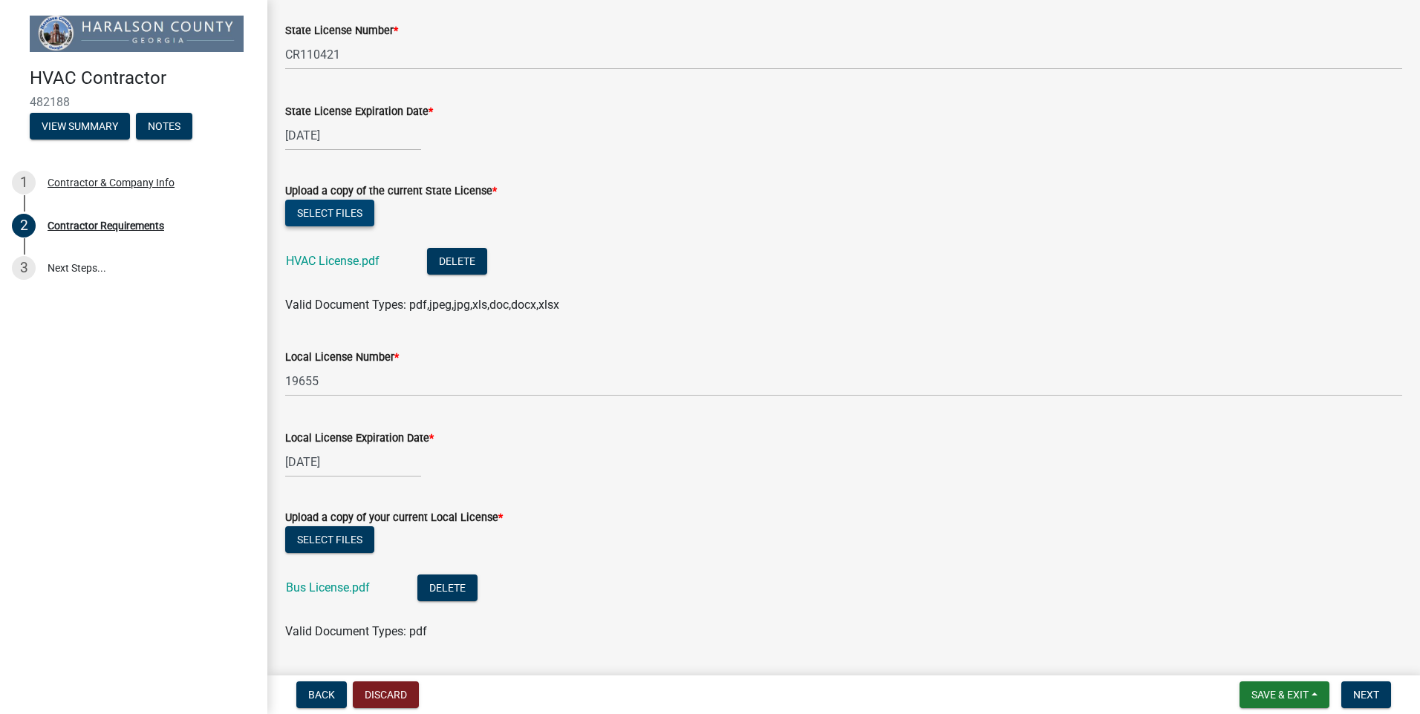
scroll to position [371, 0]
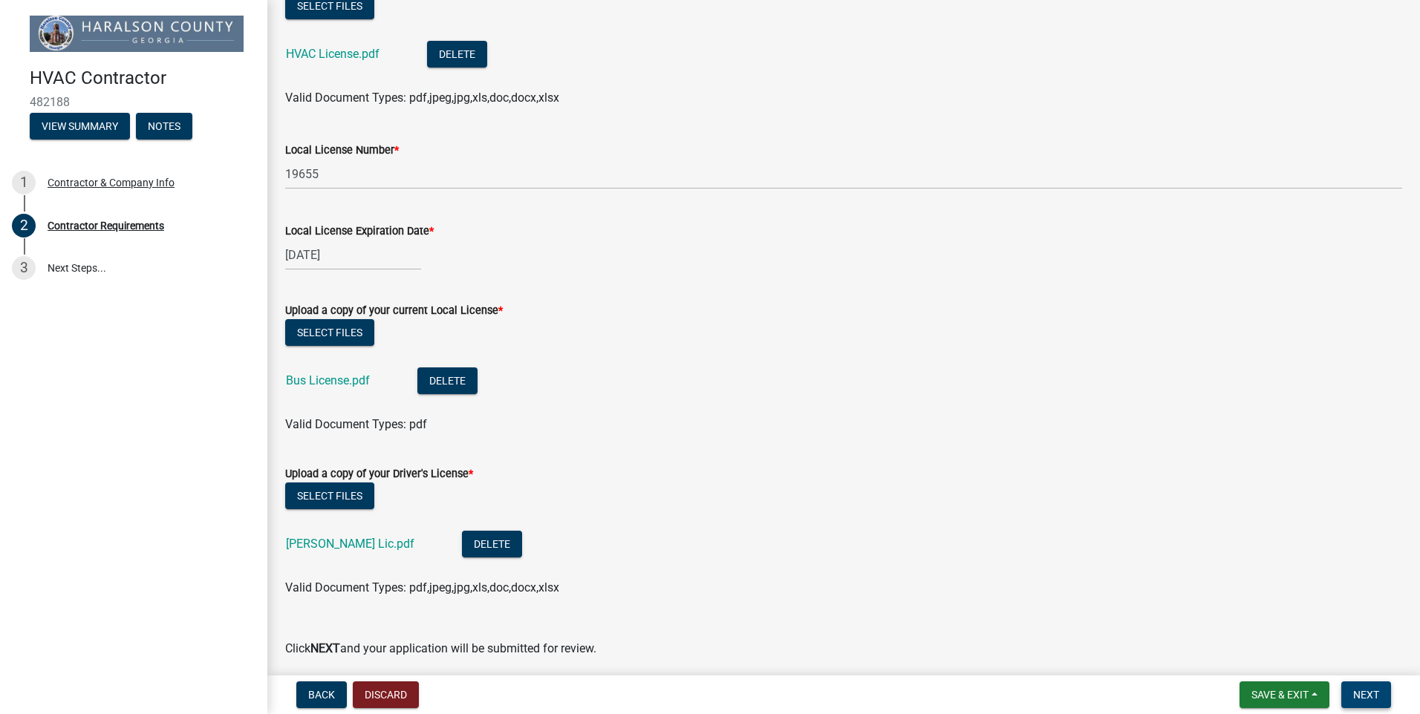
click at [1368, 696] on span "Next" at bounding box center [1366, 695] width 26 height 12
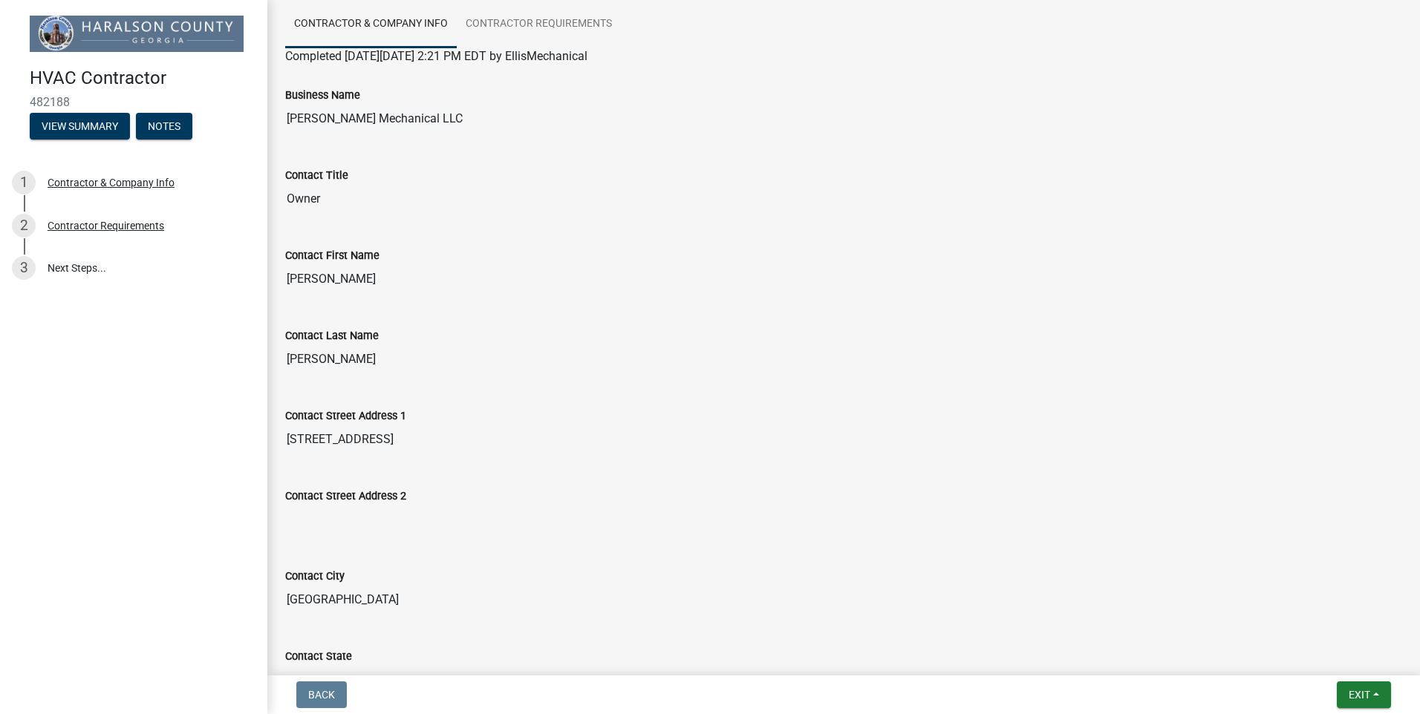
scroll to position [0, 0]
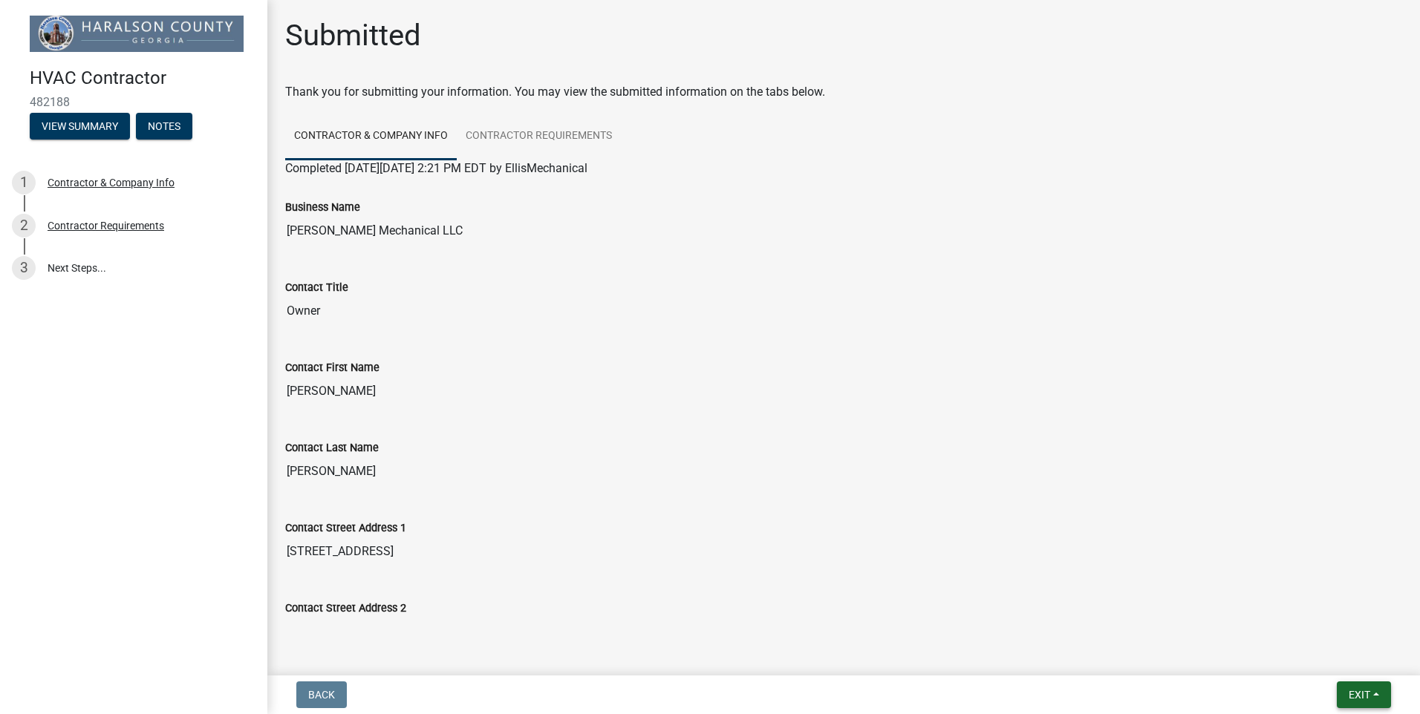
click at [1352, 699] on span "Exit" at bounding box center [1359, 695] width 22 height 12
click at [1112, 621] on input "Contact Street Address 2" at bounding box center [843, 632] width 1117 height 30
click at [105, 132] on button "View Summary" at bounding box center [80, 126] width 100 height 27
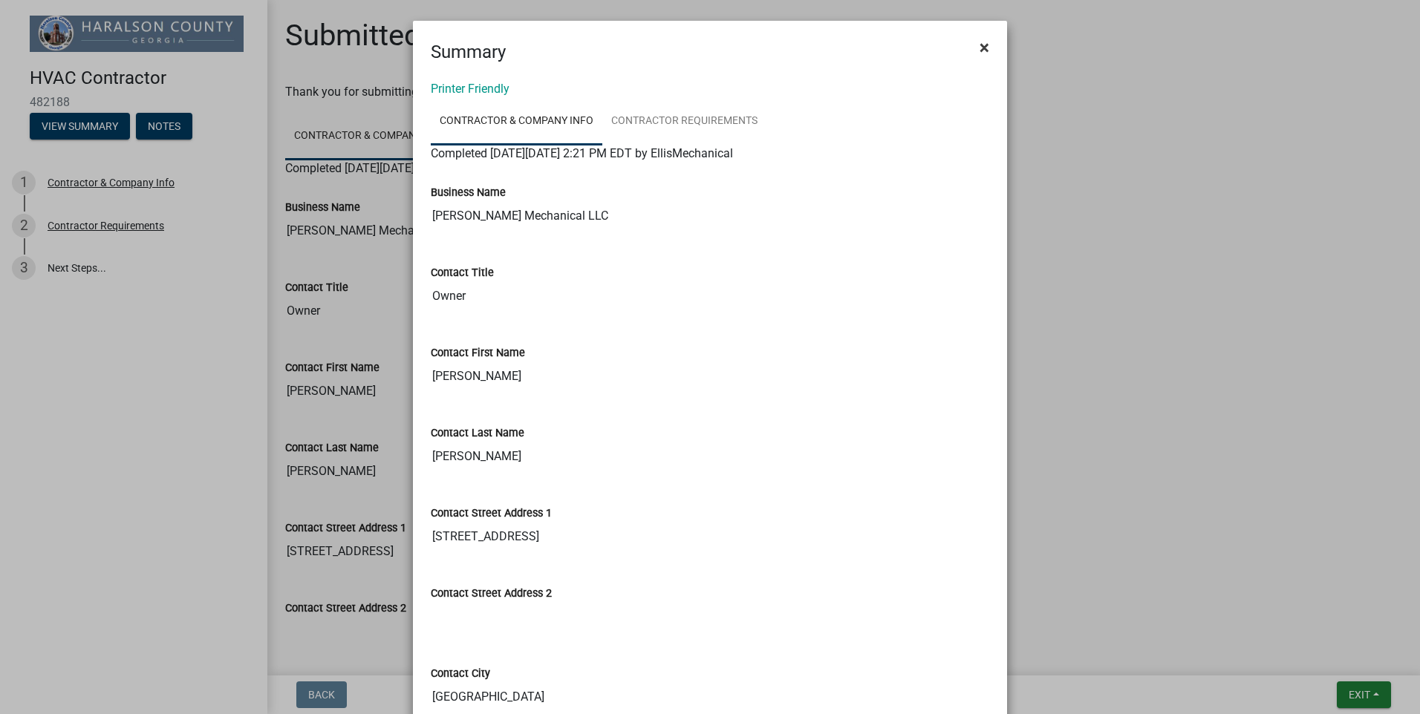
click at [979, 50] on span "×" at bounding box center [984, 47] width 10 height 21
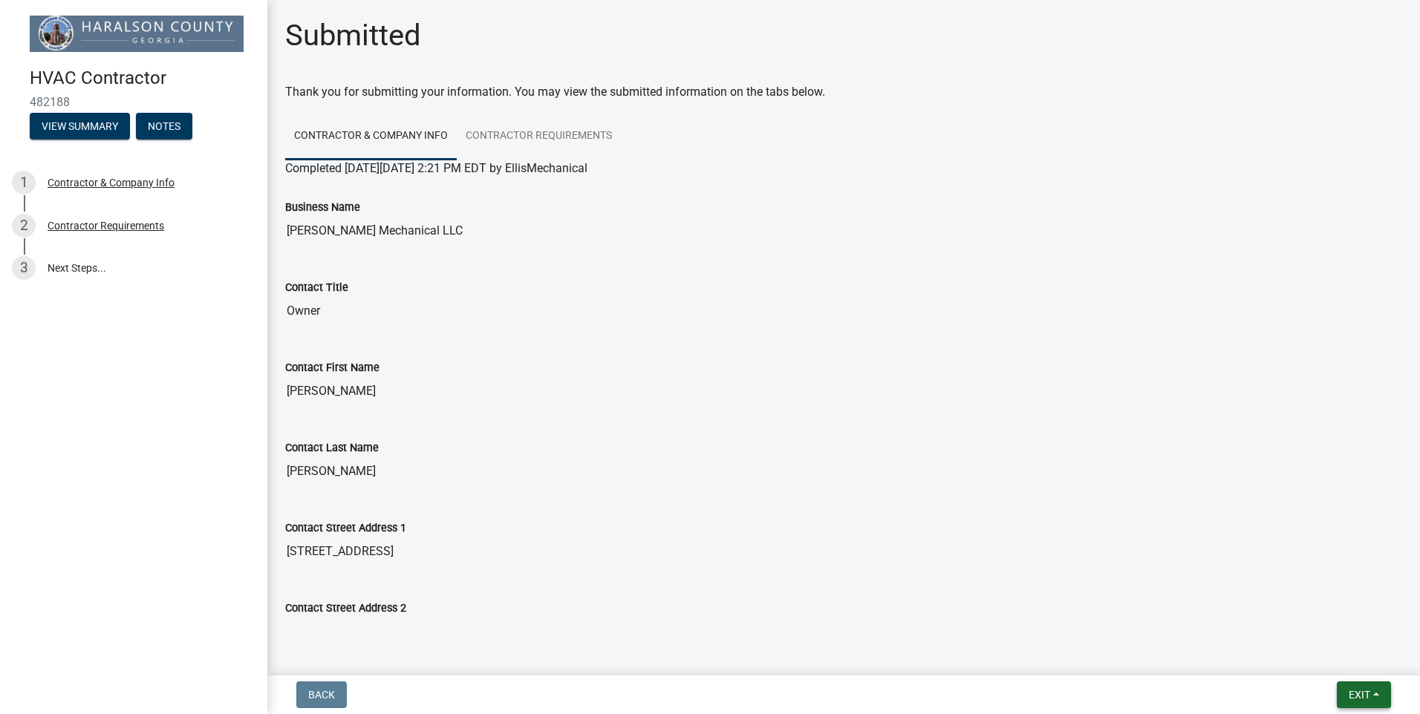
click at [1389, 693] on button "Exit" at bounding box center [1363, 695] width 54 height 27
click at [1346, 650] on button "Save & Exit" at bounding box center [1331, 656] width 119 height 36
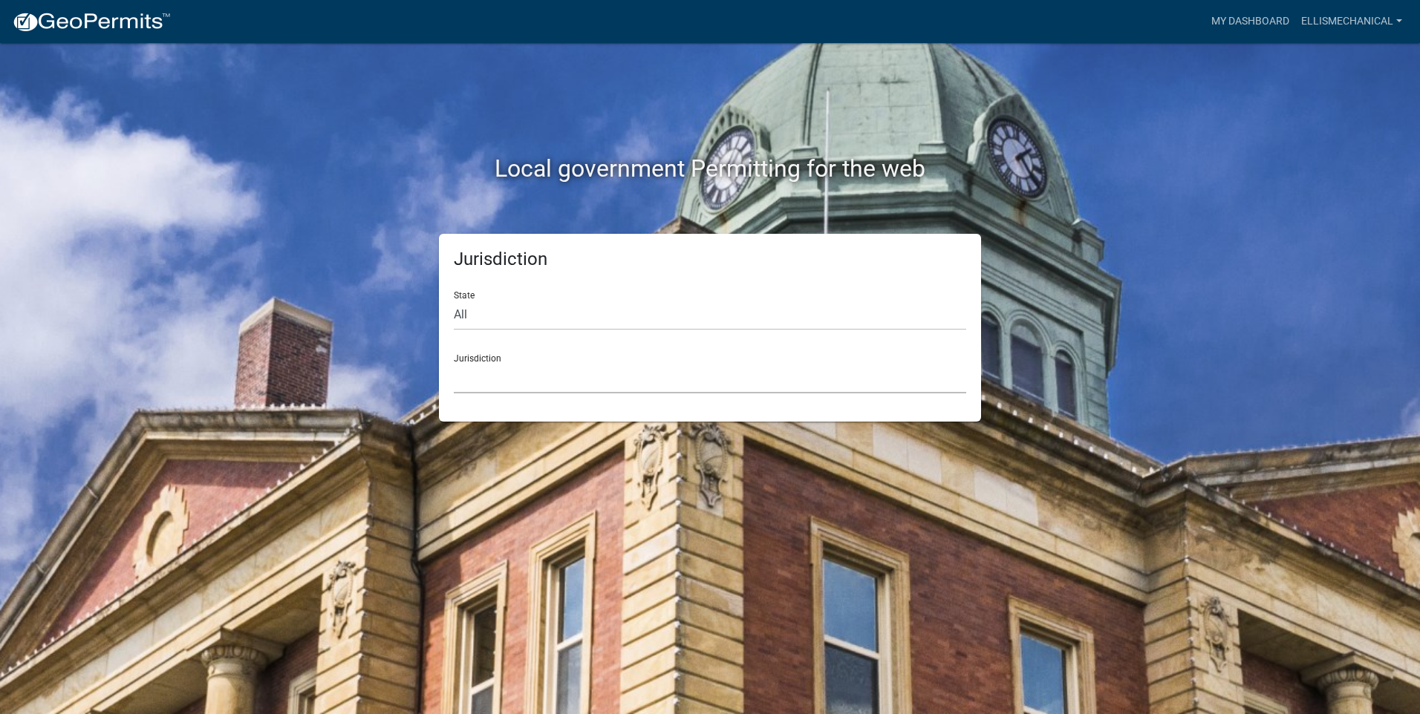
click at [601, 378] on select "[GEOGRAPHIC_DATA], [US_STATE] [GEOGRAPHIC_DATA], [US_STATE][PERSON_NAME][GEOGRA…" at bounding box center [710, 378] width 512 height 30
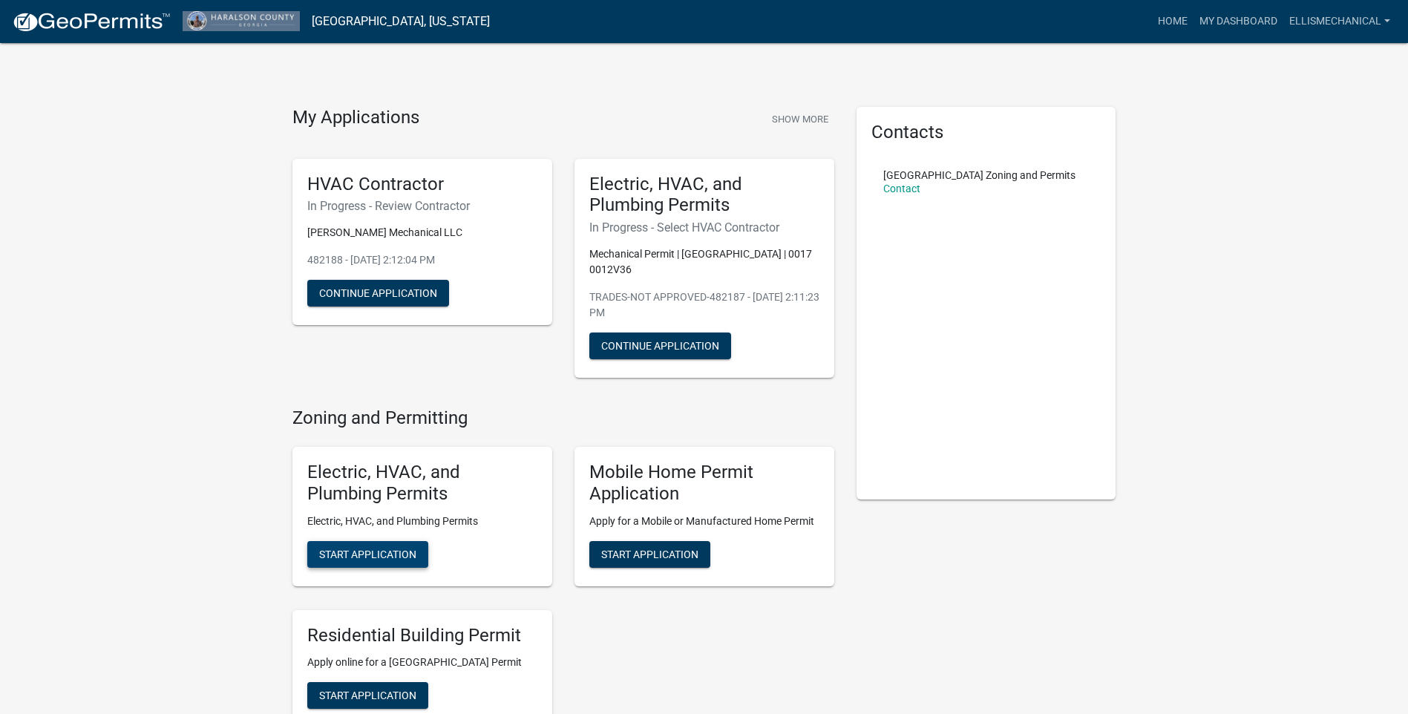
click at [385, 552] on span "Start Application" at bounding box center [367, 554] width 97 height 12
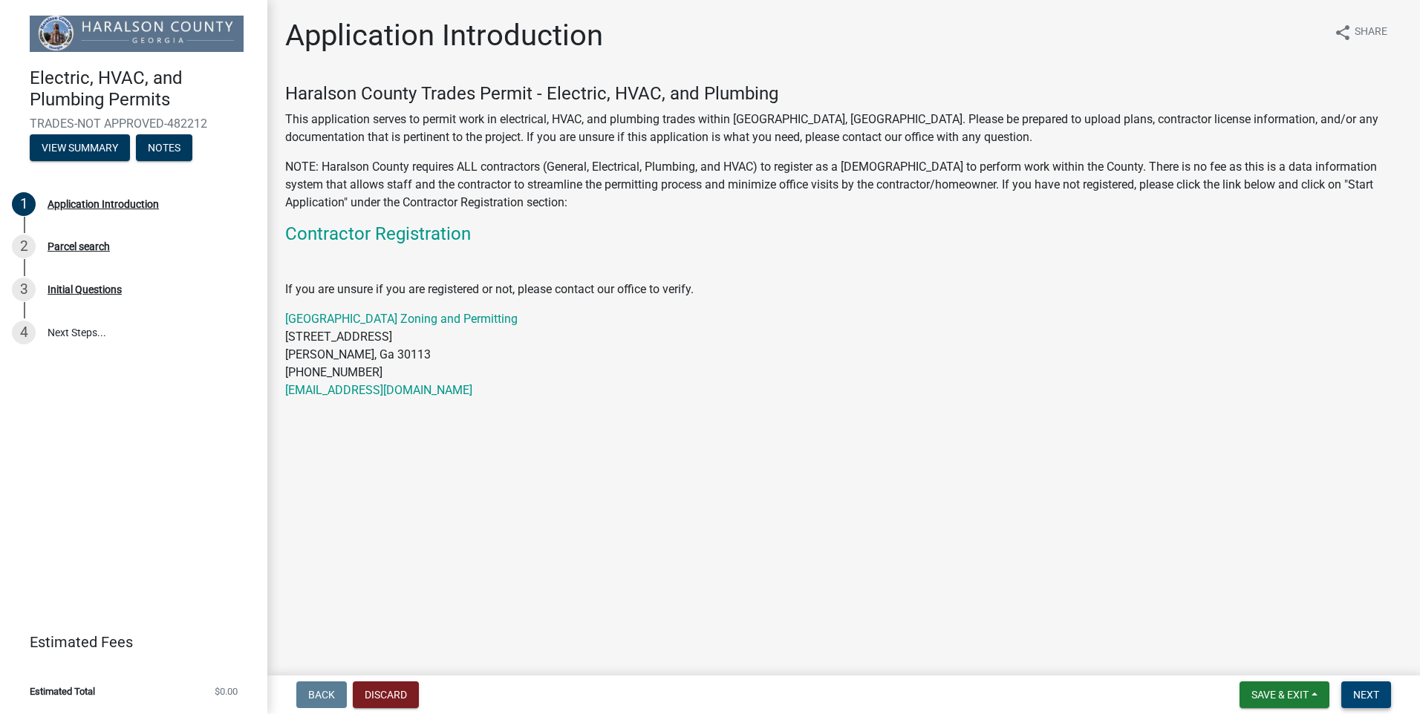
click at [1368, 698] on span "Next" at bounding box center [1366, 695] width 26 height 12
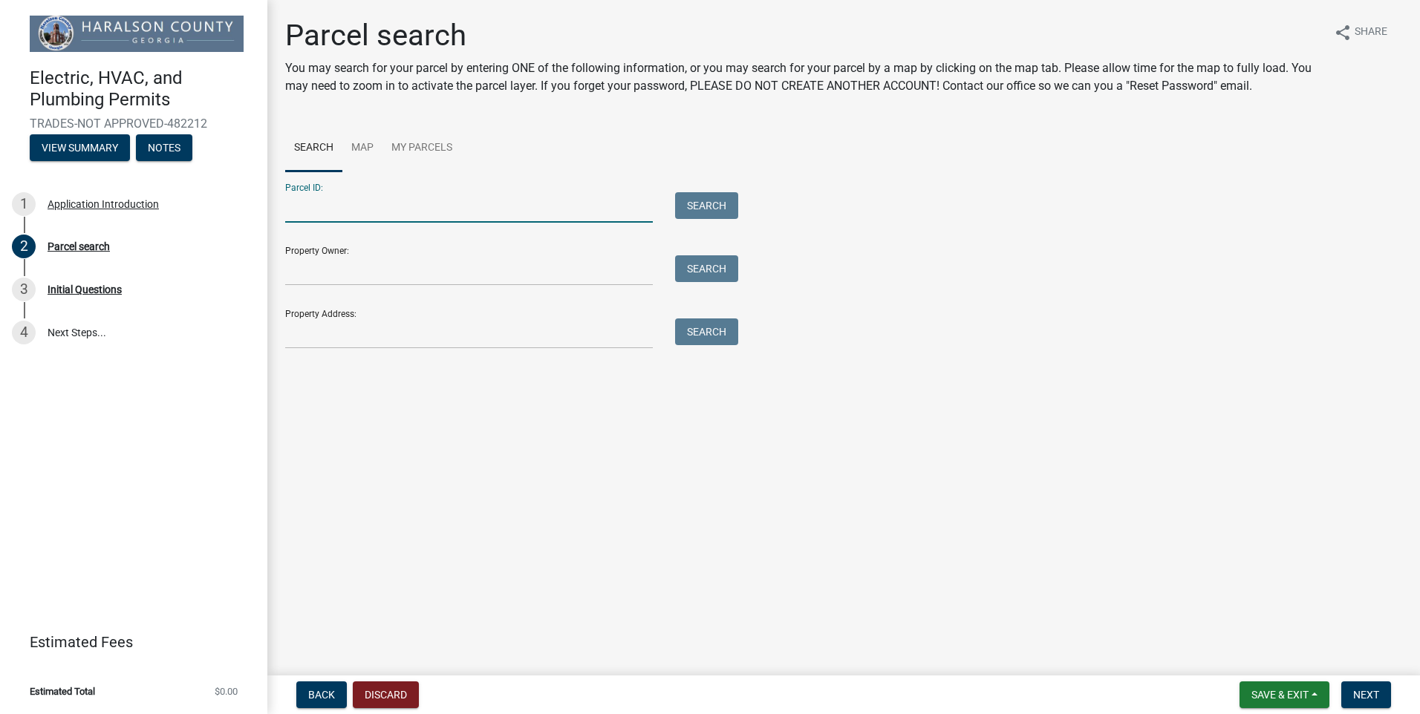
click at [460, 210] on input "Parcel ID:" at bounding box center [468, 207] width 367 height 30
type input "00170012V36"
click at [725, 200] on button "Search" at bounding box center [706, 205] width 63 height 27
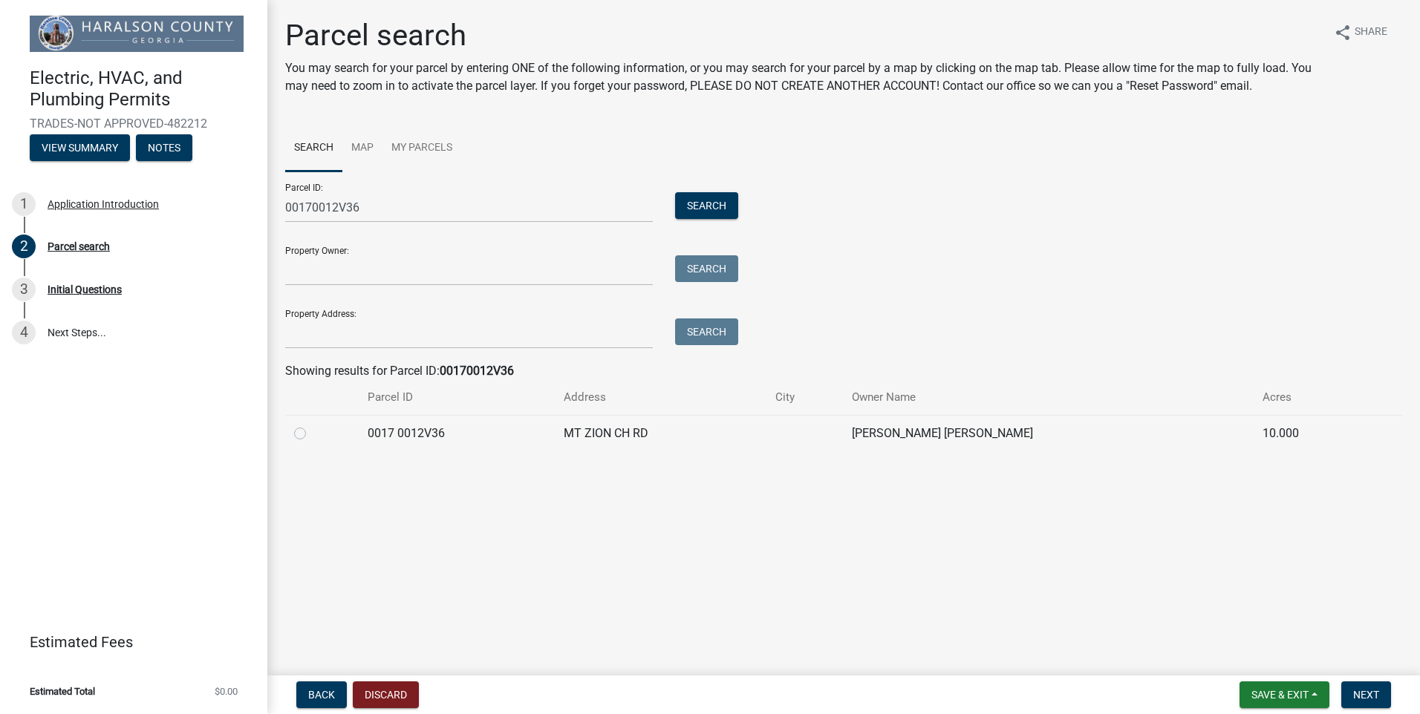
click at [312, 425] on label at bounding box center [312, 425] width 0 height 0
click at [312, 434] on 0012V36 "radio" at bounding box center [317, 430] width 10 height 10
radio 0012V36 "true"
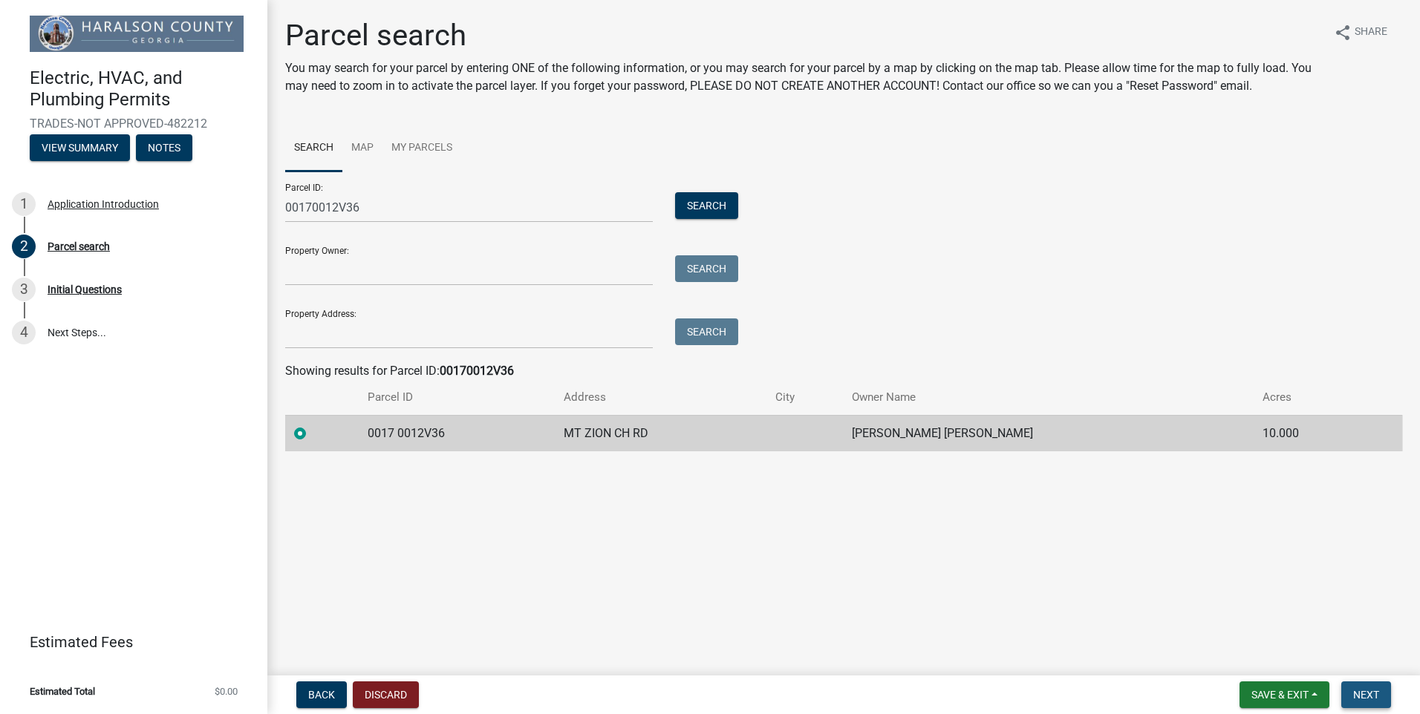
click at [1379, 699] on span "Next" at bounding box center [1366, 695] width 26 height 12
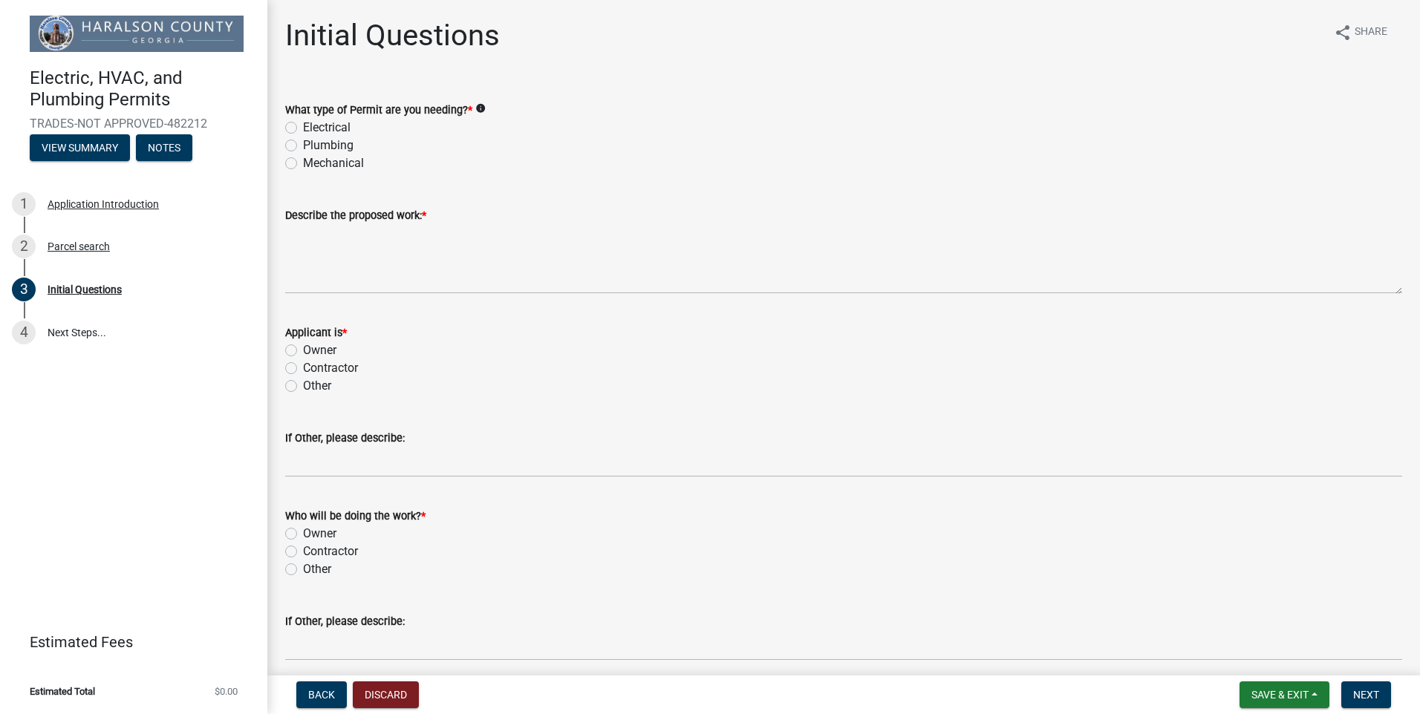
click at [324, 169] on label "Mechanical" at bounding box center [333, 163] width 61 height 18
click at [313, 164] on input "Mechanical" at bounding box center [308, 159] width 10 height 10
radio input "true"
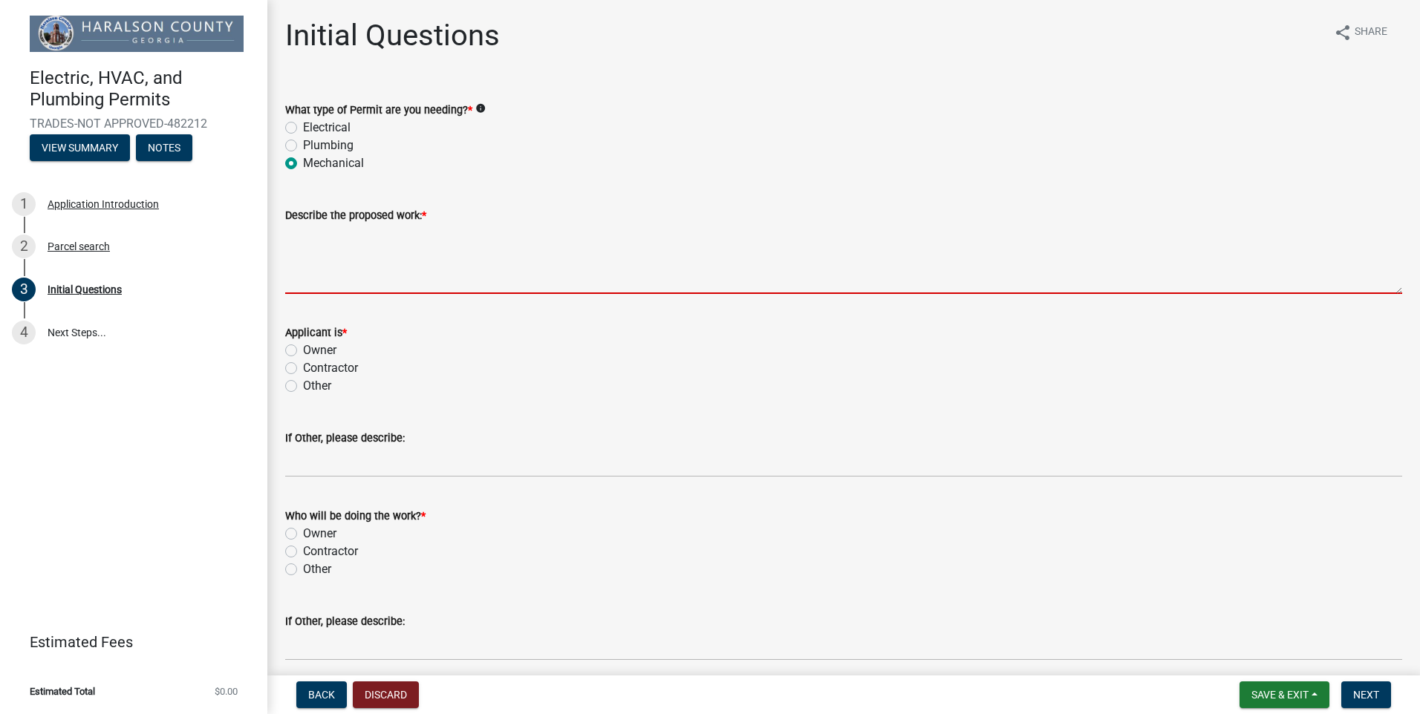
click at [356, 286] on textarea "Describe the proposed work: *" at bounding box center [843, 259] width 1117 height 70
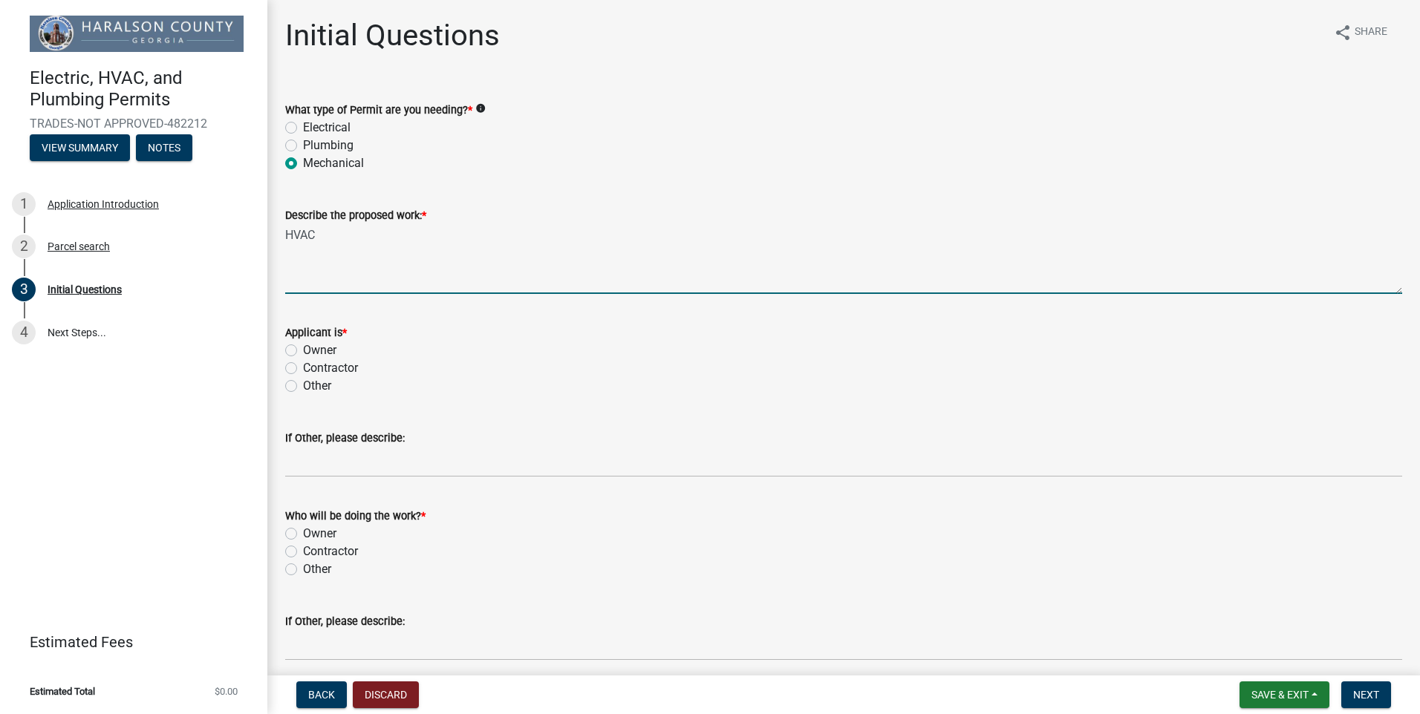
type textarea "HVAC"
click at [330, 367] on label "Contractor" at bounding box center [330, 368] width 55 height 18
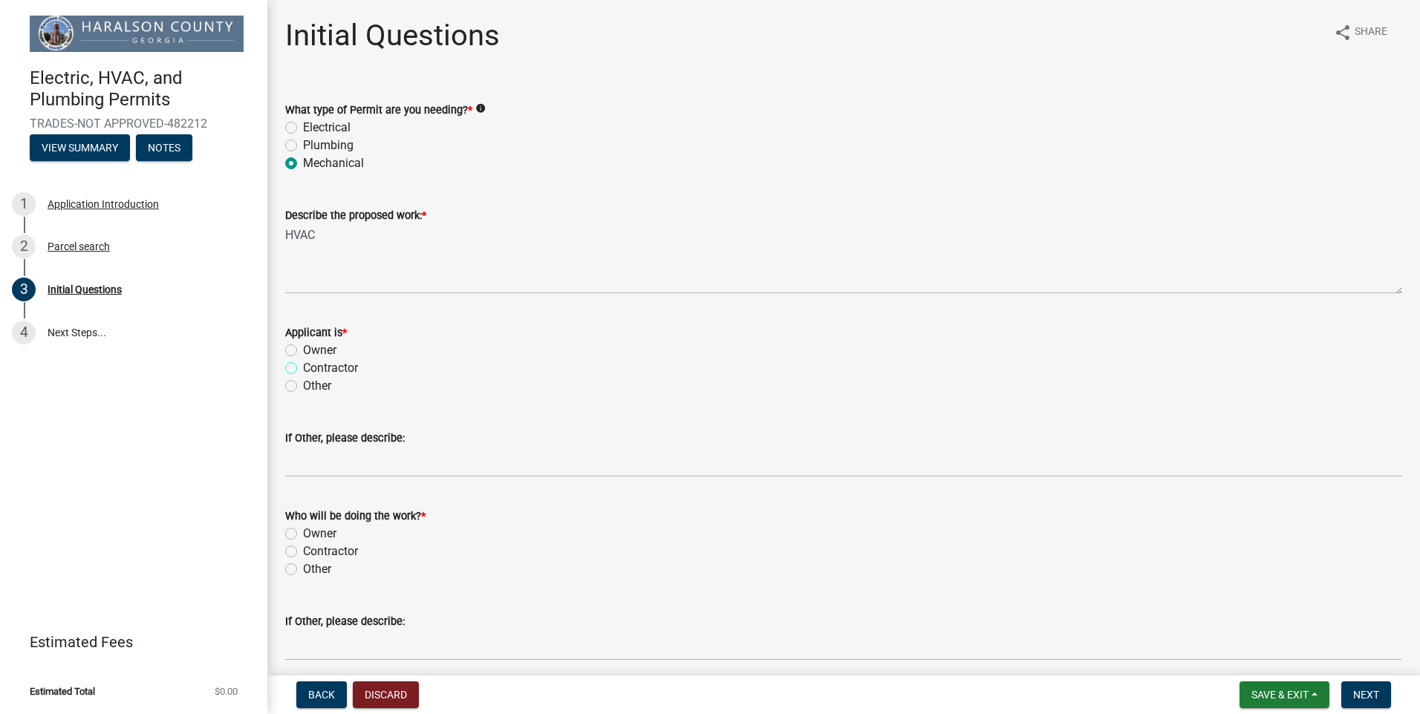
click at [313, 367] on input "Contractor" at bounding box center [308, 364] width 10 height 10
radio input "true"
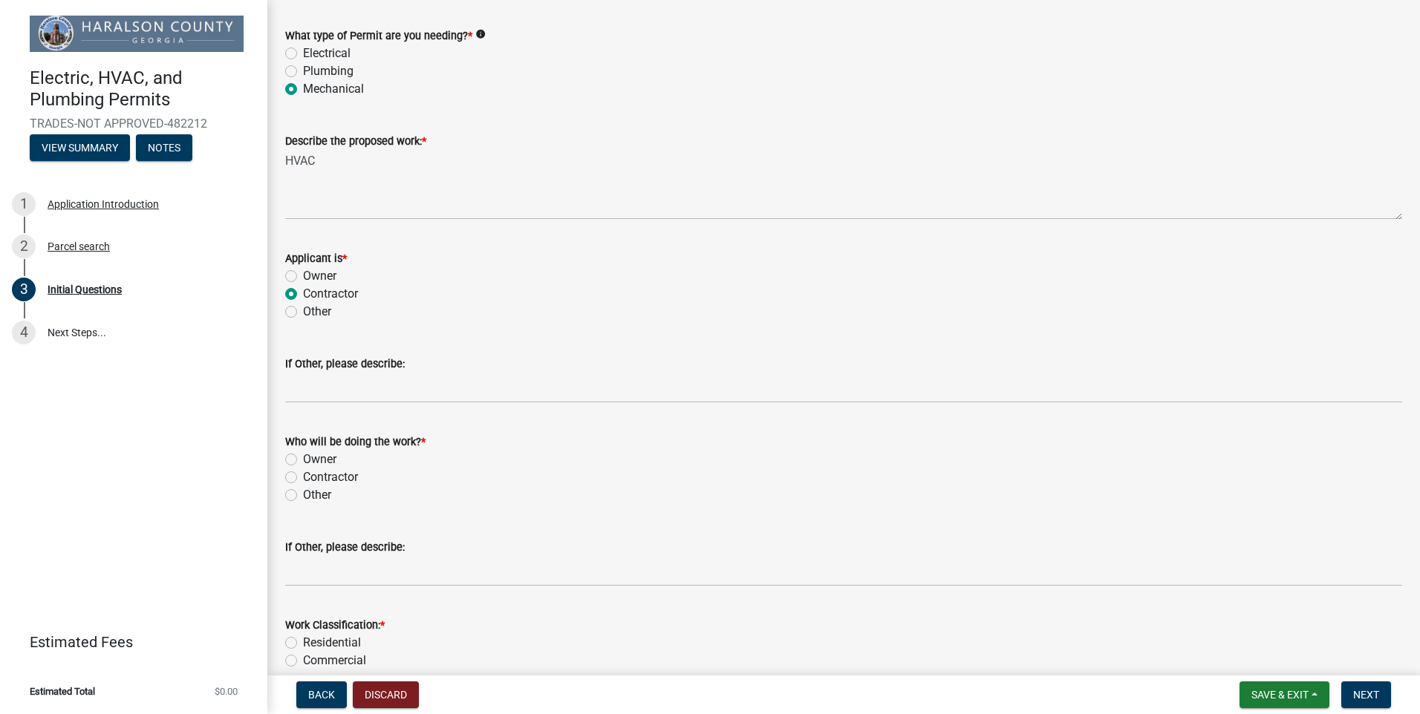
scroll to position [146, 0]
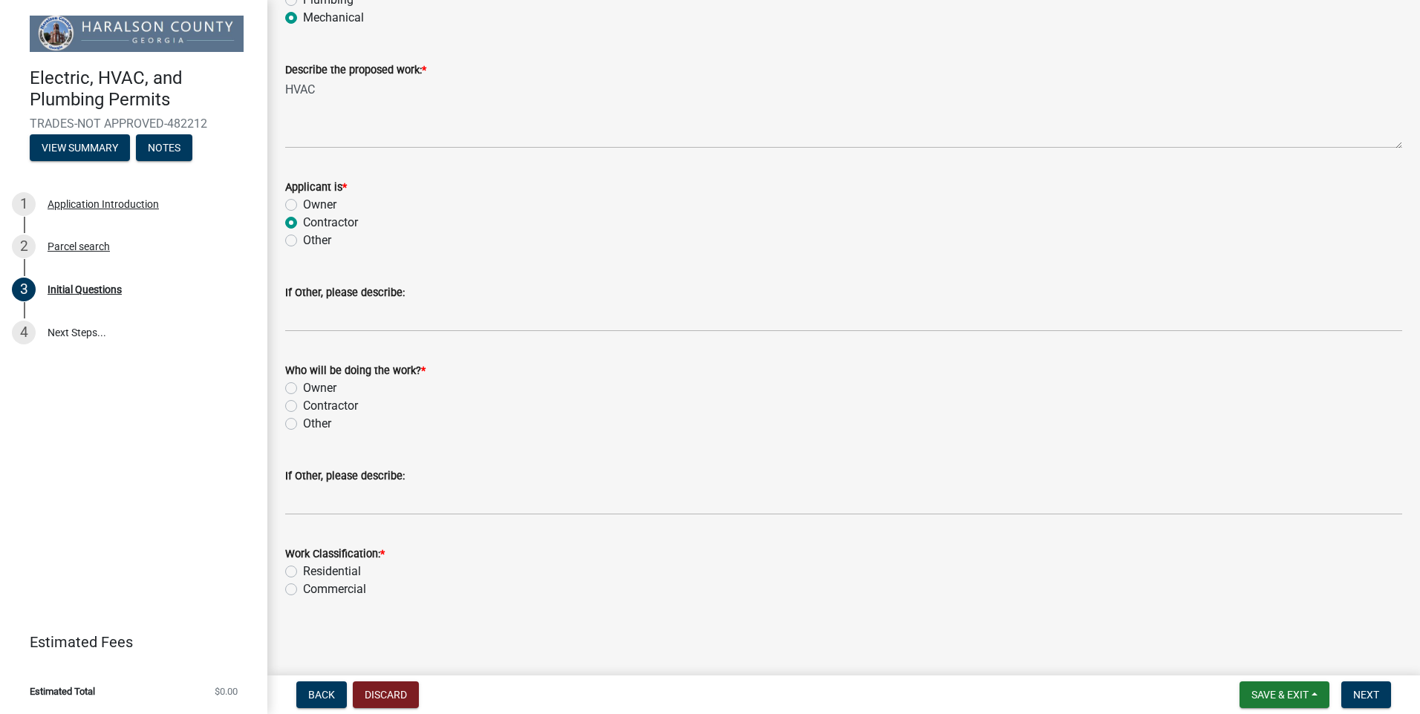
click at [318, 409] on label "Contractor" at bounding box center [330, 406] width 55 height 18
click at [313, 407] on input "Contractor" at bounding box center [308, 402] width 10 height 10
radio input "true"
click at [342, 574] on label "Residential" at bounding box center [332, 572] width 58 height 18
click at [313, 572] on input "Residential" at bounding box center [308, 568] width 10 height 10
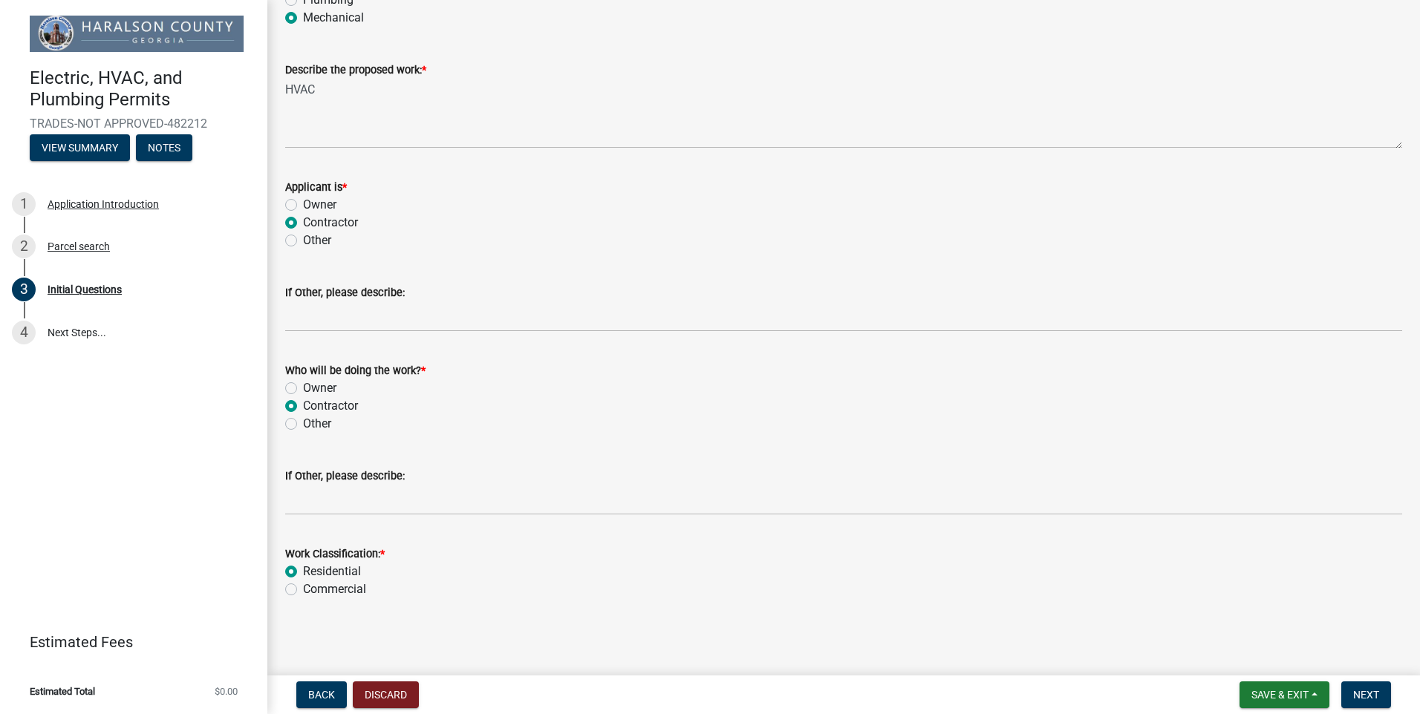
radio input "true"
click at [1366, 696] on span "Next" at bounding box center [1366, 695] width 26 height 12
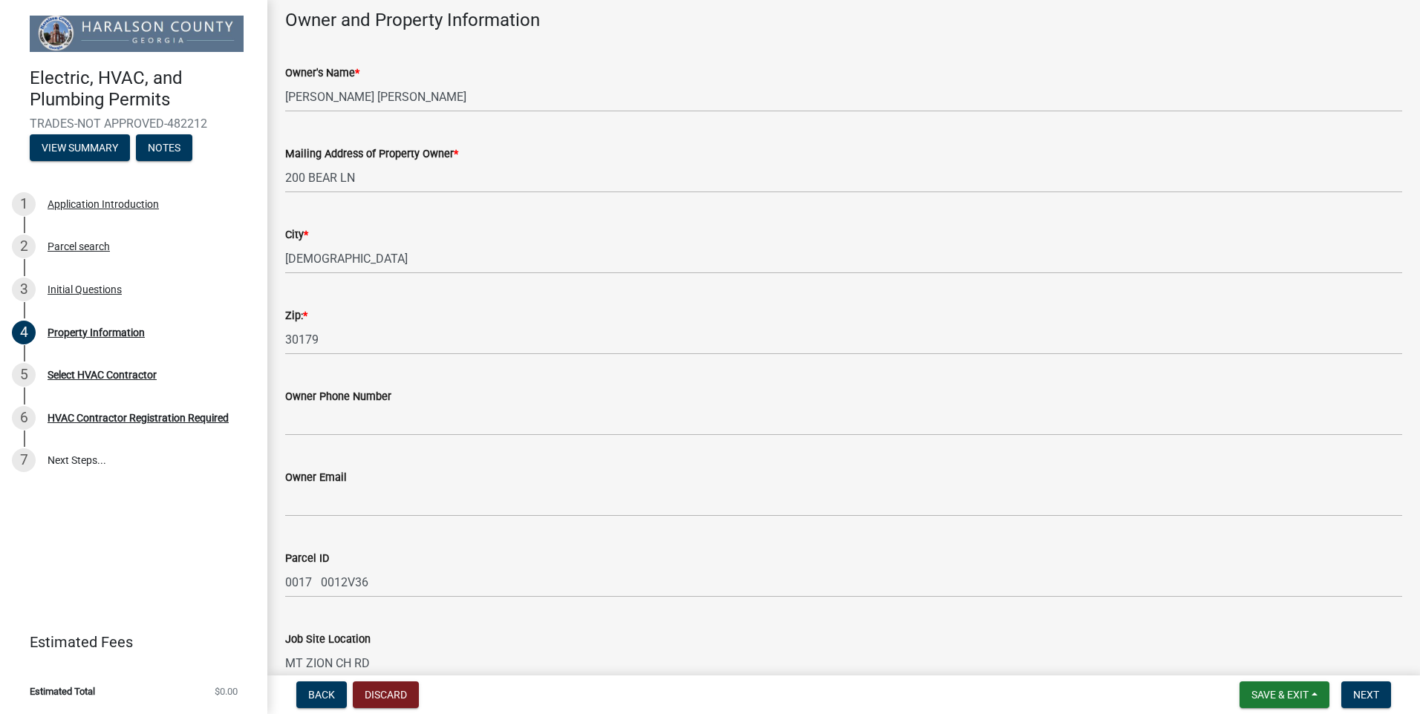
scroll to position [152, 0]
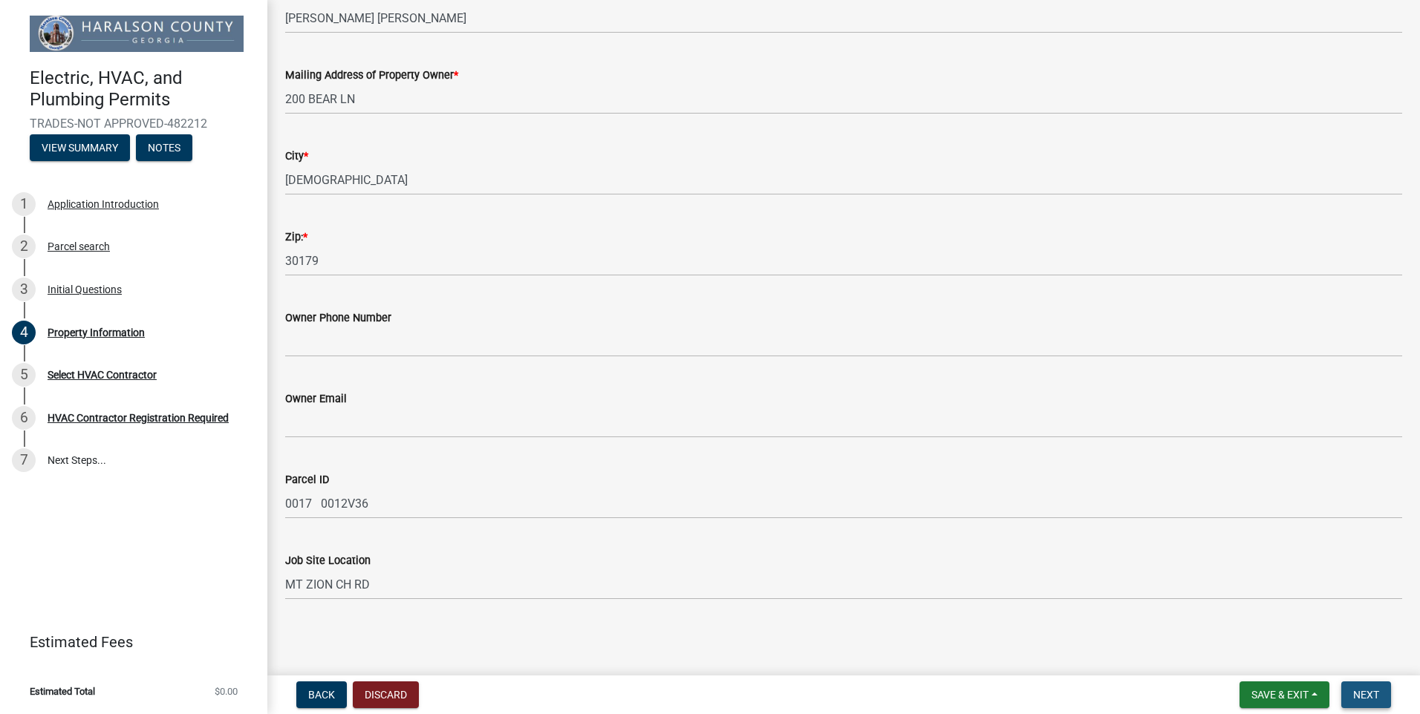
click at [1377, 691] on span "Next" at bounding box center [1366, 695] width 26 height 12
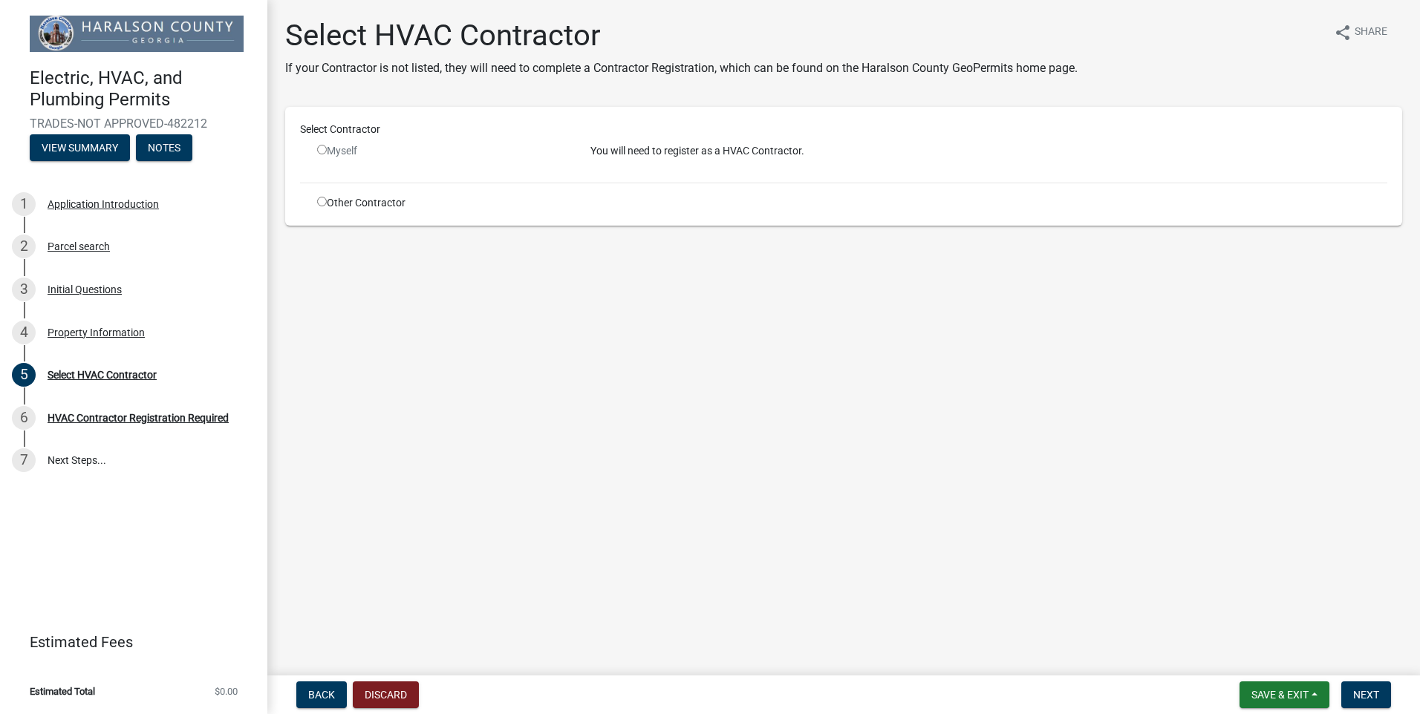
click at [324, 149] on input "radio" at bounding box center [322, 150] width 10 height 10
radio input "false"
click at [1277, 699] on span "Save & Exit" at bounding box center [1279, 695] width 57 height 12
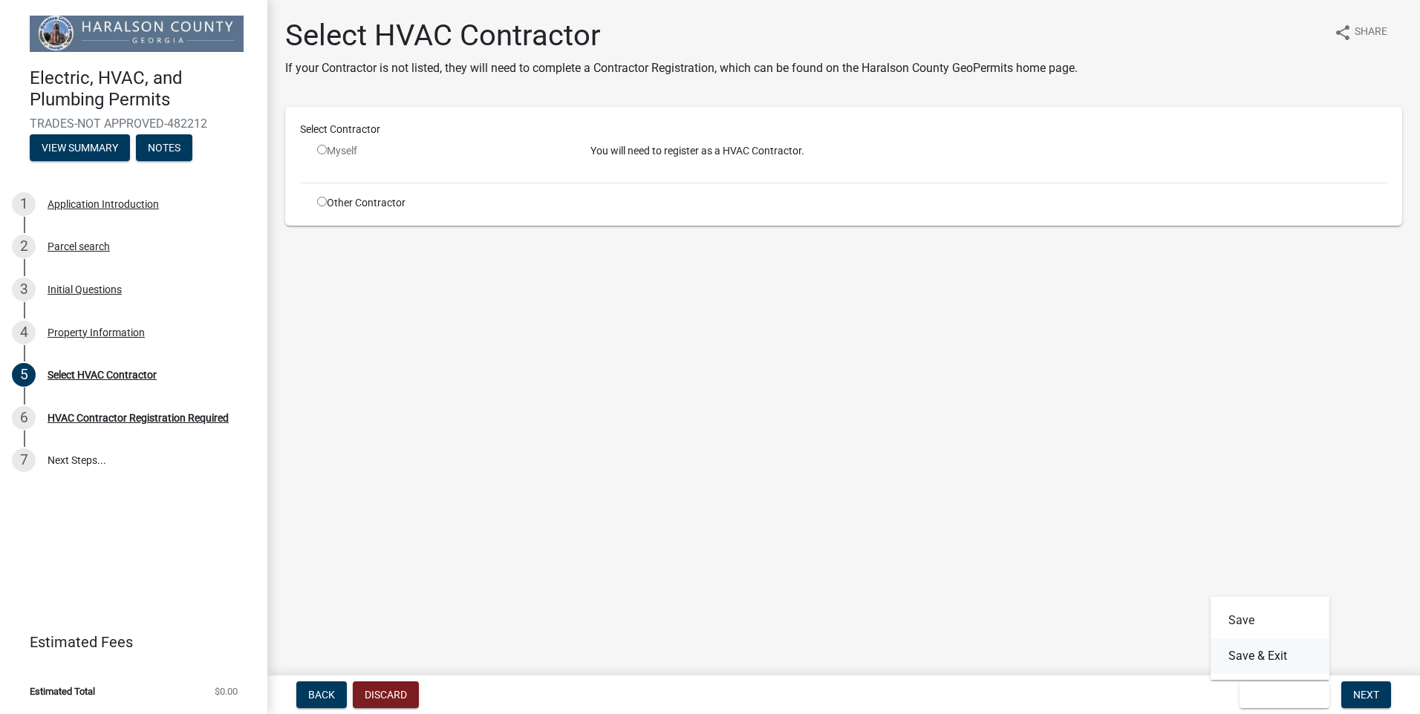
click at [1251, 656] on button "Save & Exit" at bounding box center [1269, 656] width 119 height 36
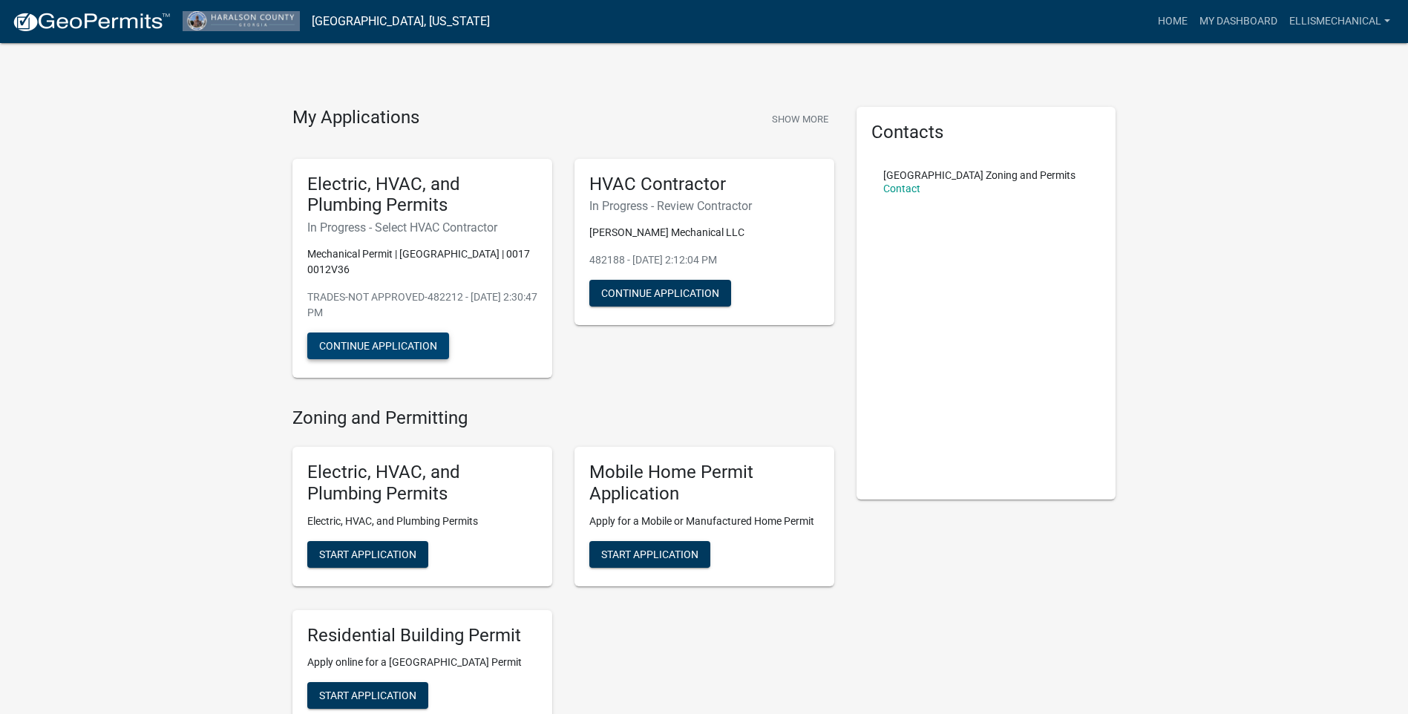
click at [408, 354] on button "Continue Application" at bounding box center [378, 346] width 142 height 27
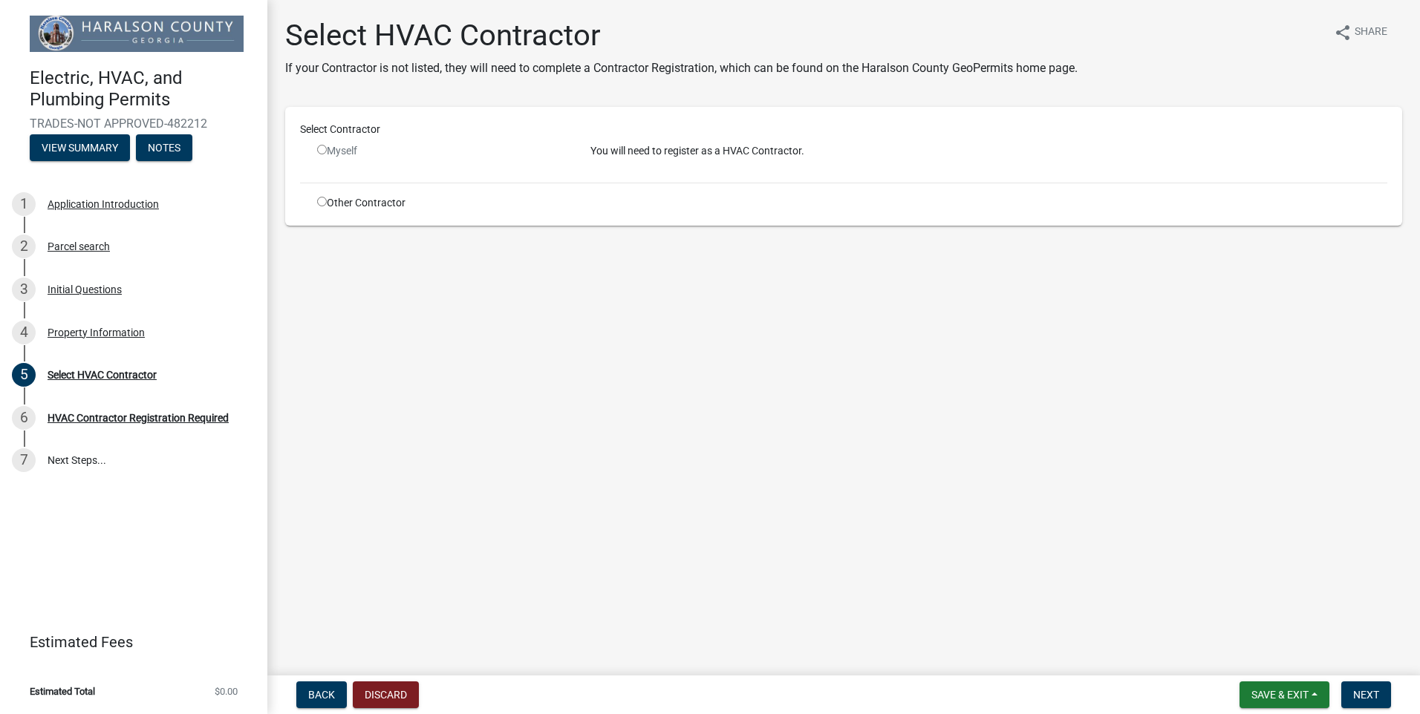
click at [344, 203] on div "Other Contractor" at bounding box center [442, 203] width 273 height 16
click at [324, 203] on input "radio" at bounding box center [322, 202] width 10 height 10
radio input "true"
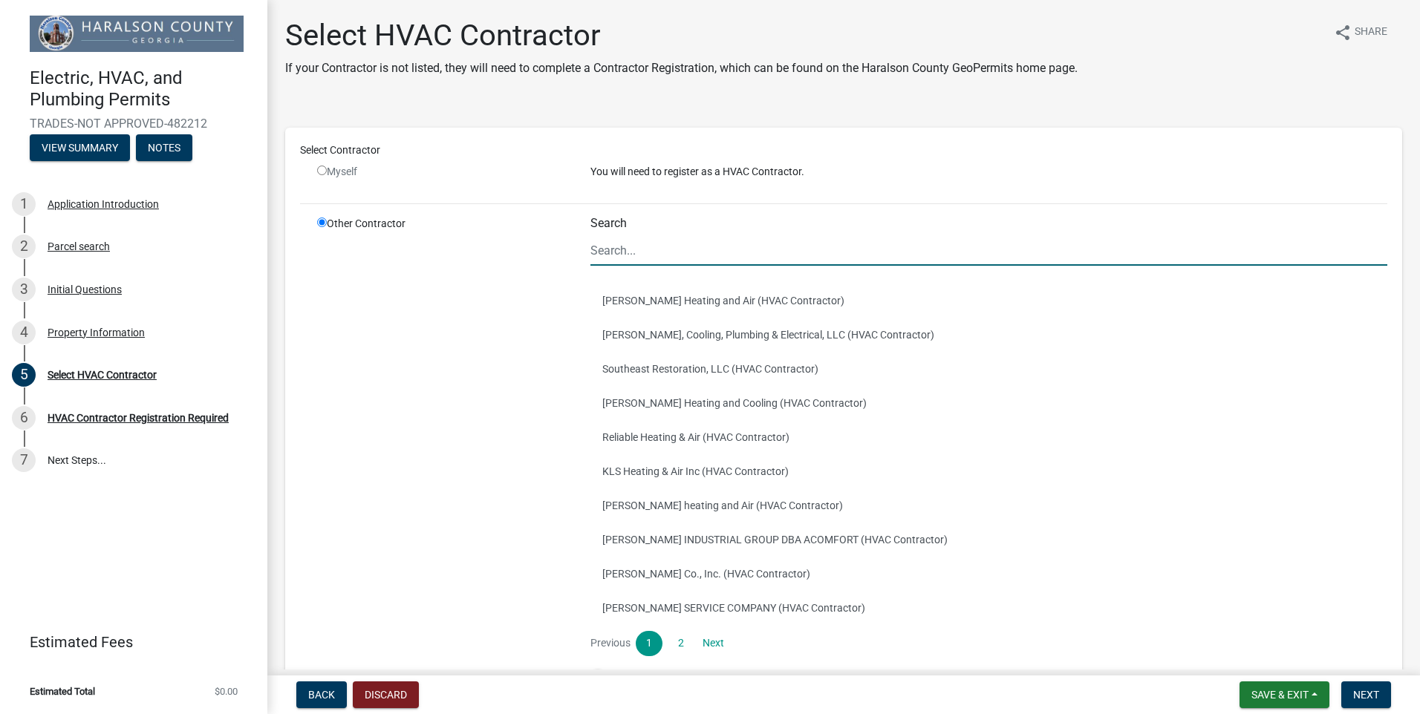
click at [717, 255] on input "Search" at bounding box center [988, 250] width 797 height 30
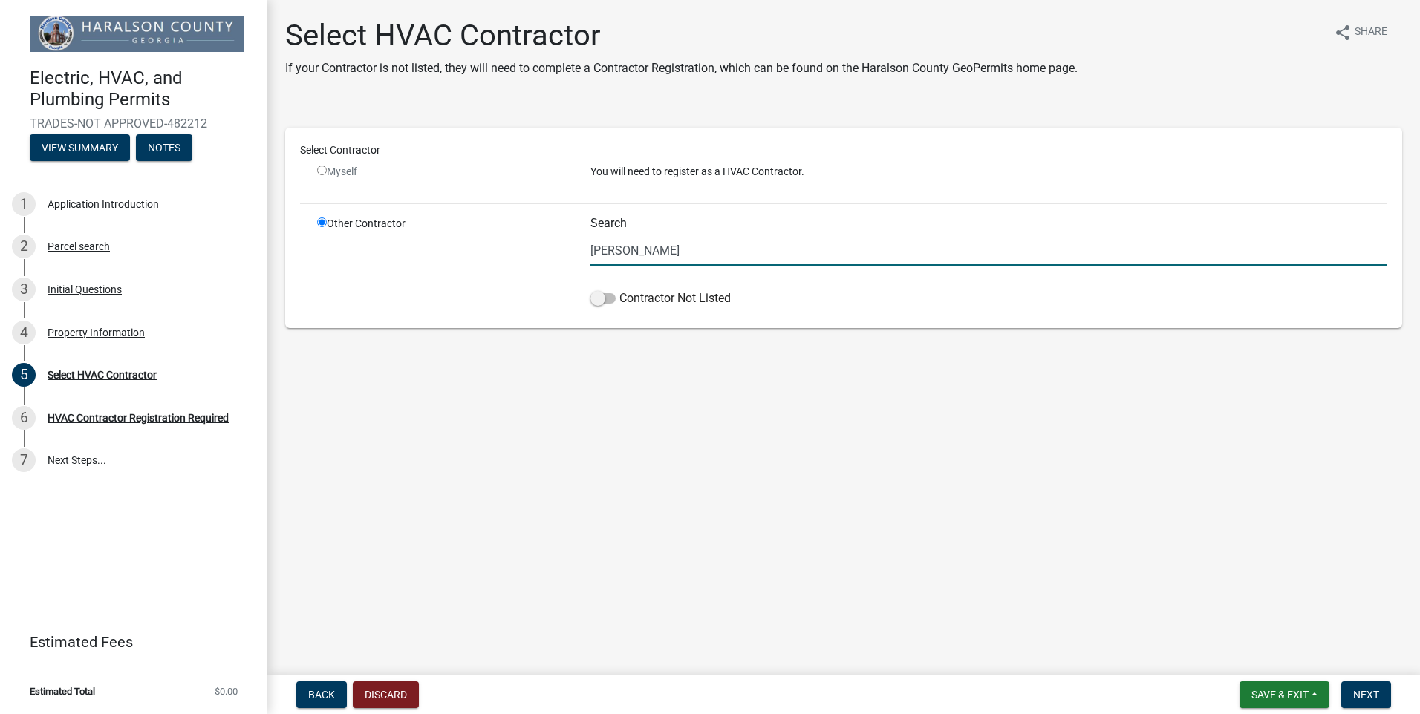
type input "[PERSON_NAME] Mechanical"
click at [675, 301] on label "Contractor Not Listed" at bounding box center [660, 299] width 140 height 18
click at [619, 290] on input "Contractor Not Listed" at bounding box center [619, 290] width 0 height 0
click at [592, 300] on span at bounding box center [602, 298] width 25 height 10
click at [619, 290] on input "Contractor Not Listed" at bounding box center [619, 290] width 0 height 0
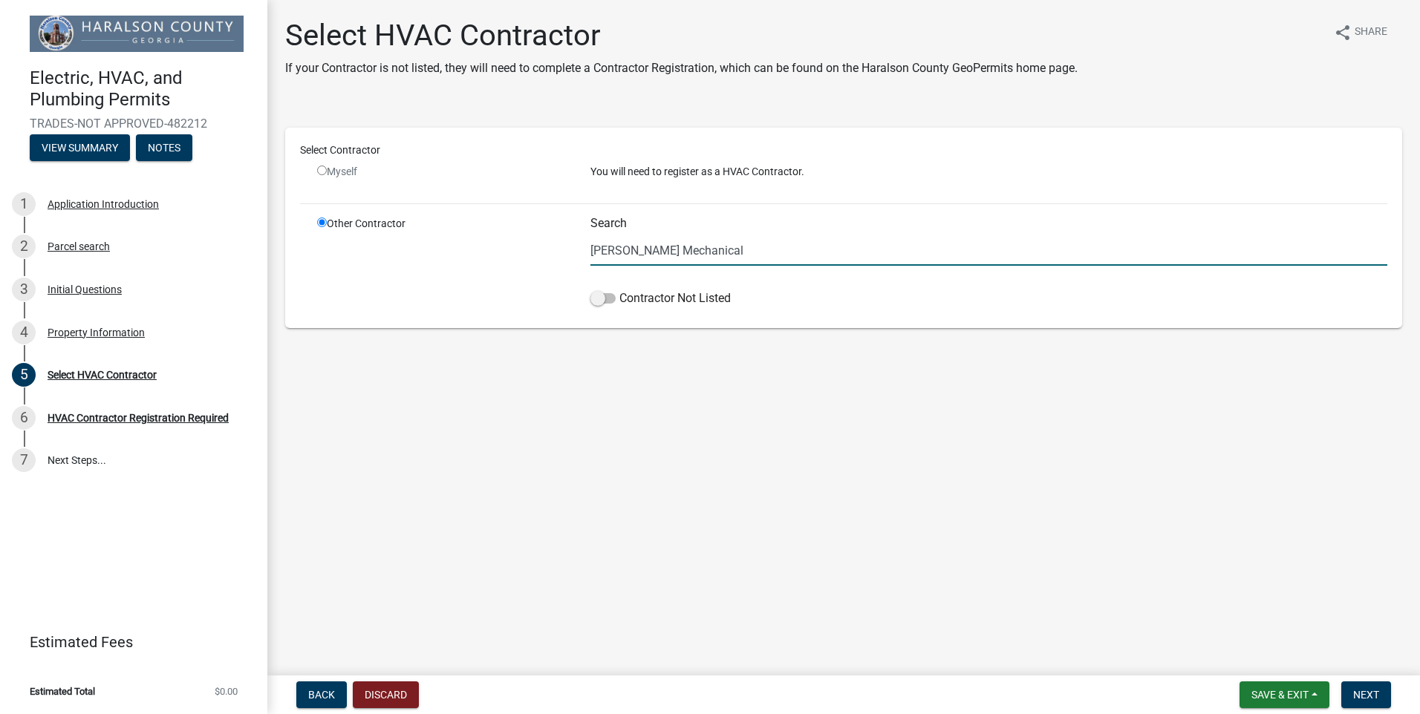
drag, startPoint x: 706, startPoint y: 239, endPoint x: 573, endPoint y: 253, distance: 133.6
click at [573, 253] on div "Other Contractor Search [PERSON_NAME] Mechanical Contractor Not Listed" at bounding box center [852, 264] width 1092 height 97
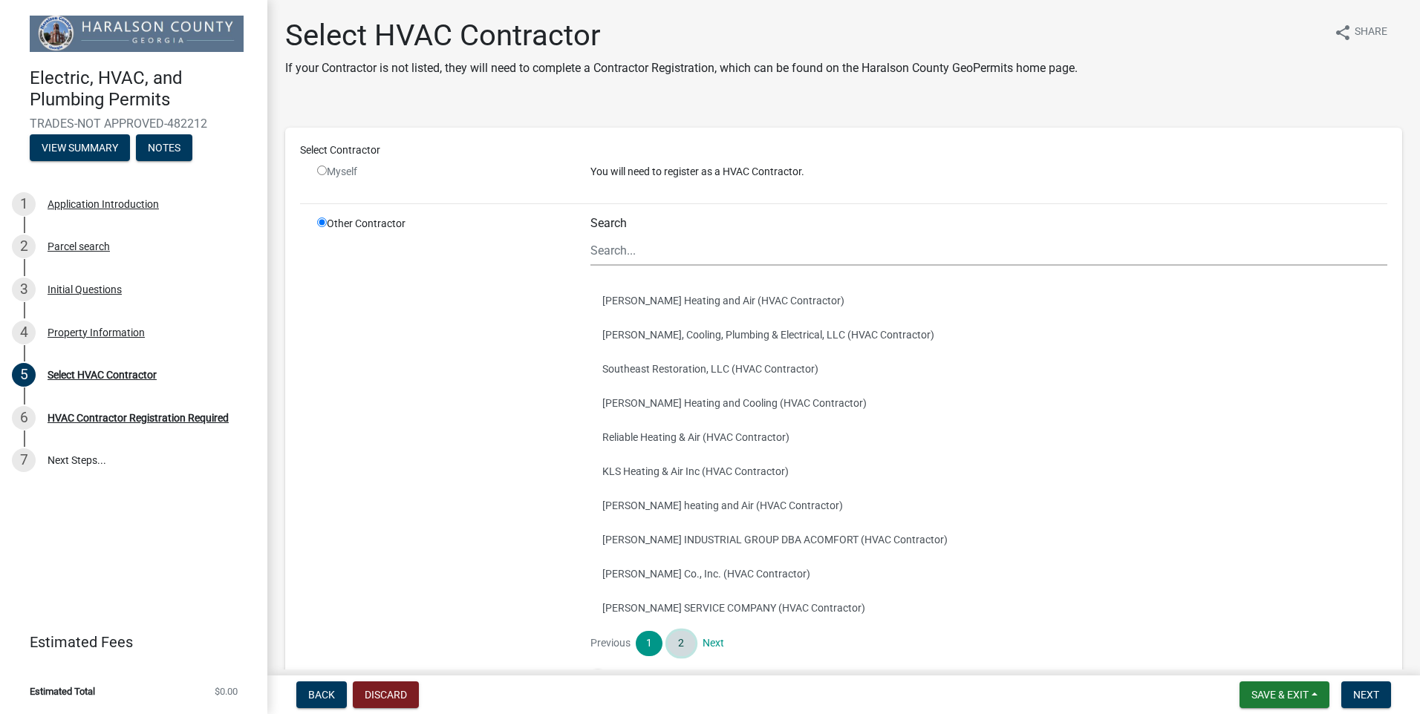
click at [675, 644] on link "2" at bounding box center [680, 643] width 27 height 25
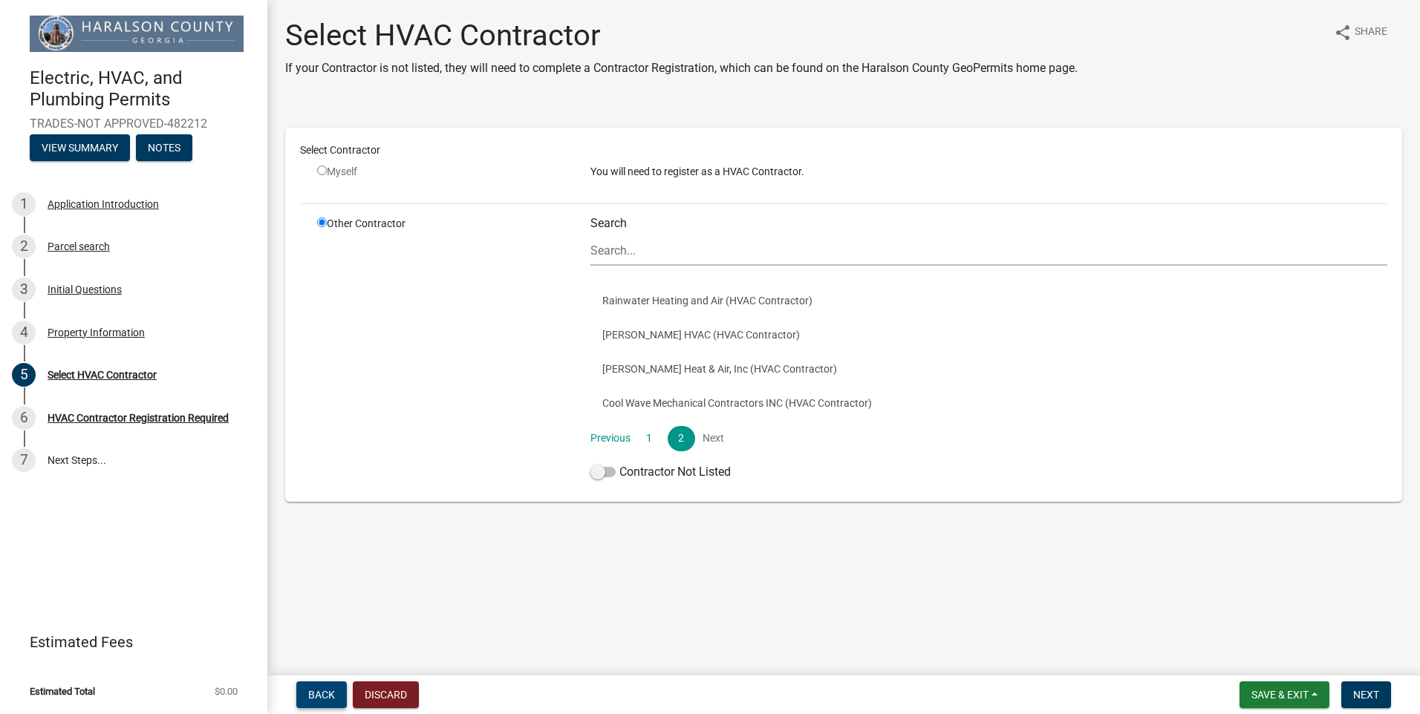
click at [309, 696] on span "Back" at bounding box center [321, 695] width 27 height 12
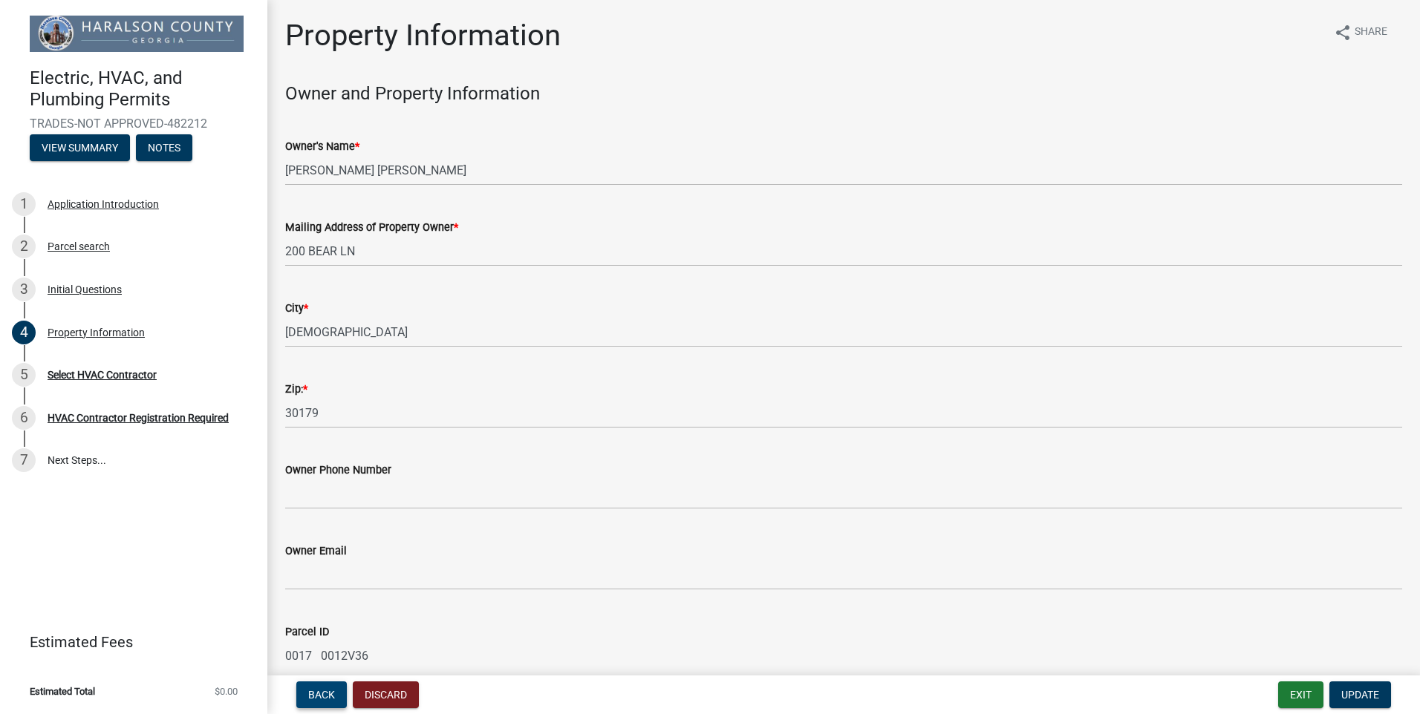
click at [307, 697] on button "Back" at bounding box center [321, 695] width 50 height 27
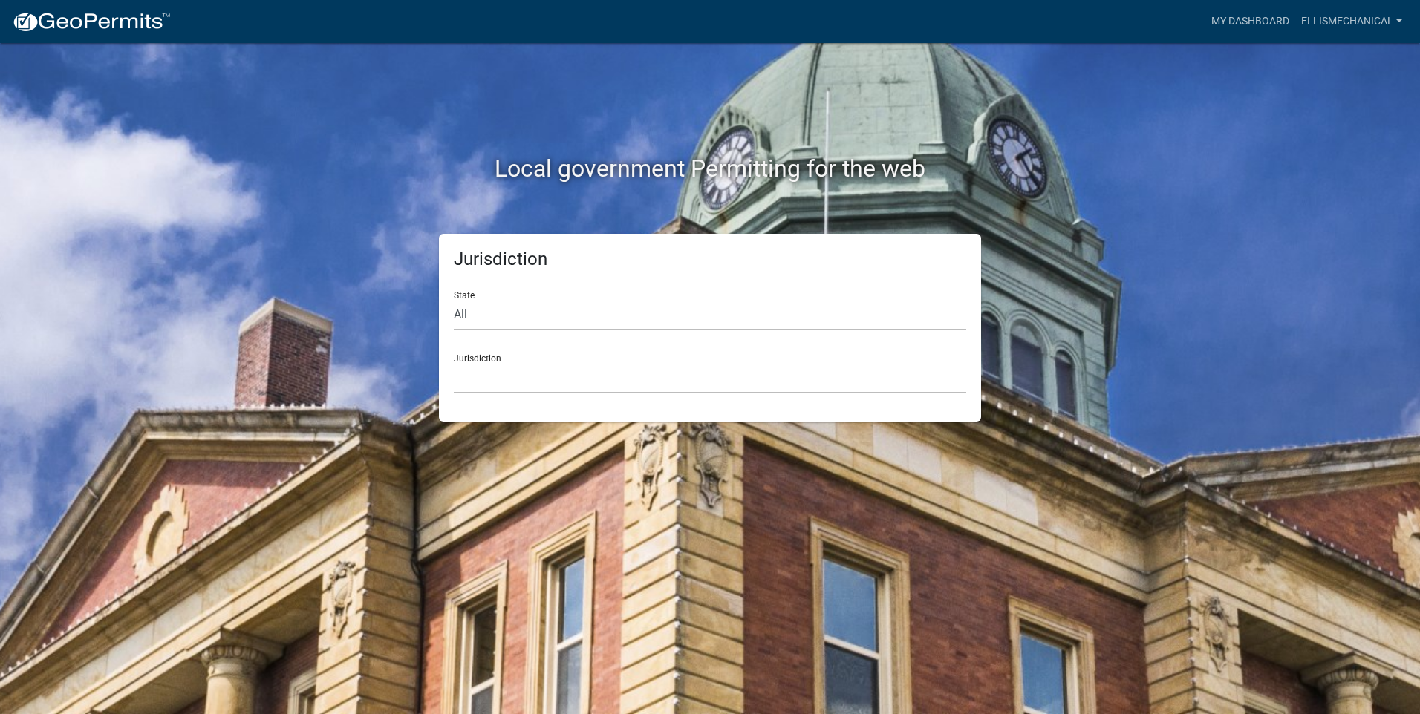
click at [540, 374] on select "[GEOGRAPHIC_DATA], [US_STATE] [GEOGRAPHIC_DATA], [US_STATE][PERSON_NAME][GEOGRA…" at bounding box center [710, 378] width 512 height 30
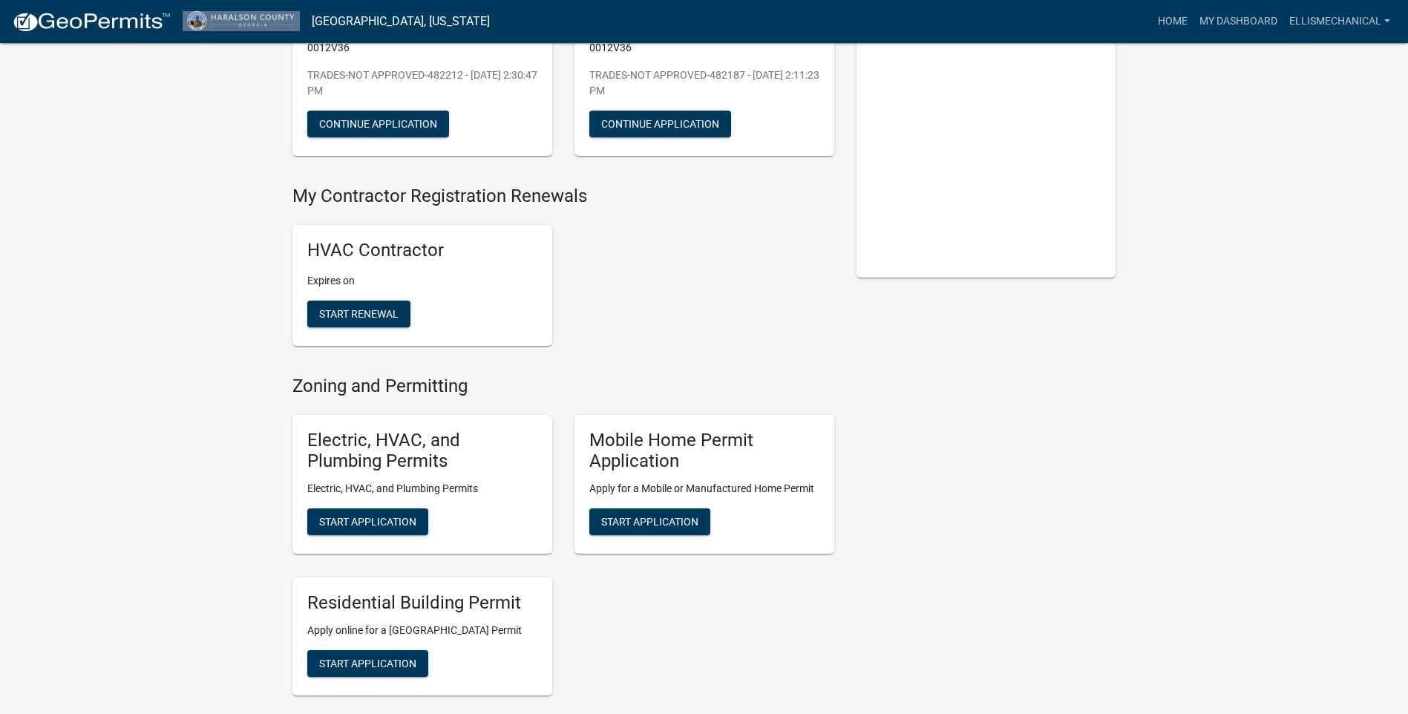
scroll to position [223, 0]
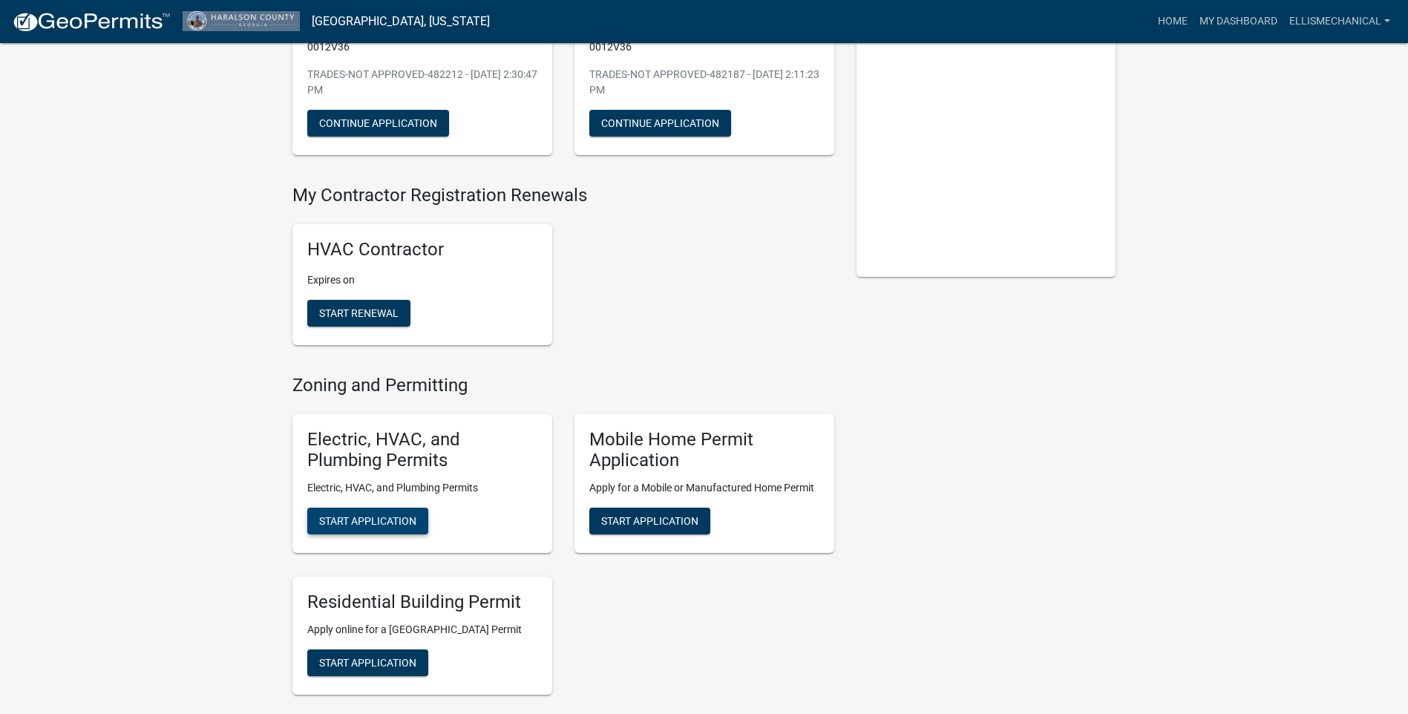
click at [375, 522] on span "Start Application" at bounding box center [367, 521] width 97 height 12
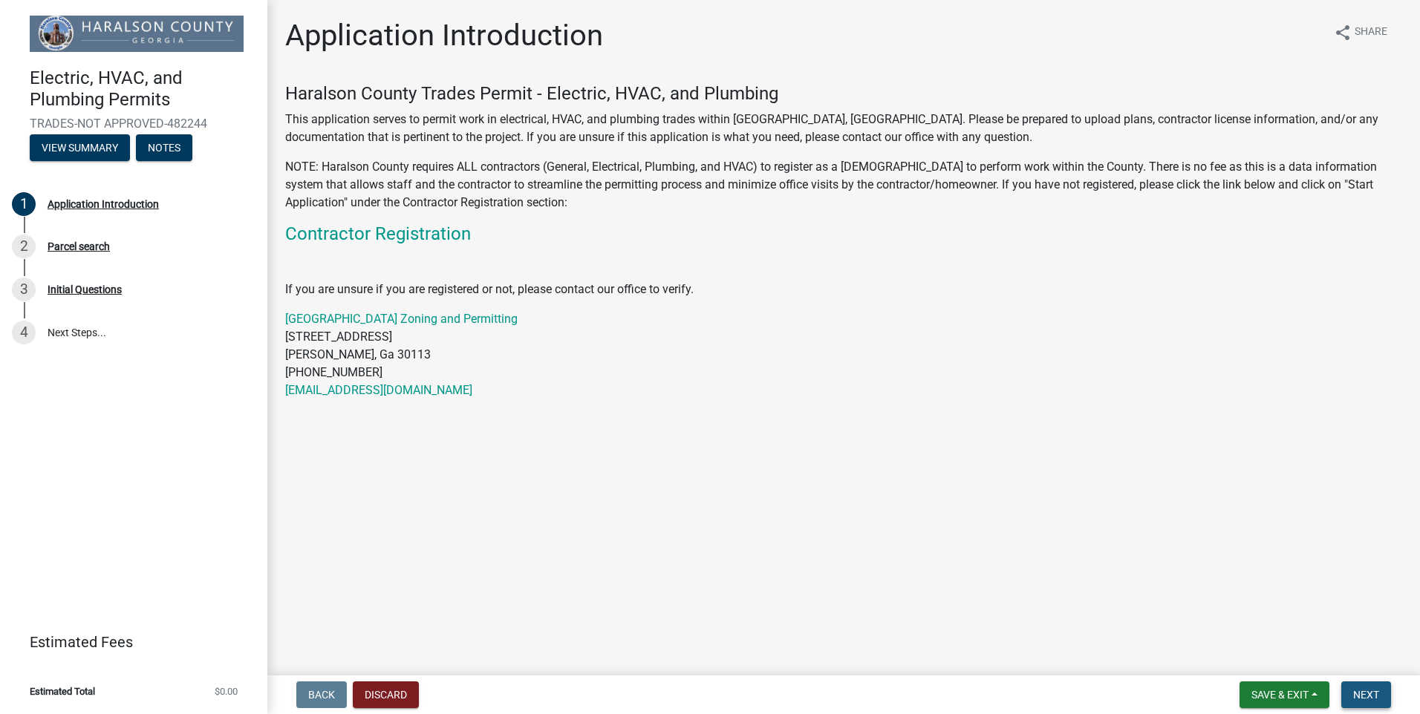
click at [1364, 693] on span "Next" at bounding box center [1366, 695] width 26 height 12
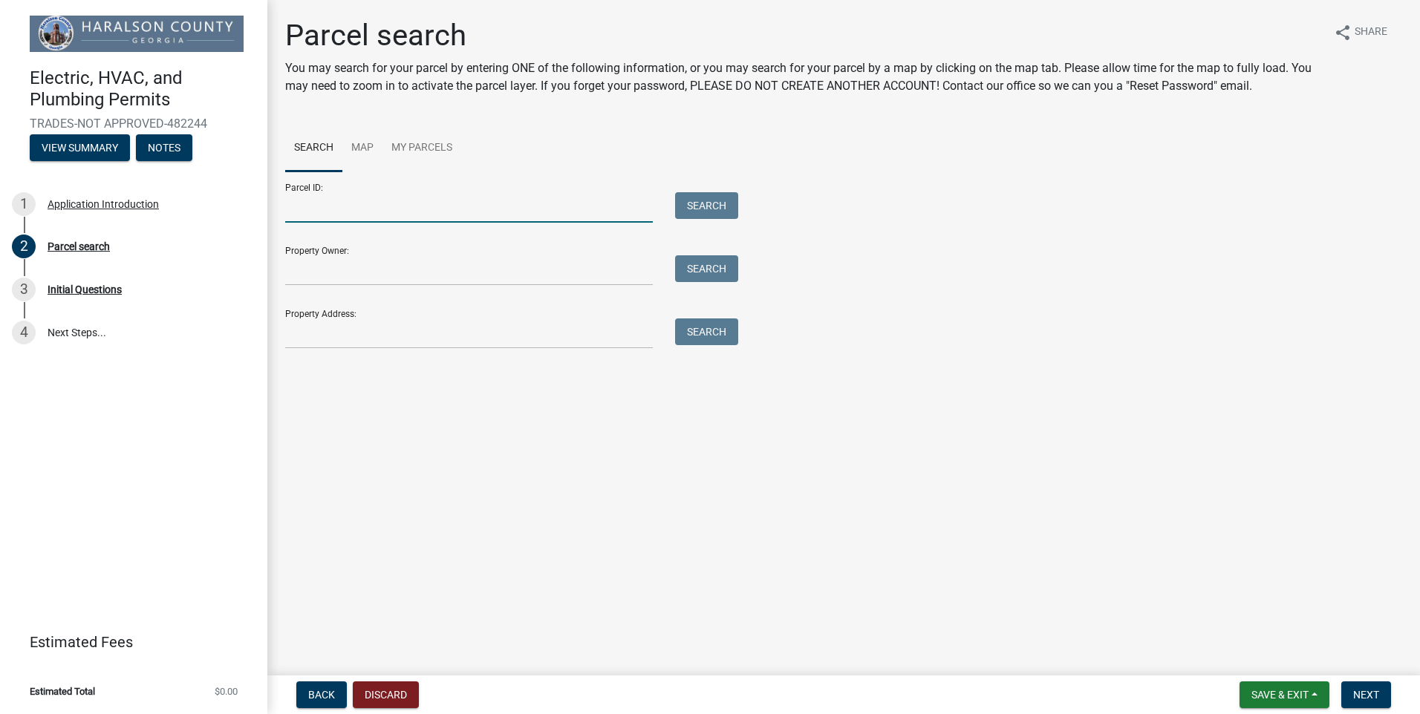
click at [379, 214] on input "Parcel ID:" at bounding box center [468, 207] width 367 height 30
type input "00170012V36"
click at [695, 203] on button "Search" at bounding box center [706, 205] width 63 height 27
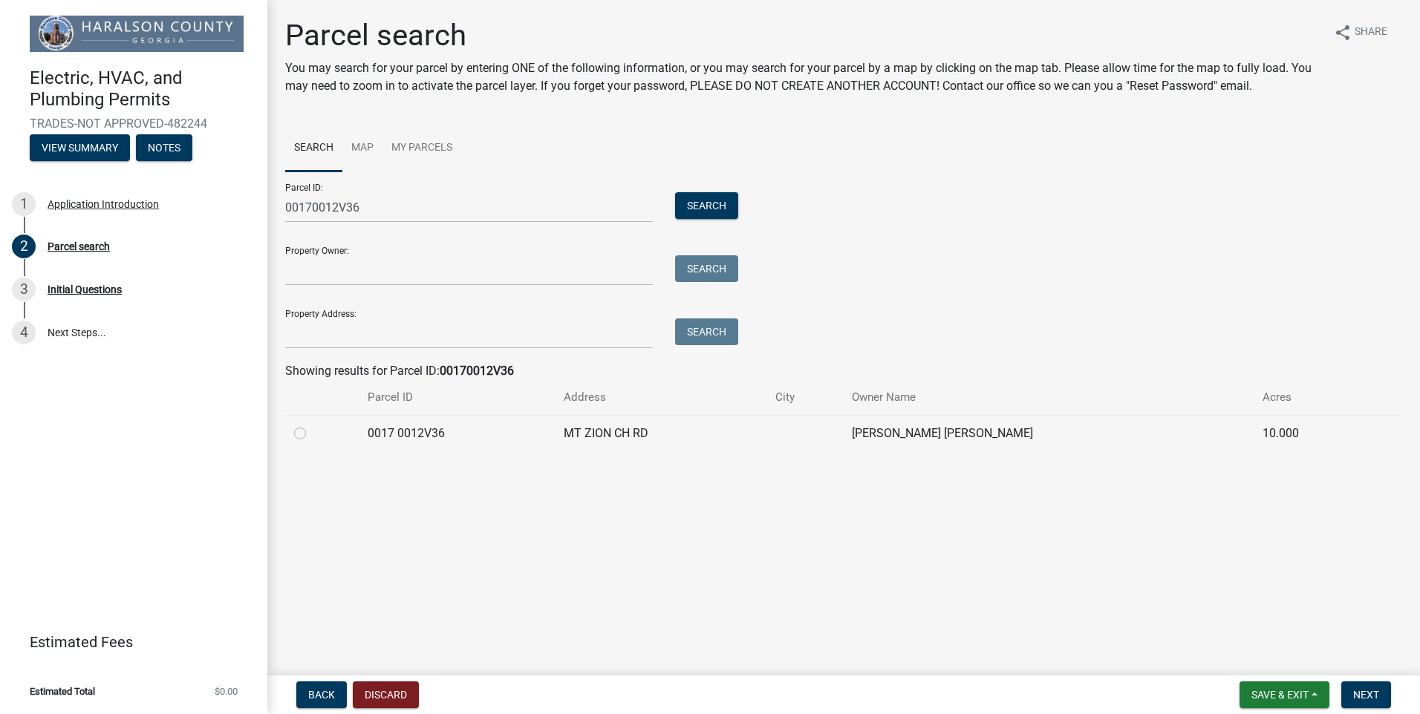
click at [312, 425] on label at bounding box center [312, 425] width 0 height 0
click at [312, 434] on 0012V36 "radio" at bounding box center [317, 430] width 10 height 10
radio 0012V36 "true"
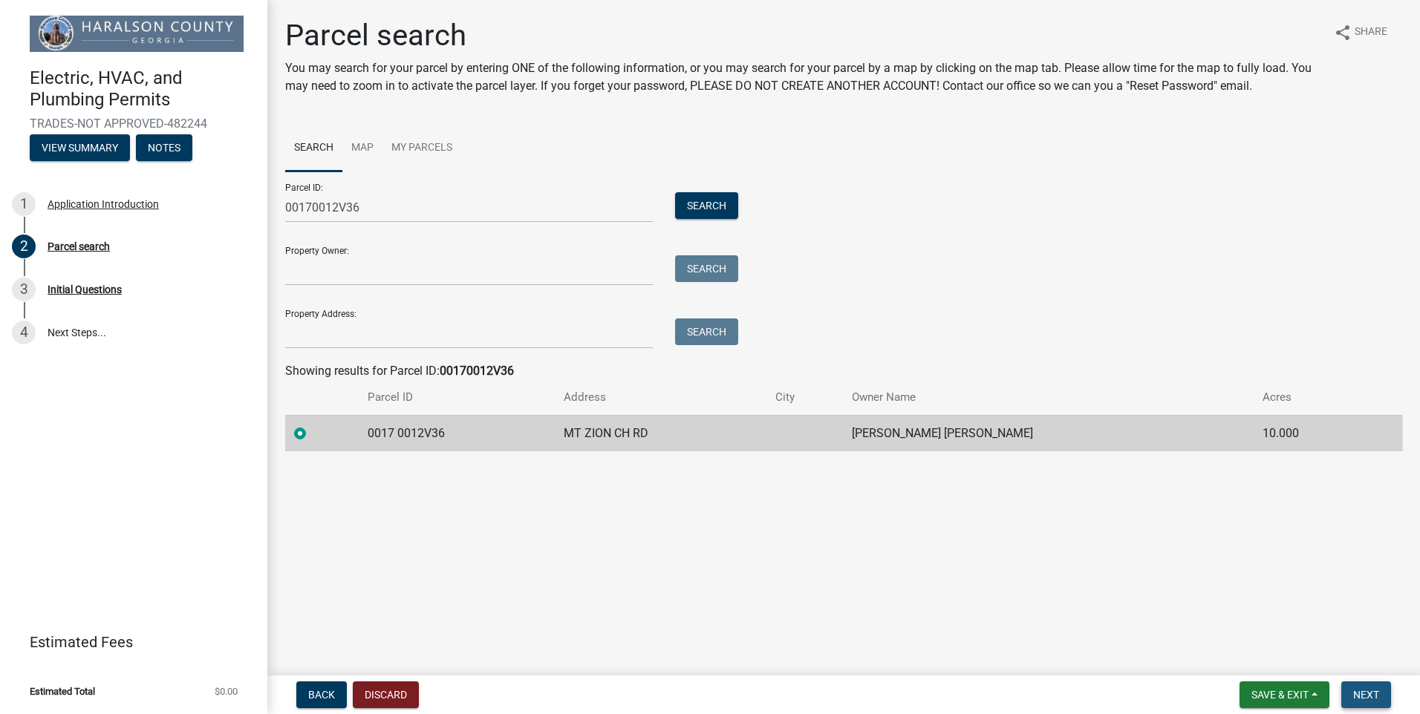
click at [1361, 693] on span "Next" at bounding box center [1366, 695] width 26 height 12
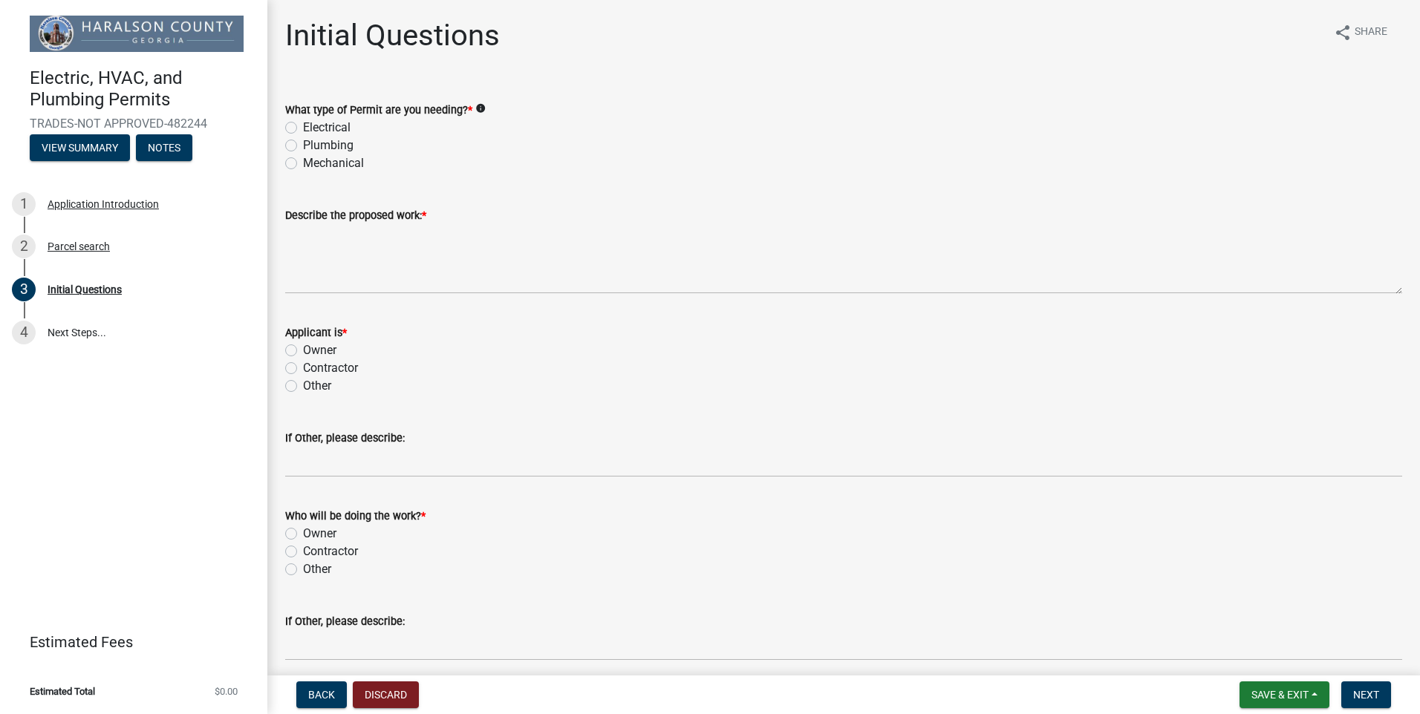
click at [327, 163] on label "Mechanical" at bounding box center [333, 163] width 61 height 18
click at [313, 163] on input "Mechanical" at bounding box center [308, 159] width 10 height 10
radio input "true"
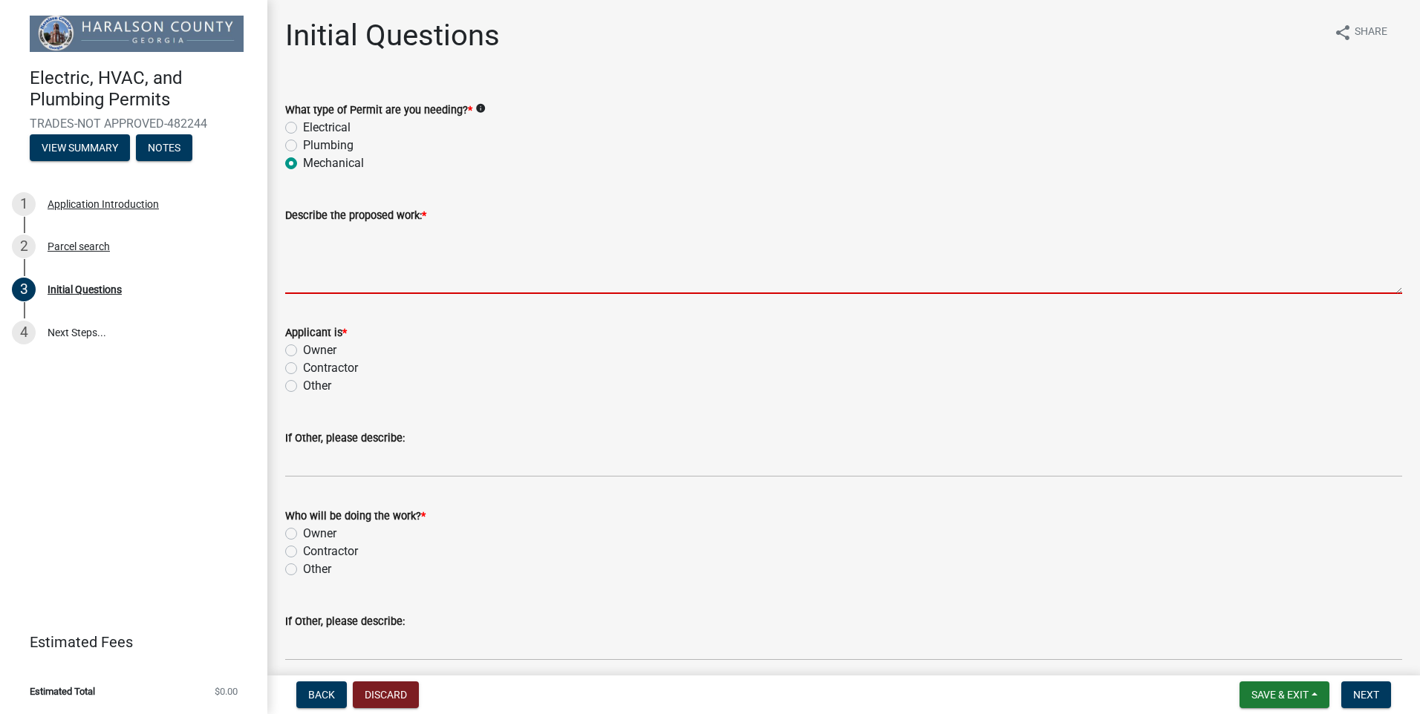
click at [379, 286] on textarea "Describe the proposed work: *" at bounding box center [843, 259] width 1117 height 70
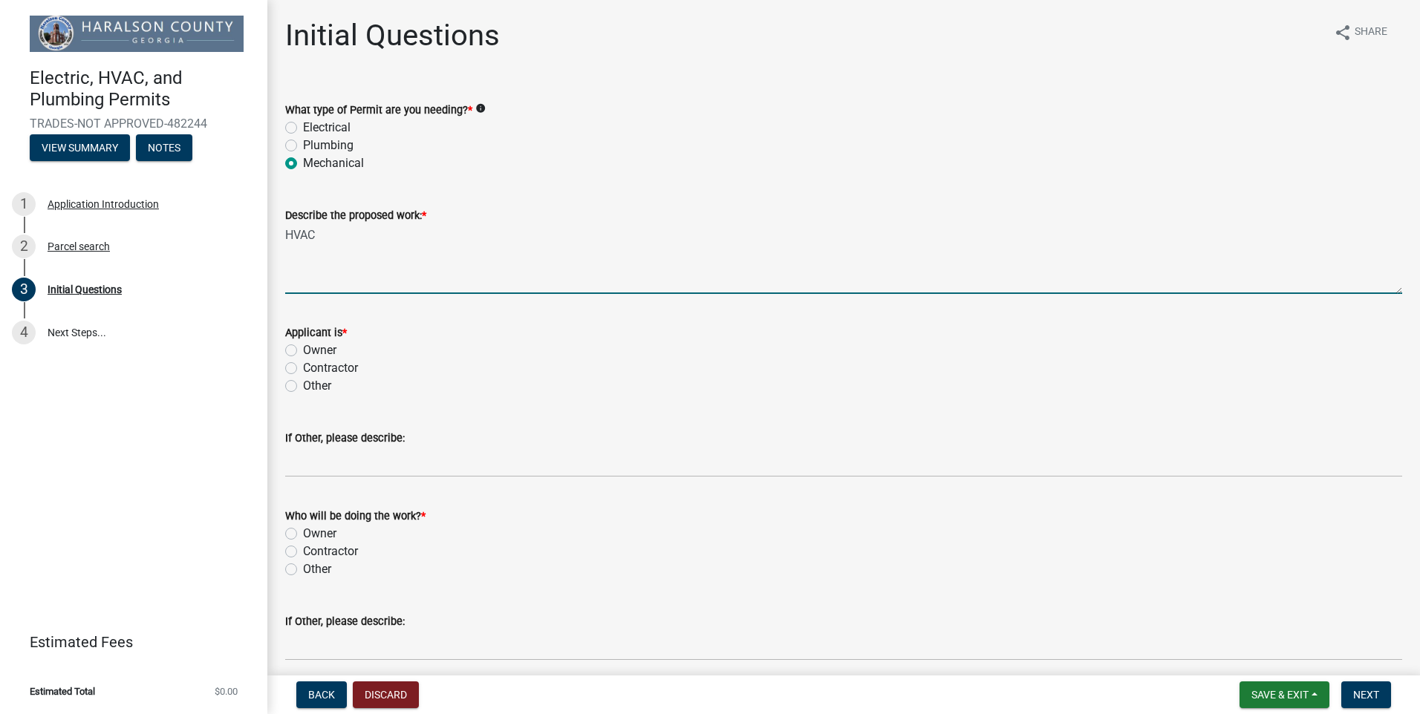
type textarea "HVAC"
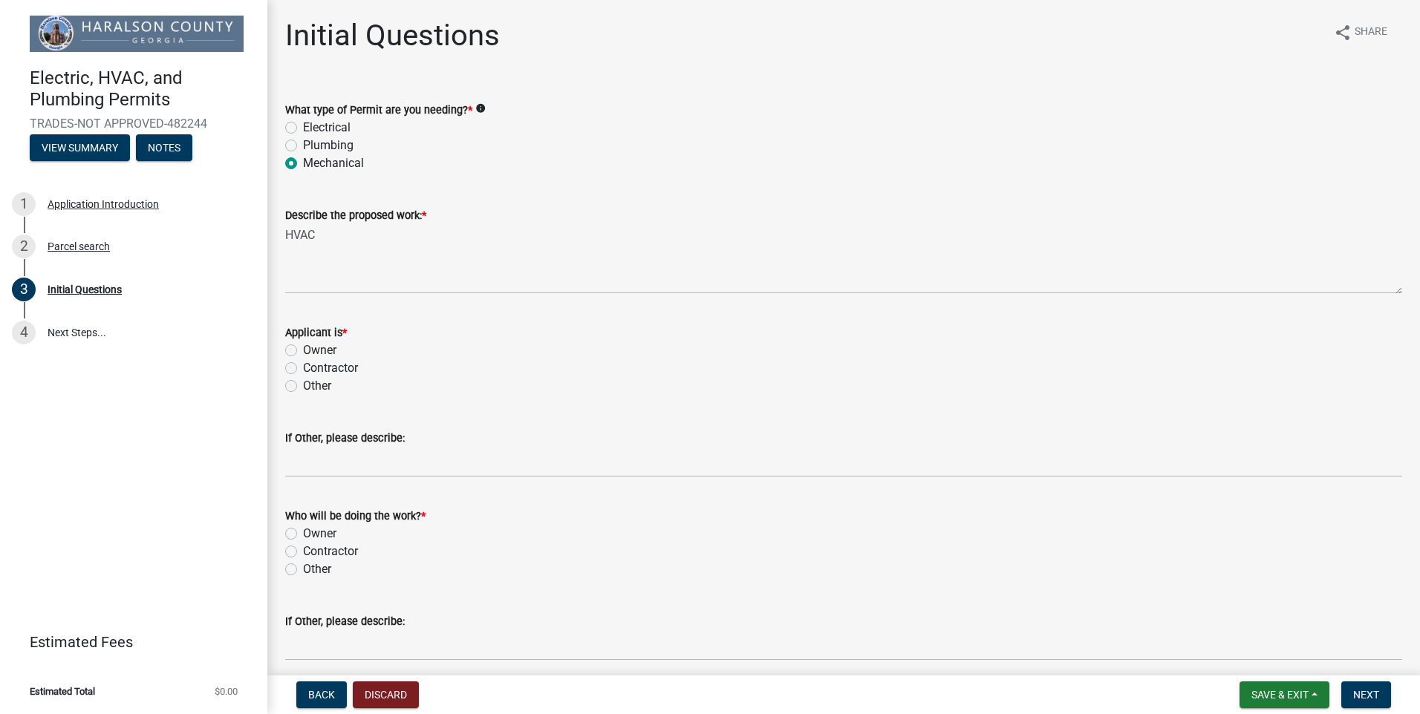
click at [330, 372] on label "Contractor" at bounding box center [330, 368] width 55 height 18
click at [313, 369] on input "Contractor" at bounding box center [308, 364] width 10 height 10
radio input "true"
click at [307, 552] on label "Contractor" at bounding box center [330, 552] width 55 height 18
click at [307, 552] on input "Contractor" at bounding box center [308, 548] width 10 height 10
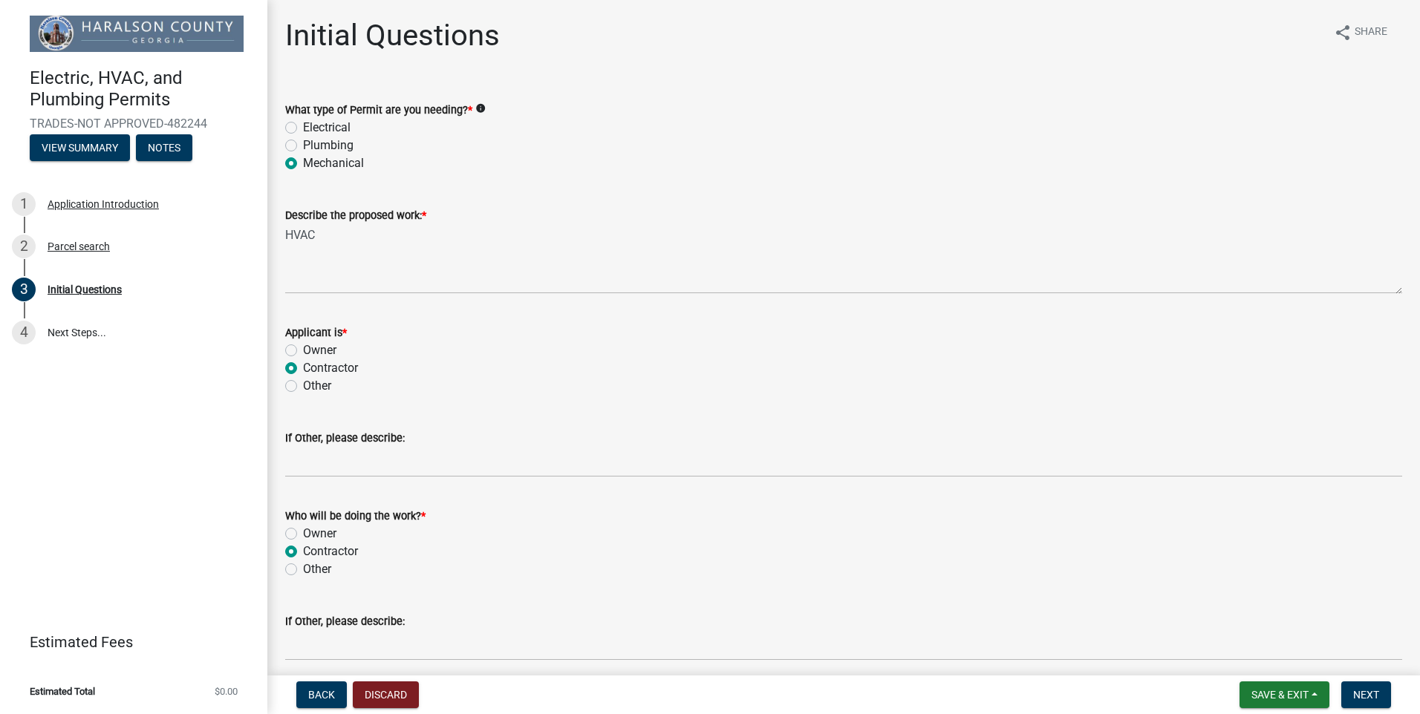
radio input "true"
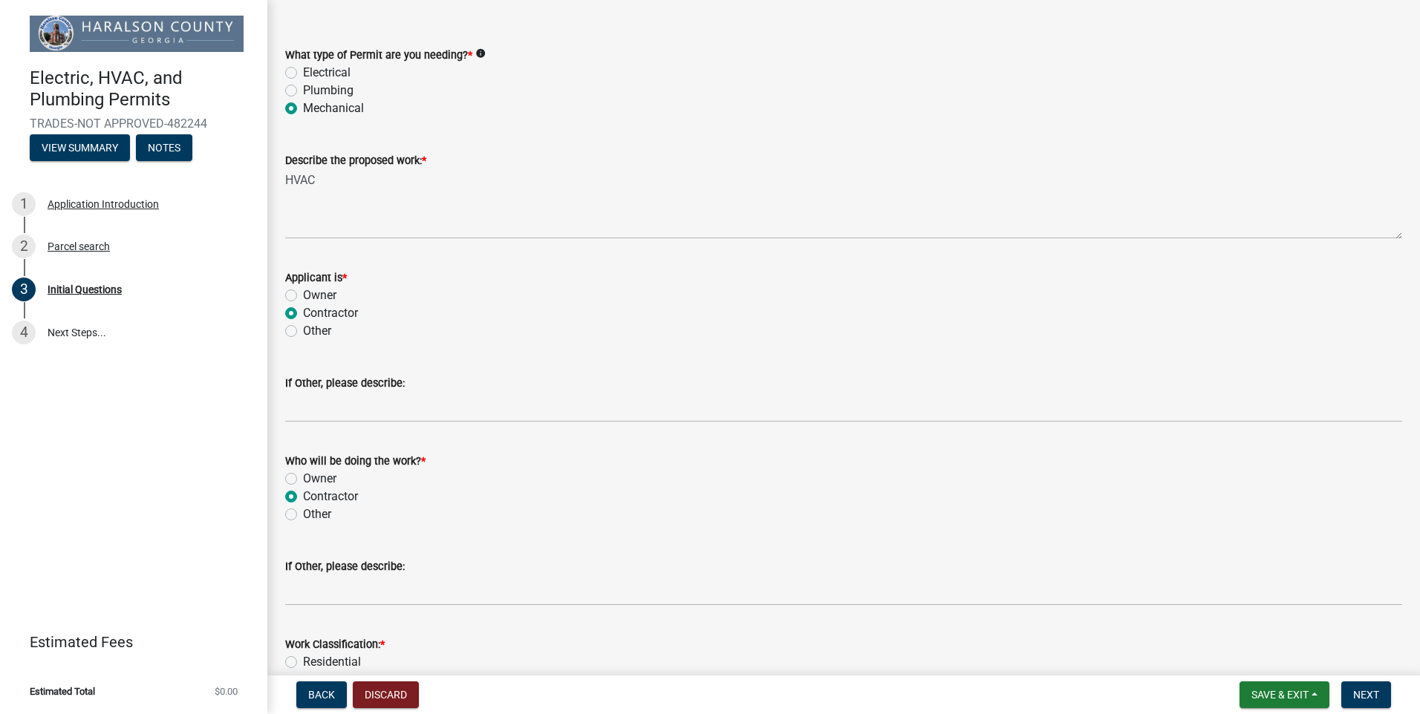
scroll to position [146, 0]
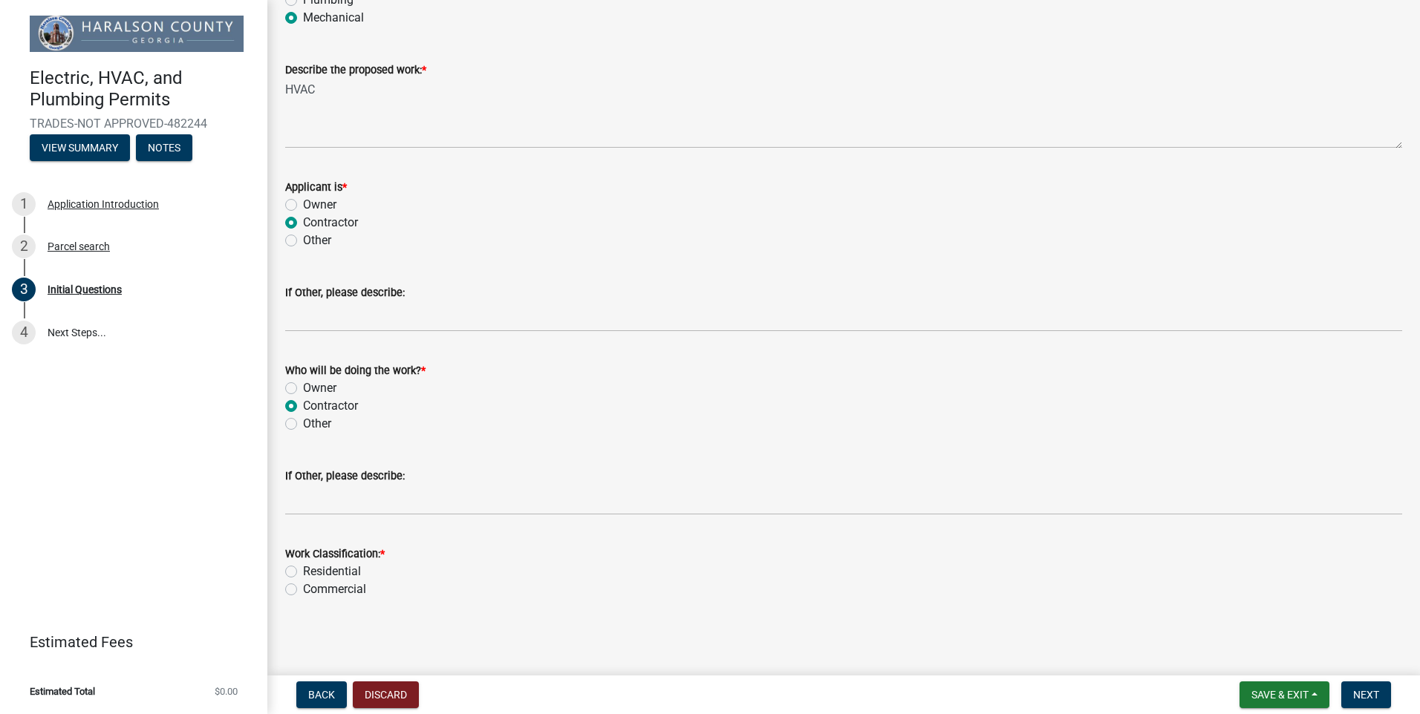
click at [325, 569] on label "Residential" at bounding box center [332, 572] width 58 height 18
click at [313, 569] on input "Residential" at bounding box center [308, 568] width 10 height 10
radio input "true"
click at [1365, 696] on span "Next" at bounding box center [1366, 695] width 26 height 12
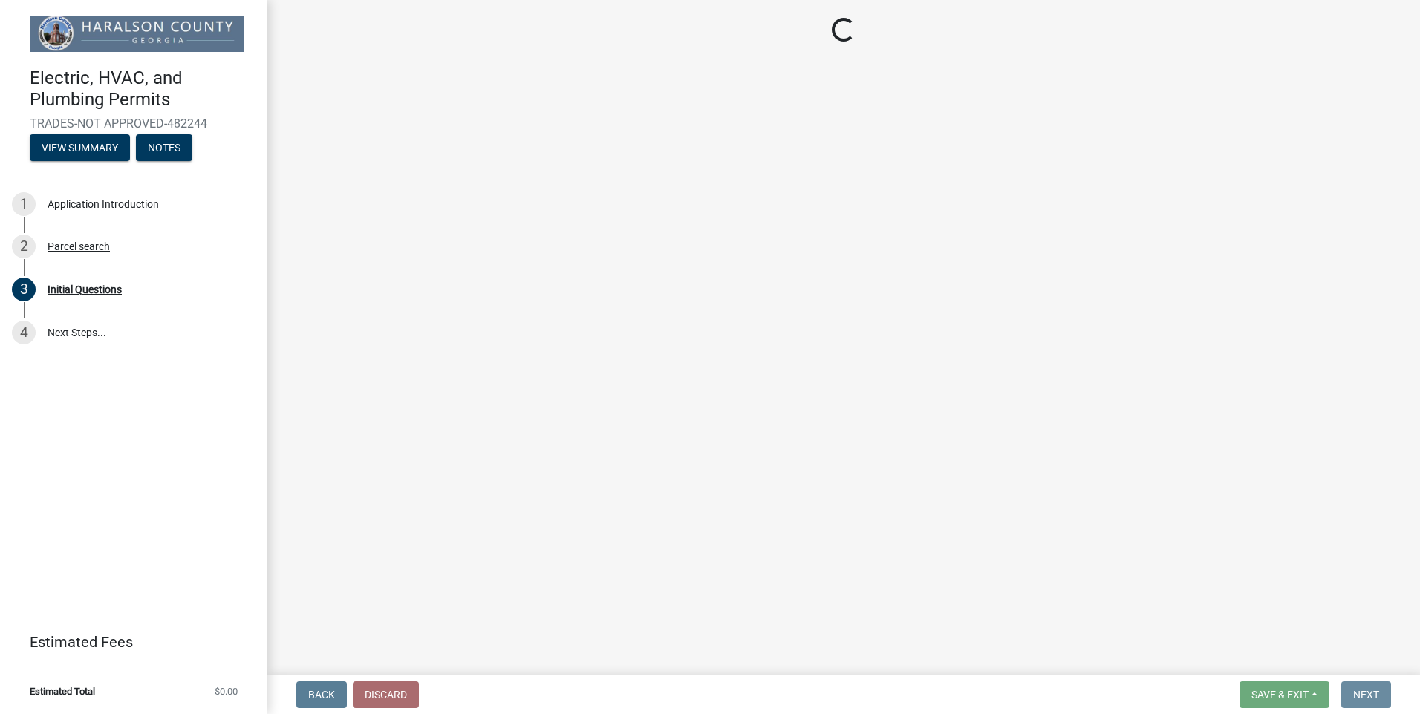
scroll to position [0, 0]
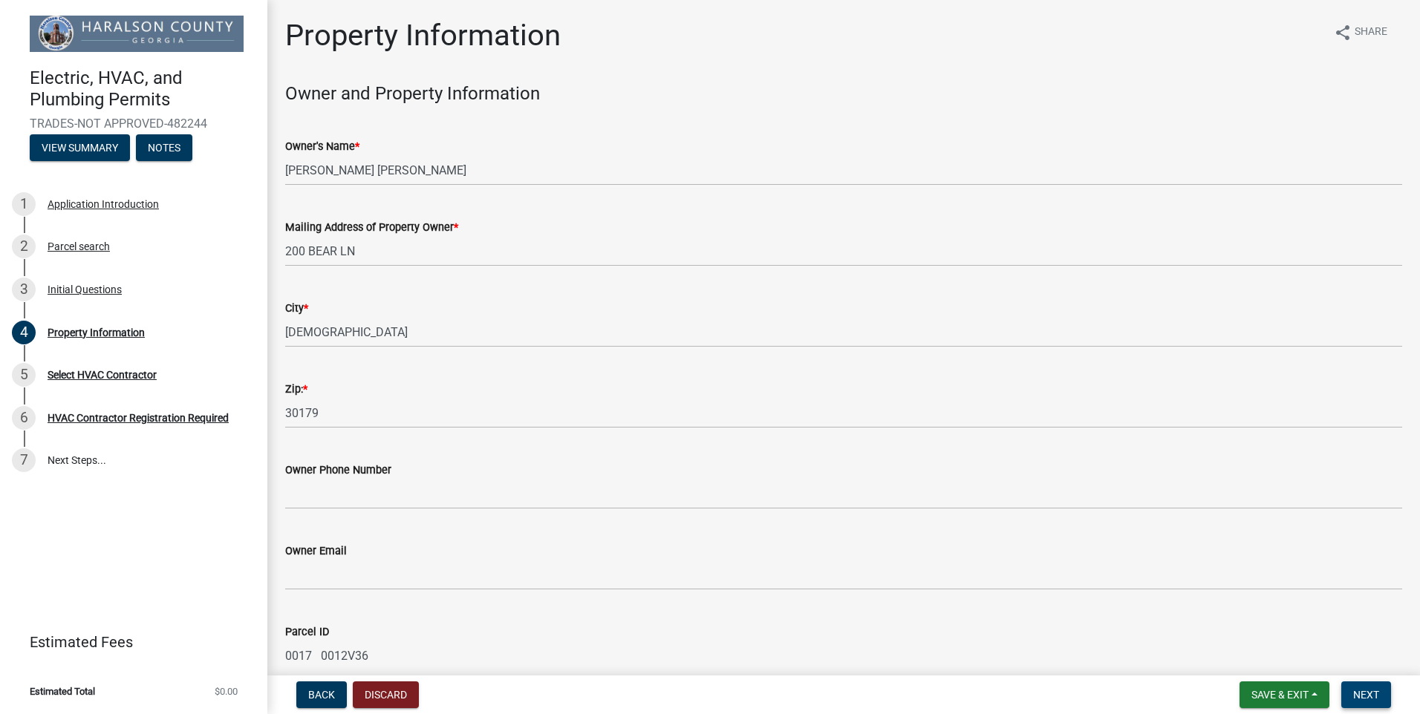
click at [1377, 699] on span "Next" at bounding box center [1366, 695] width 26 height 12
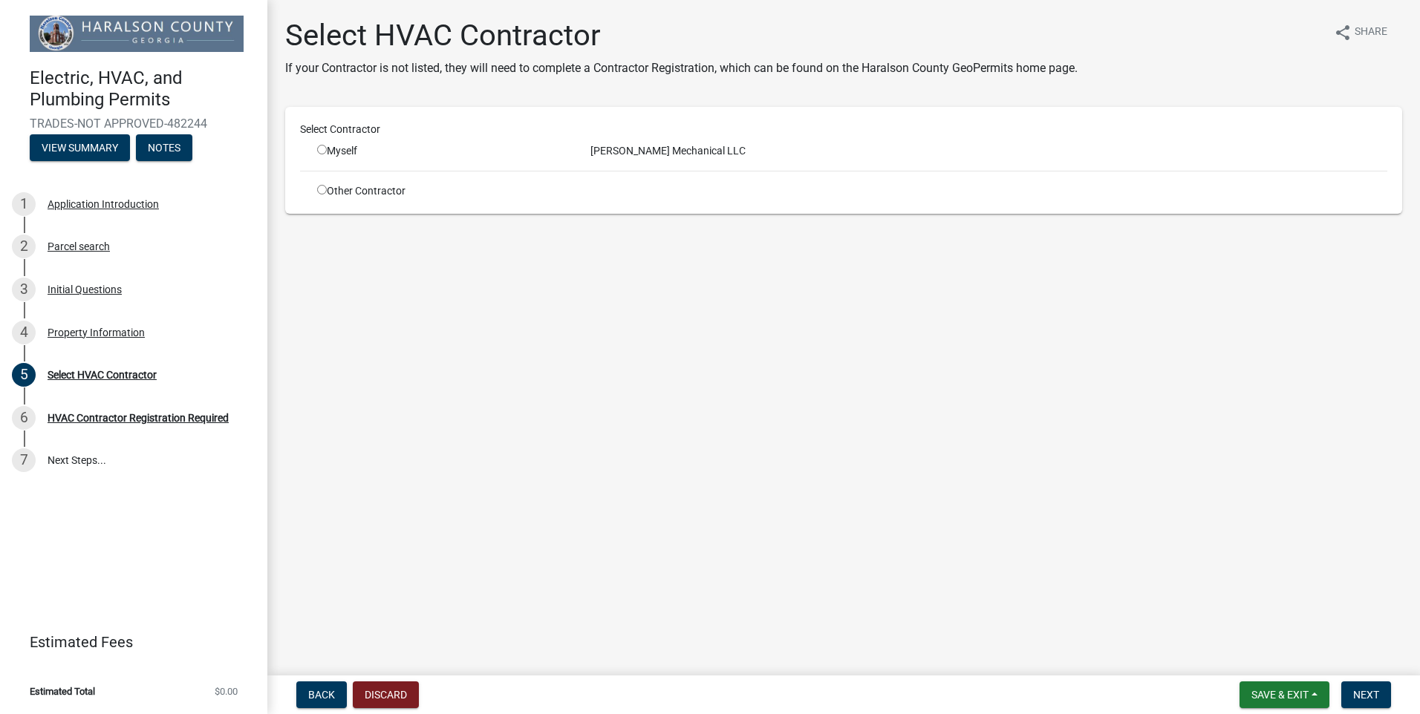
click at [343, 151] on div "Myself" at bounding box center [442, 151] width 251 height 16
click at [317, 151] on input "radio" at bounding box center [322, 150] width 10 height 10
radio input "true"
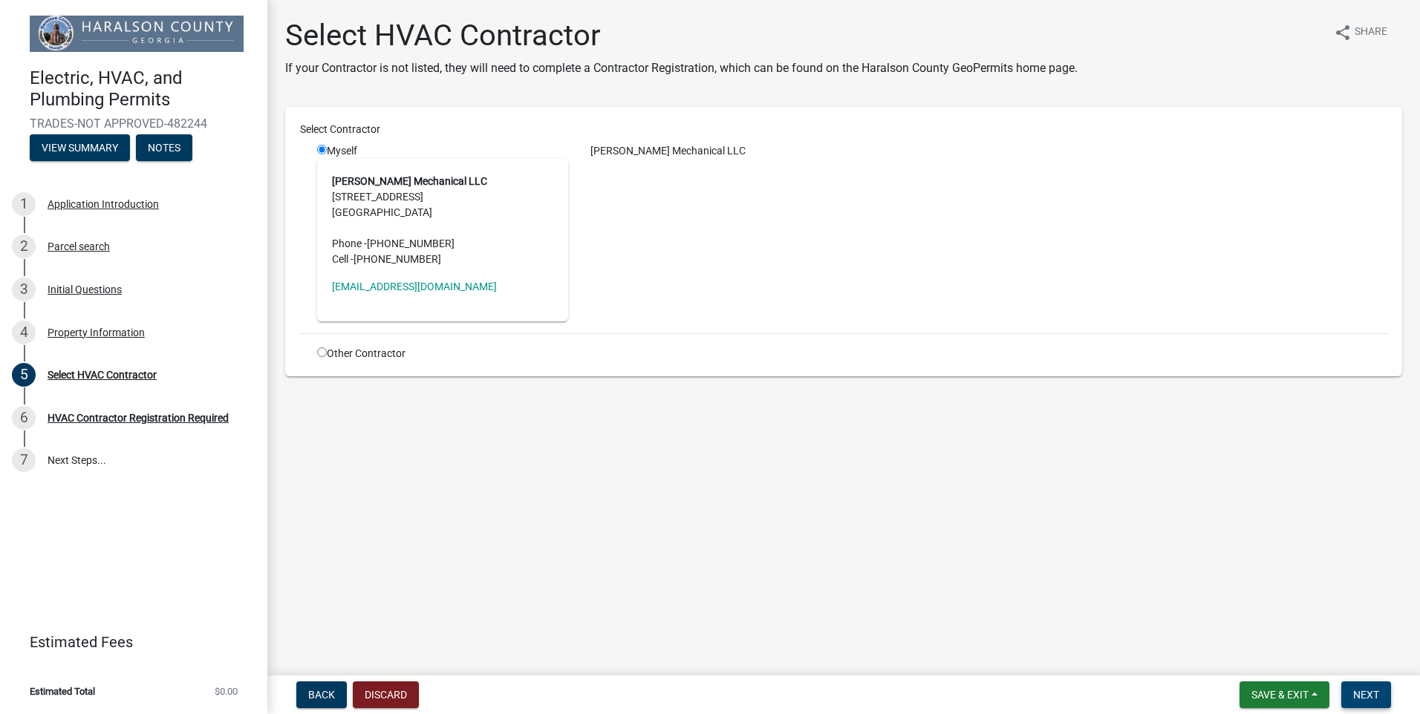
click at [1372, 694] on span "Next" at bounding box center [1366, 695] width 26 height 12
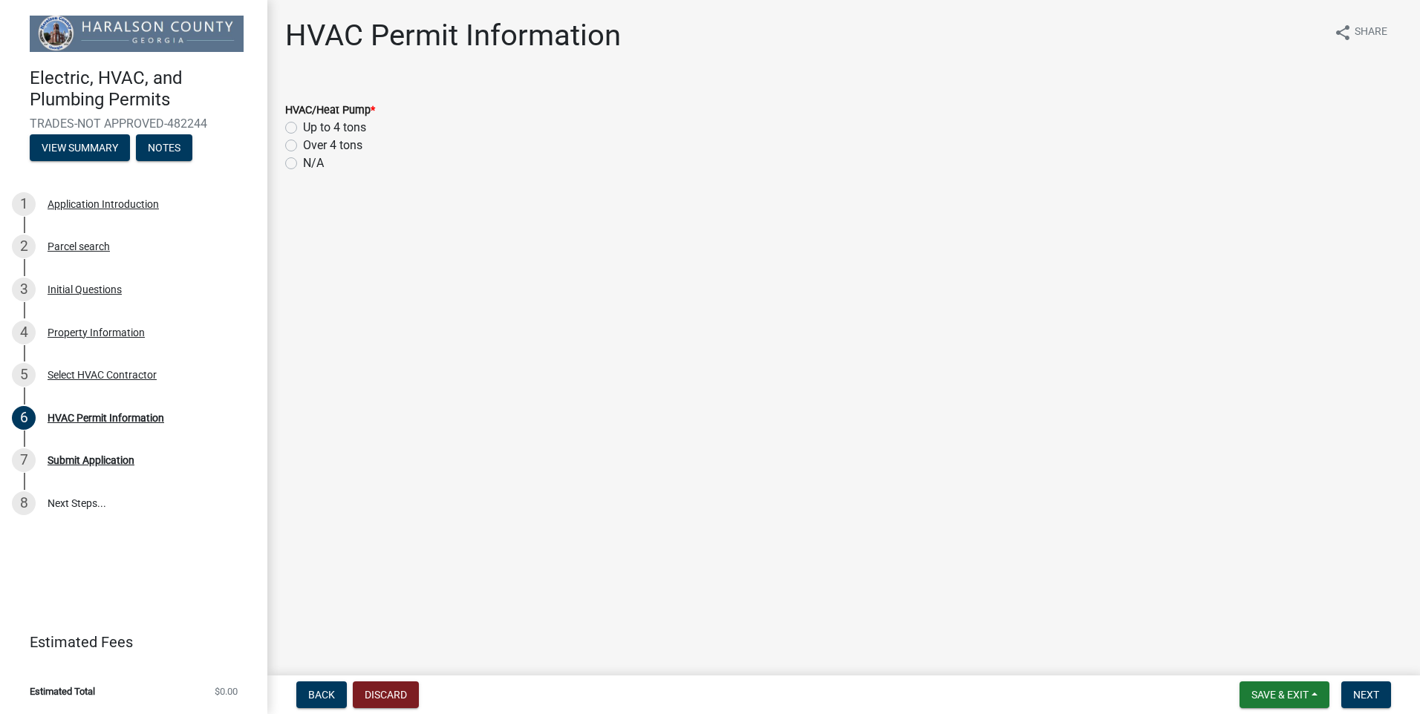
click at [303, 128] on label "Up to 4 tons" at bounding box center [334, 128] width 63 height 18
click at [303, 128] on input "Up to 4 tons" at bounding box center [308, 124] width 10 height 10
radio input "true"
click at [1368, 698] on span "Next" at bounding box center [1366, 695] width 26 height 12
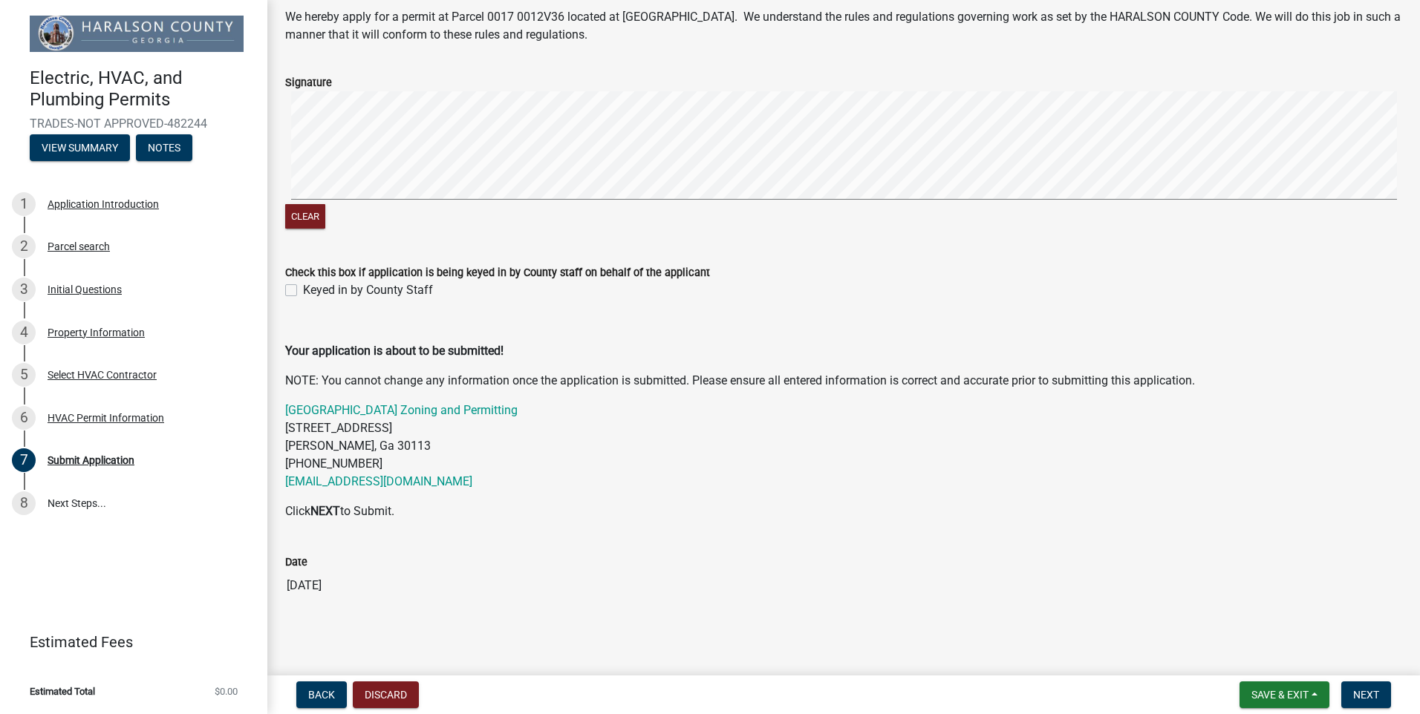
scroll to position [76, 0]
click at [1366, 696] on span "Next" at bounding box center [1366, 695] width 26 height 12
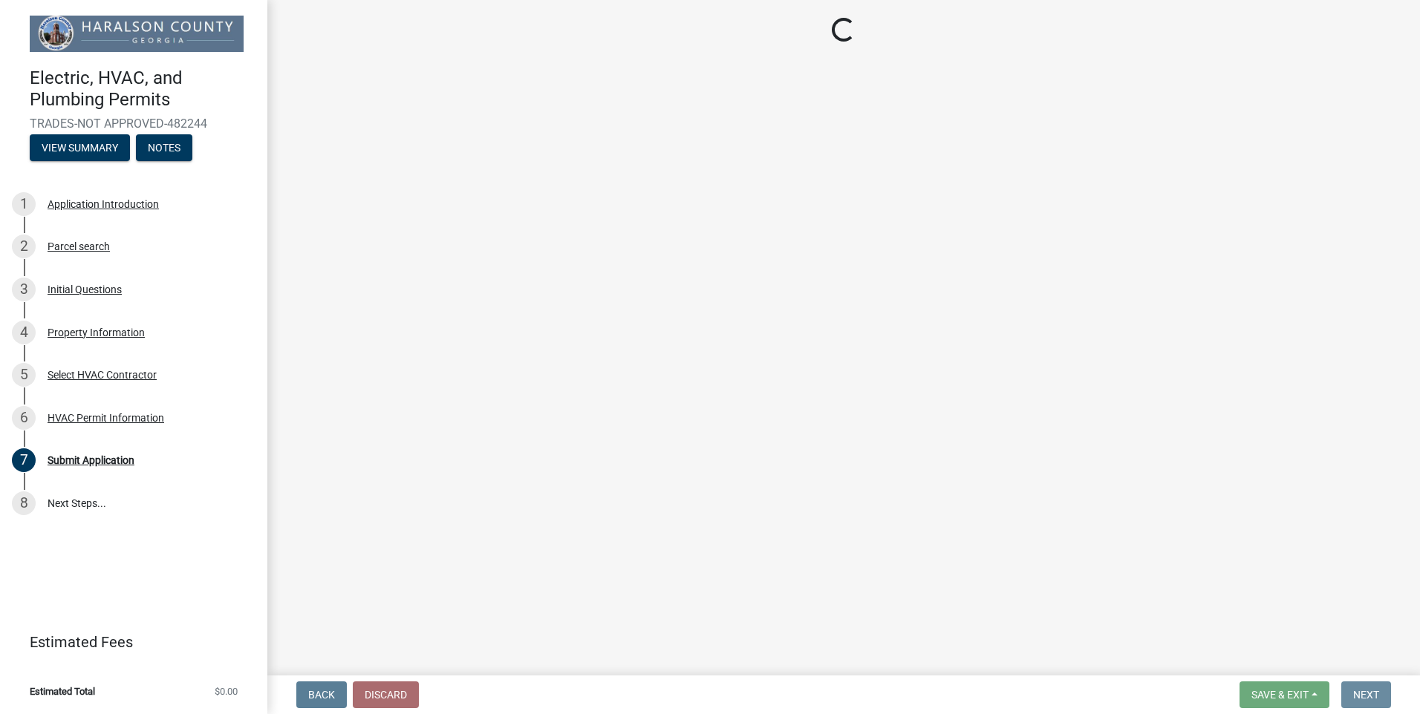
scroll to position [0, 0]
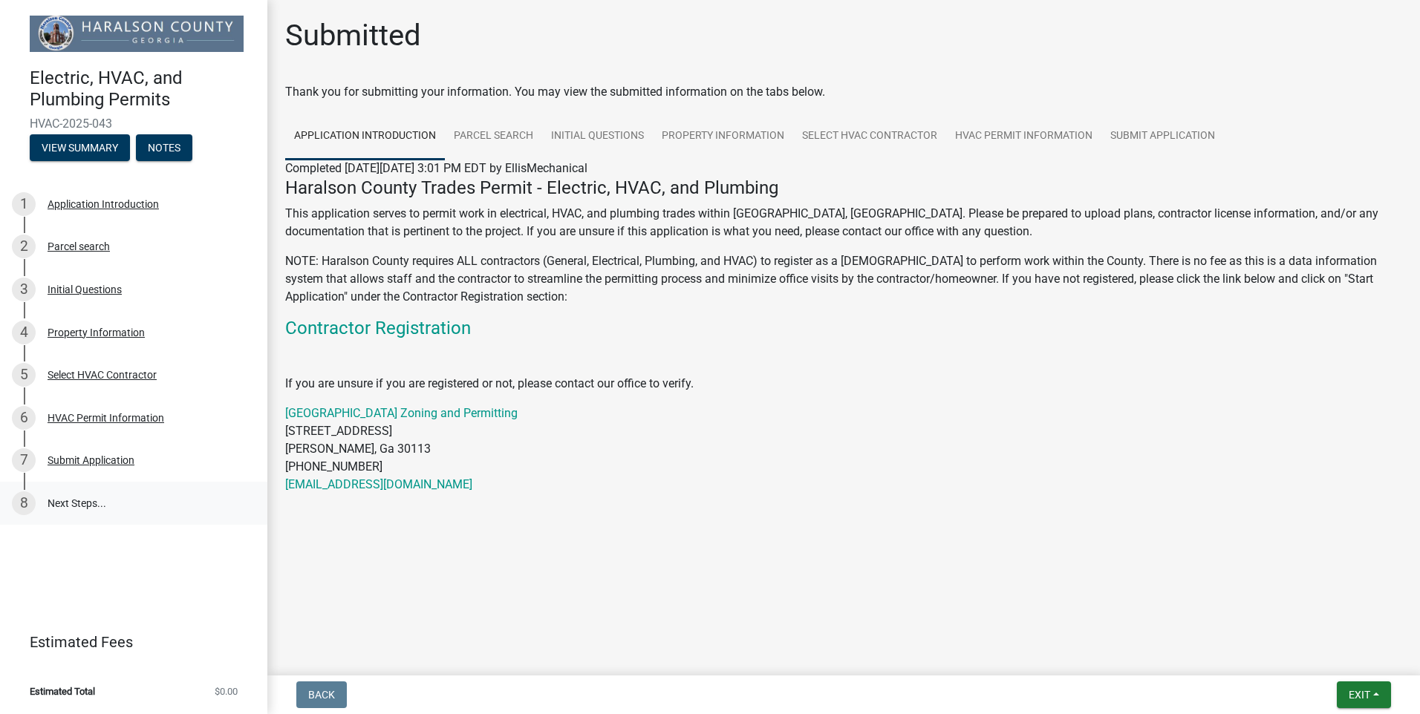
click at [73, 507] on link "8 Next Steps..." at bounding box center [133, 503] width 267 height 43
